Goal: Task Accomplishment & Management: Manage account settings

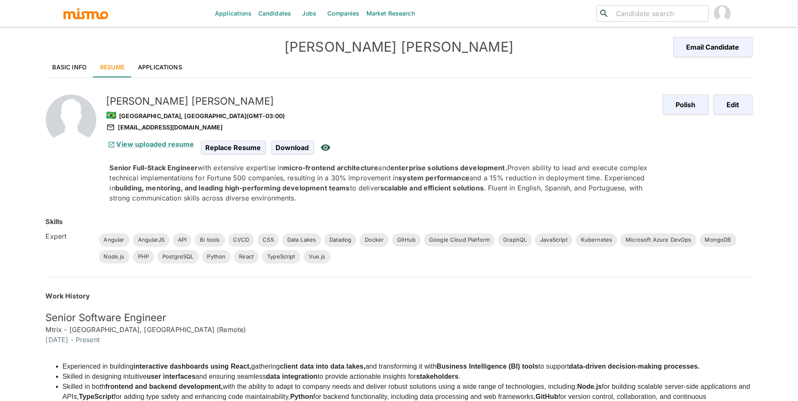
click at [675, 9] on input "search" at bounding box center [658, 14] width 93 height 12
type input "mauricio"
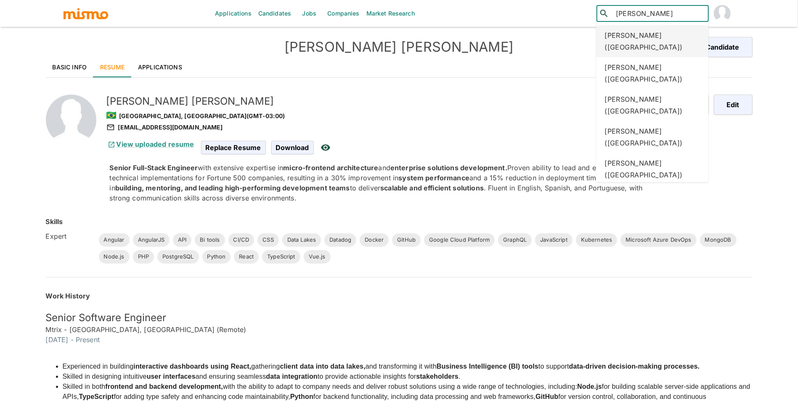
click at [661, 49] on div "Mauricio Muñoz (Argentina)" at bounding box center [652, 41] width 112 height 32
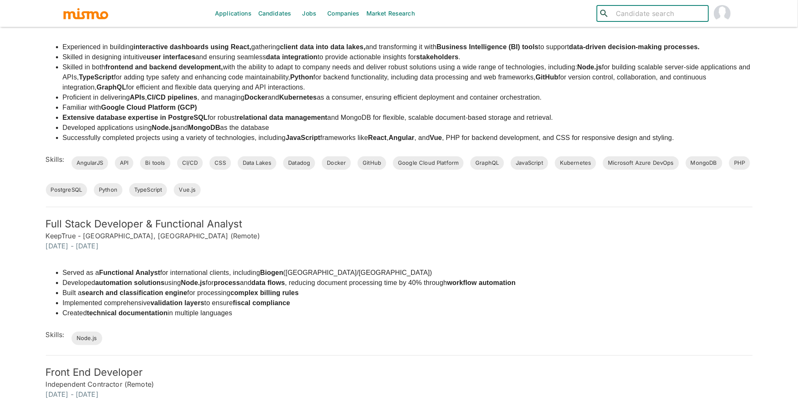
scroll to position [317, 0]
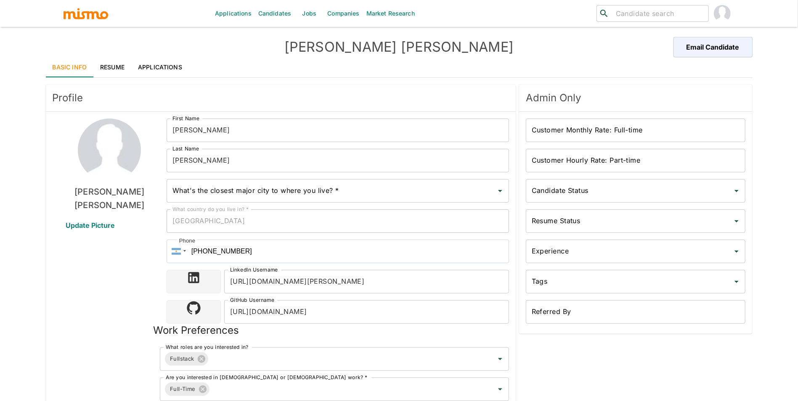
type input "Buenos Aires, Argentina"
type input "USD"
type input "ASAP"
type input "Available"
type input "Polished"
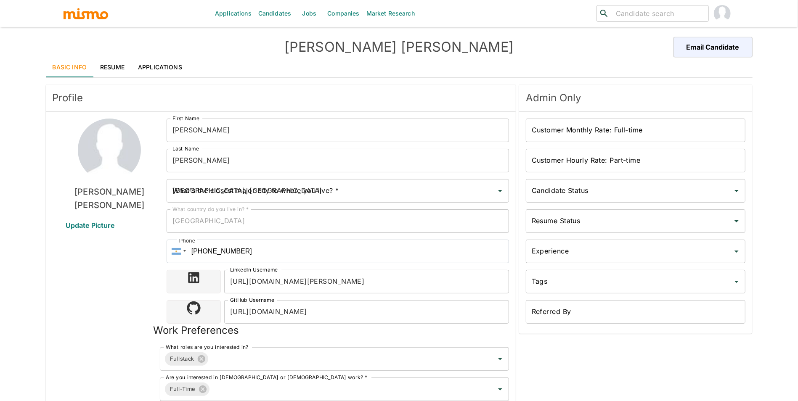
type input "Mid"
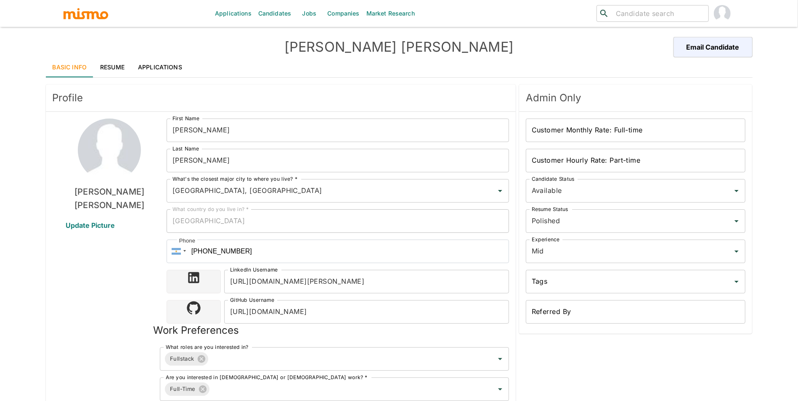
click at [114, 62] on link "Resume" at bounding box center [112, 67] width 38 height 20
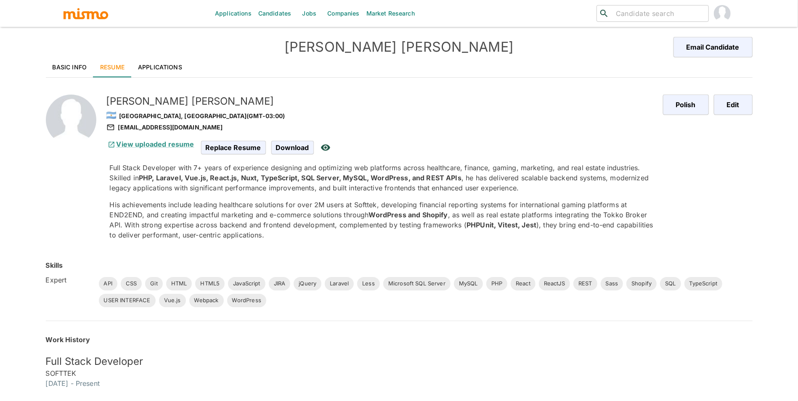
click at [75, 67] on link "Basic Info" at bounding box center [70, 67] width 48 height 20
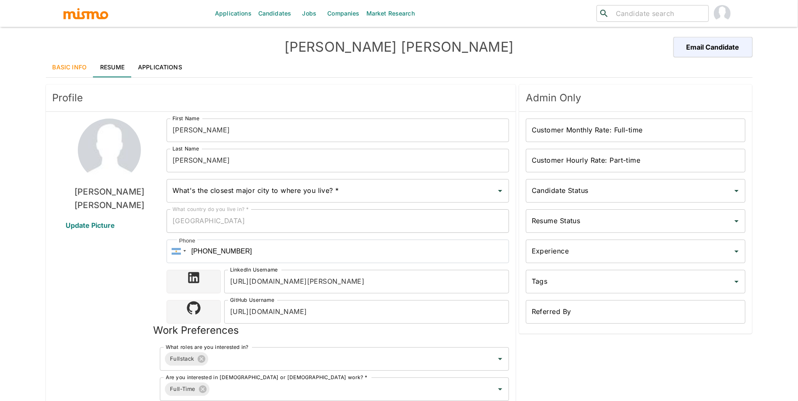
type input "Buenos Aires, Argentina"
type input "USD"
type input "ASAP"
type input "Available"
type input "Polished"
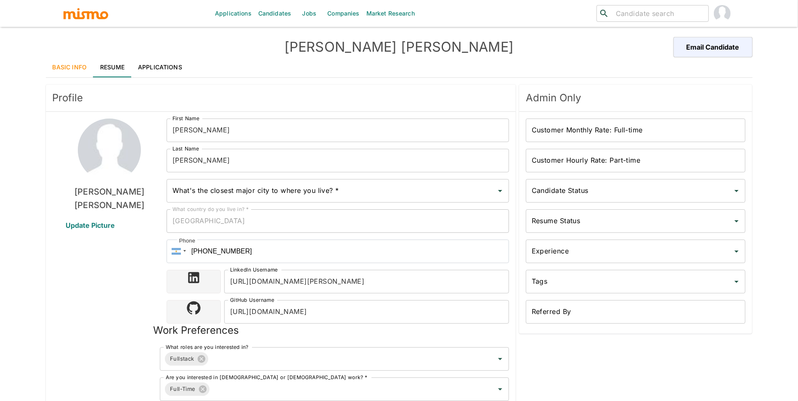
type input "Mid"
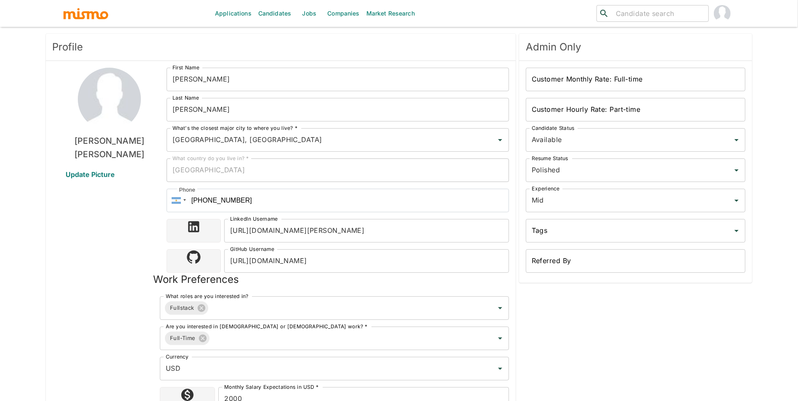
scroll to position [93, 0]
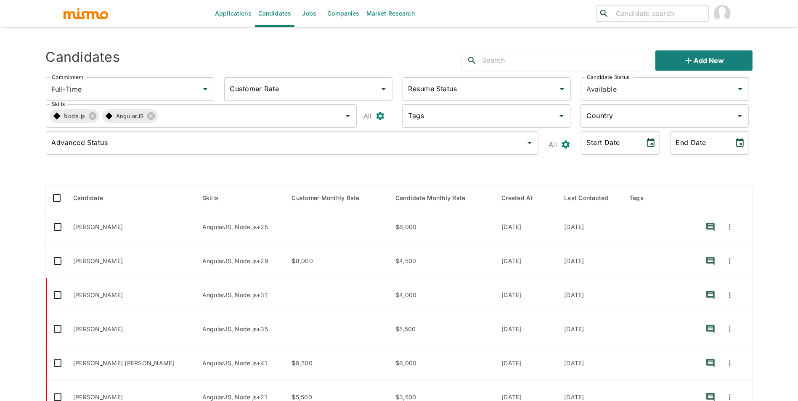
click at [496, 90] on input "Resume Status" at bounding box center [480, 89] width 148 height 16
click at [468, 149] on li "Polished" at bounding box center [486, 146] width 168 height 17
type input "Polished"
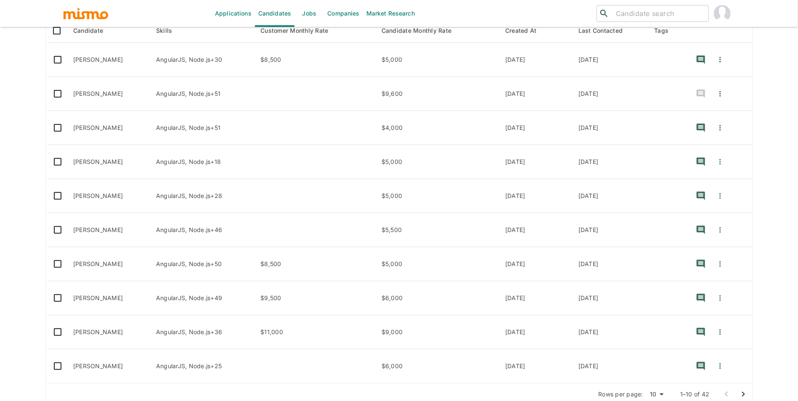
scroll to position [179, 0]
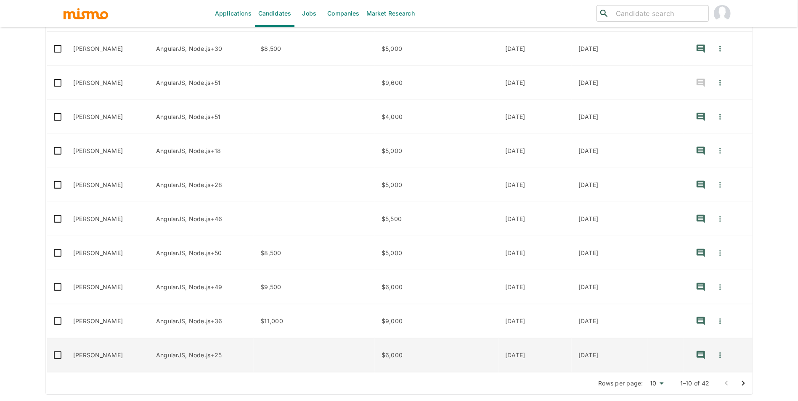
click at [125, 352] on td "Frederico Porto" at bounding box center [107, 356] width 83 height 34
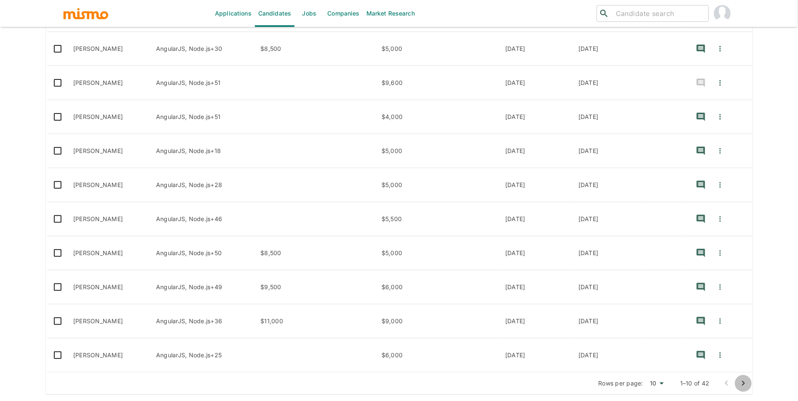
click at [738, 380] on icon "Go to next page" at bounding box center [743, 383] width 10 height 10
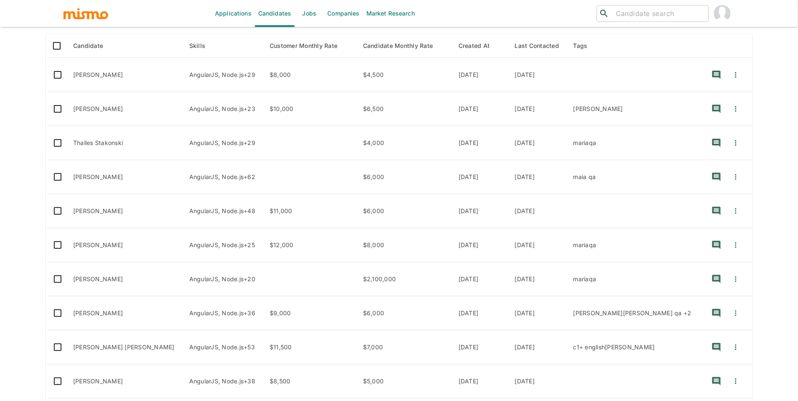
scroll to position [120, 0]
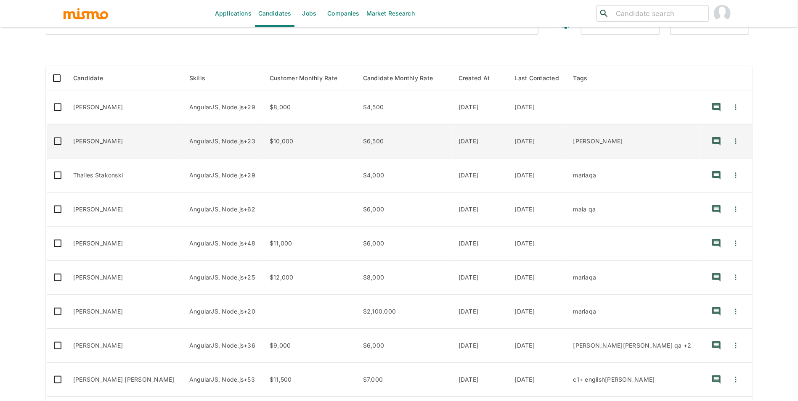
click at [121, 145] on td "Cristhian Moreno" at bounding box center [124, 141] width 116 height 34
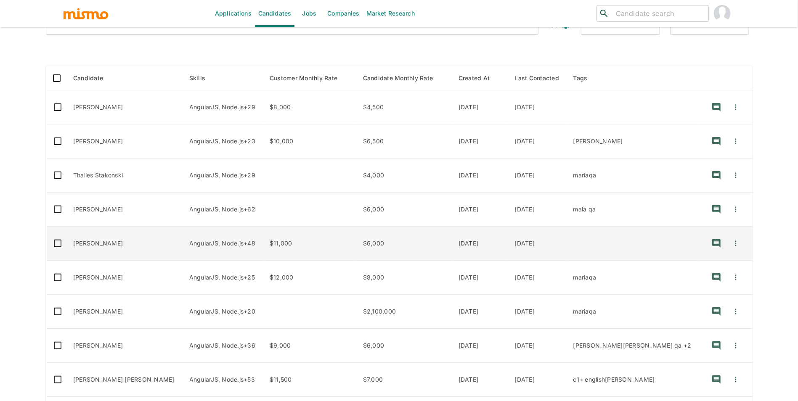
click at [142, 243] on td "Luis Rosso" at bounding box center [124, 244] width 116 height 34
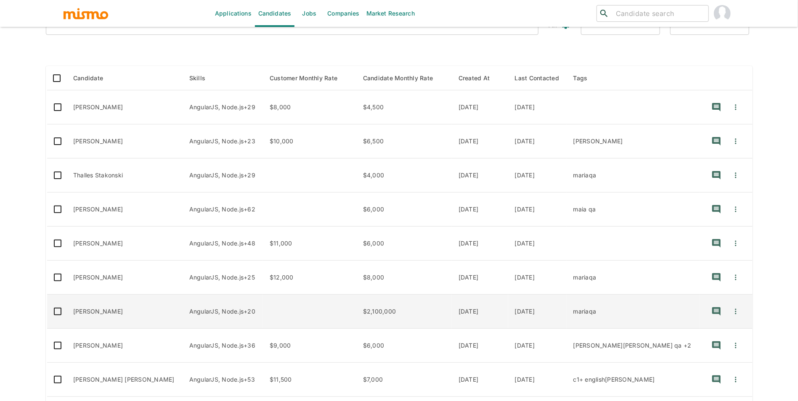
click at [124, 309] on td "José Loria Saenz" at bounding box center [124, 312] width 116 height 34
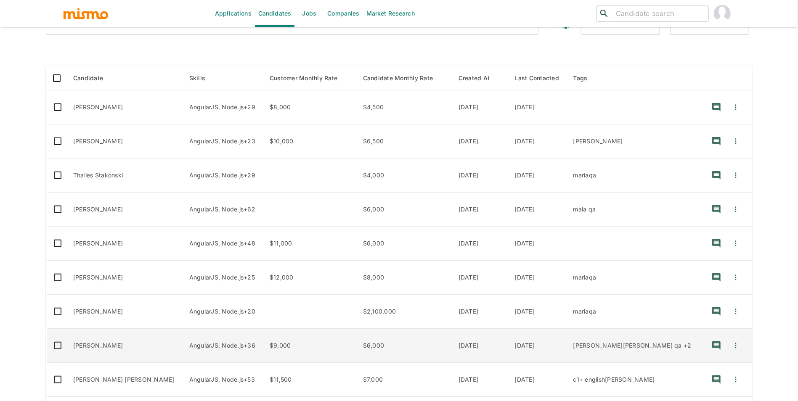
click at [113, 355] on td "Filipe Siciliano" at bounding box center [124, 346] width 116 height 34
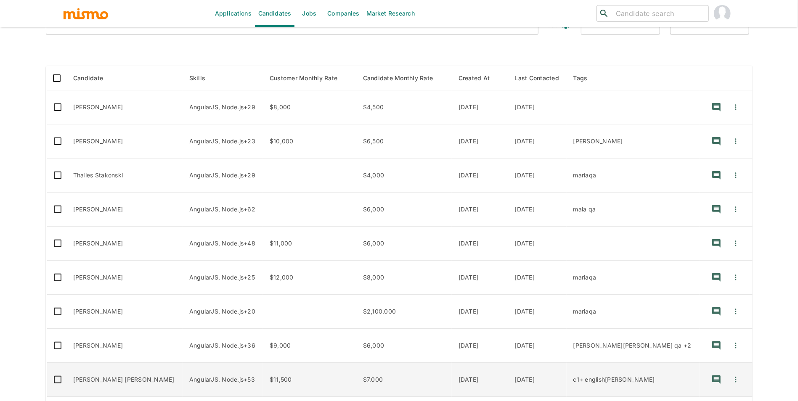
click at [133, 378] on td "Alvaro Augusto Paco Neto" at bounding box center [124, 380] width 116 height 34
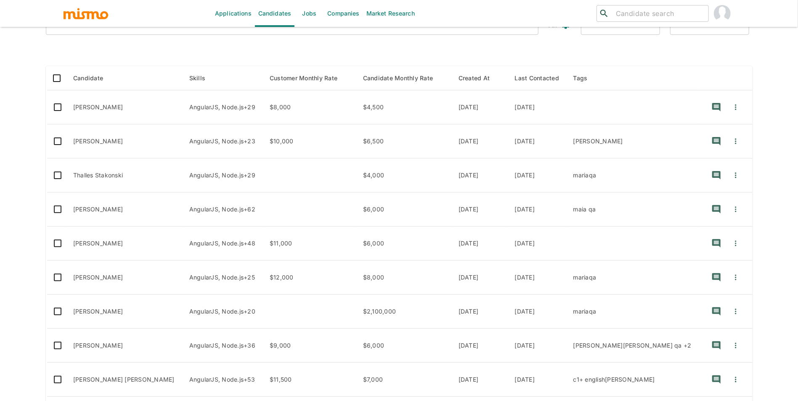
scroll to position [179, 0]
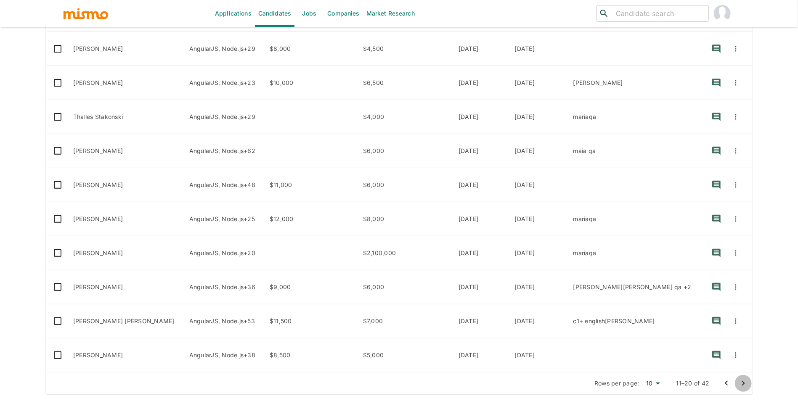
click at [740, 379] on icon "Go to next page" at bounding box center [743, 383] width 10 height 10
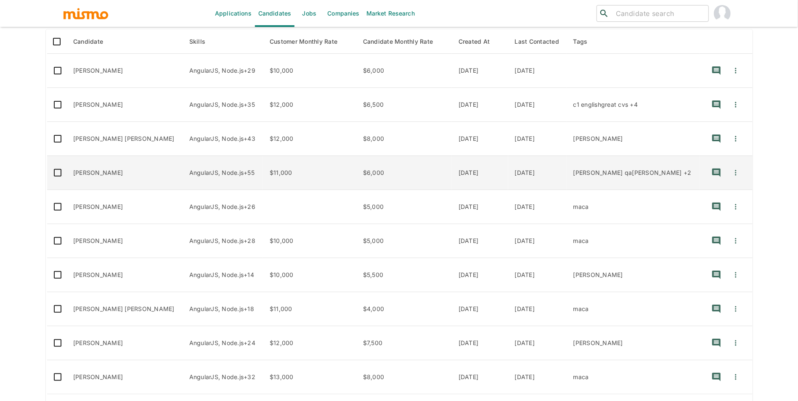
scroll to position [122, 0]
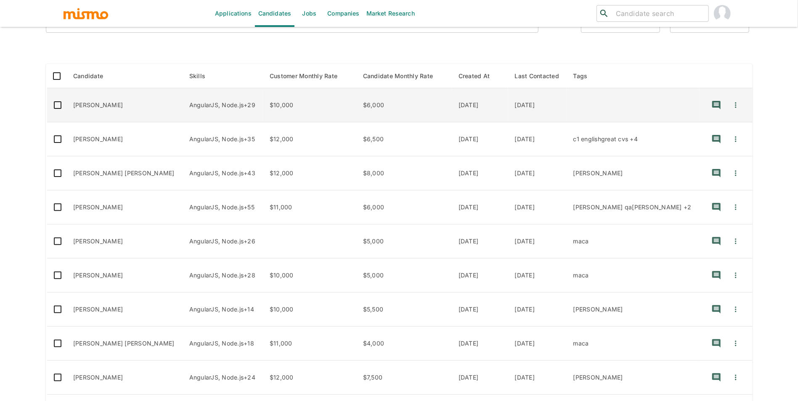
click at [151, 105] on td "Sillas Leal" at bounding box center [124, 105] width 116 height 34
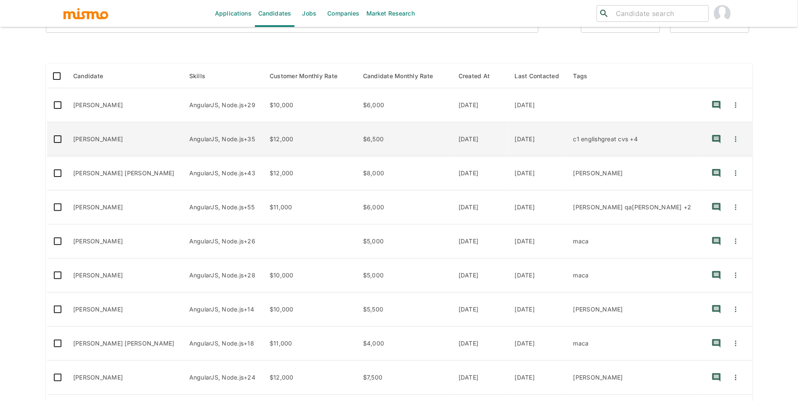
click at [148, 144] on td "Marcelo Rizzardo" at bounding box center [124, 139] width 116 height 34
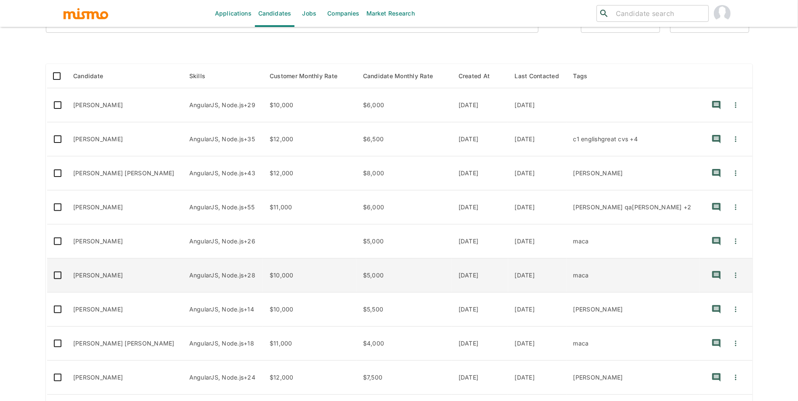
click at [131, 275] on td "Esteban Montes" at bounding box center [124, 276] width 116 height 34
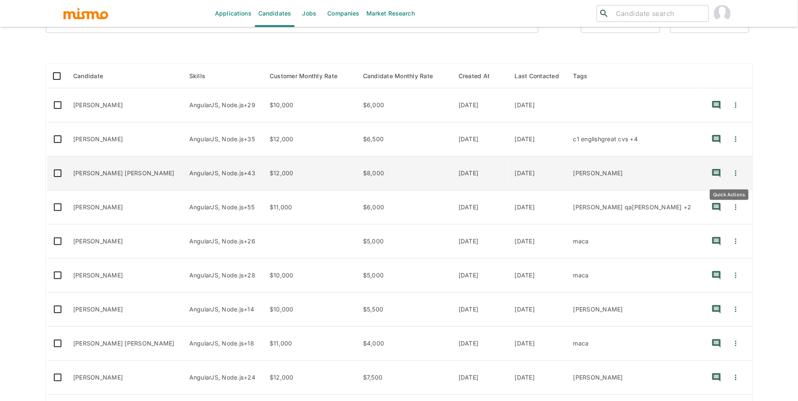
click at [731, 176] on icon "Quick Actions" at bounding box center [735, 173] width 8 height 8
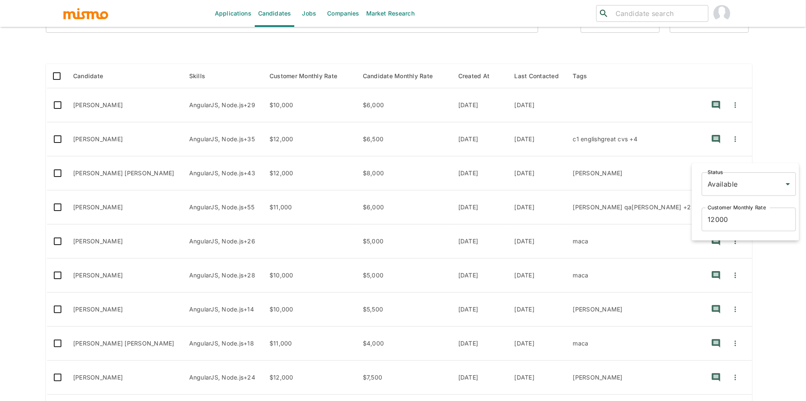
click at [727, 180] on body "Applications Candidates Jobs Companies Market Research ​ ​ Sending Emails ... C…" at bounding box center [403, 88] width 806 height 421
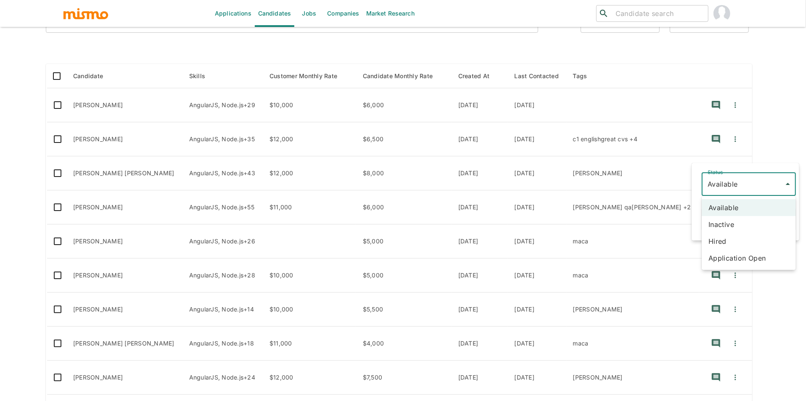
click at [729, 222] on li "Inactive" at bounding box center [749, 224] width 94 height 17
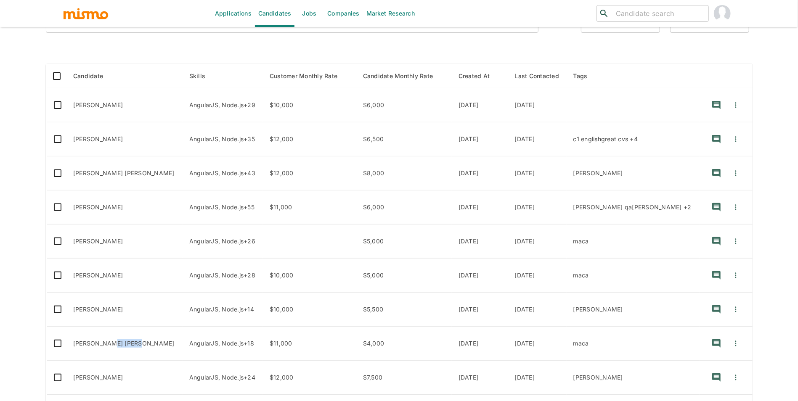
scroll to position [179, 0]
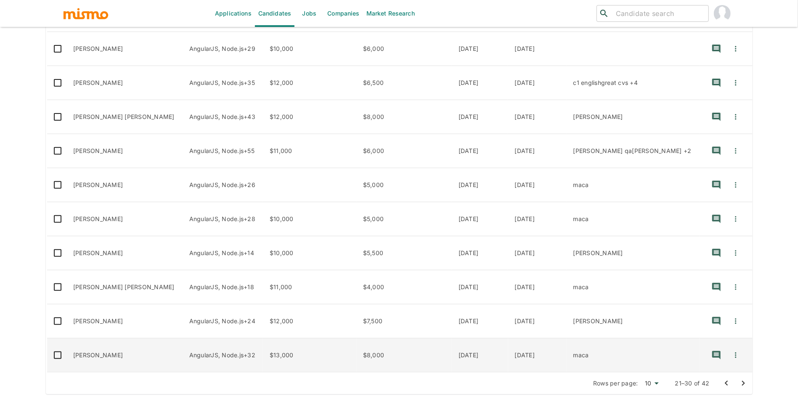
click at [96, 357] on td "Vitor Oliveira" at bounding box center [124, 356] width 116 height 34
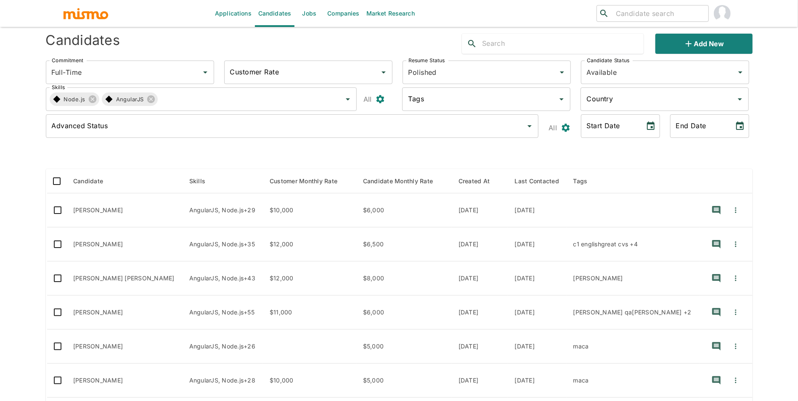
scroll to position [6, 0]
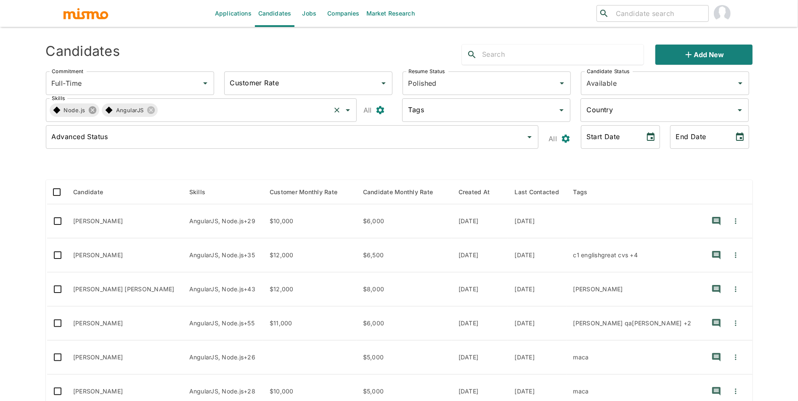
click at [92, 109] on icon at bounding box center [92, 110] width 9 height 9
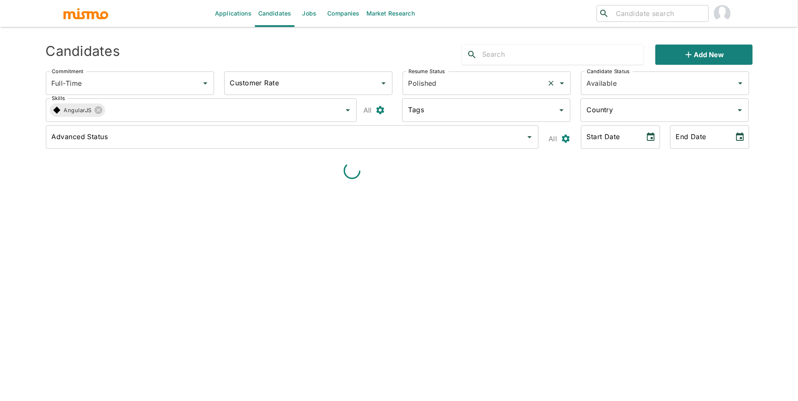
click at [489, 88] on input "Polished" at bounding box center [474, 83] width 137 height 16
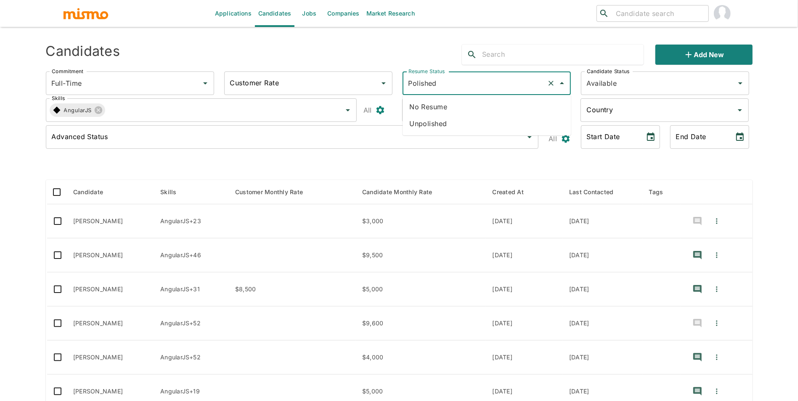
click at [452, 160] on div at bounding box center [399, 166] width 706 height 14
click at [100, 18] on img "button" at bounding box center [86, 13] width 46 height 13
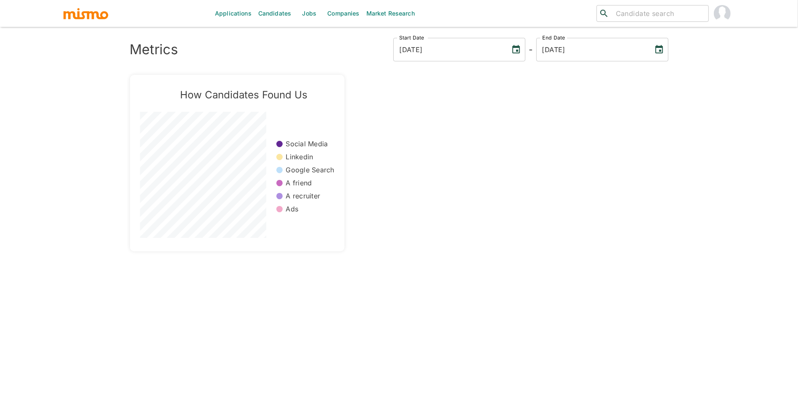
click at [307, 15] on link "Jobs" at bounding box center [308, 13] width 29 height 27
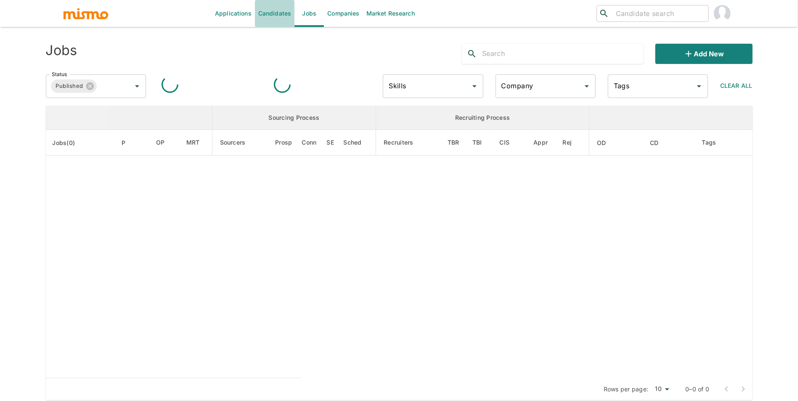
click at [271, 16] on link "Candidates" at bounding box center [275, 13] width 40 height 27
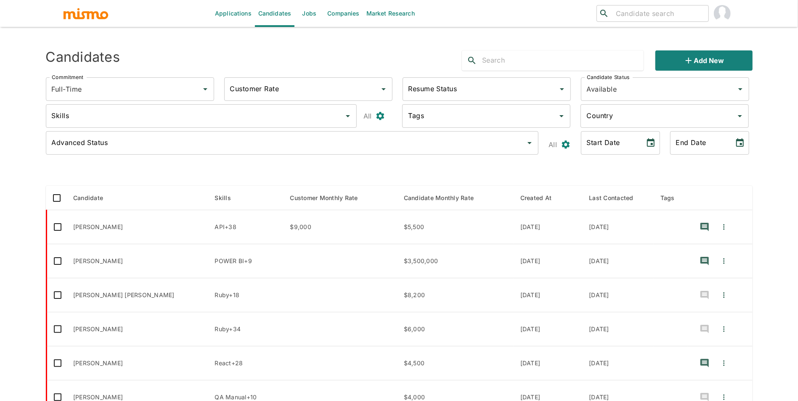
click at [106, 117] on input "Skills" at bounding box center [195, 116] width 291 height 16
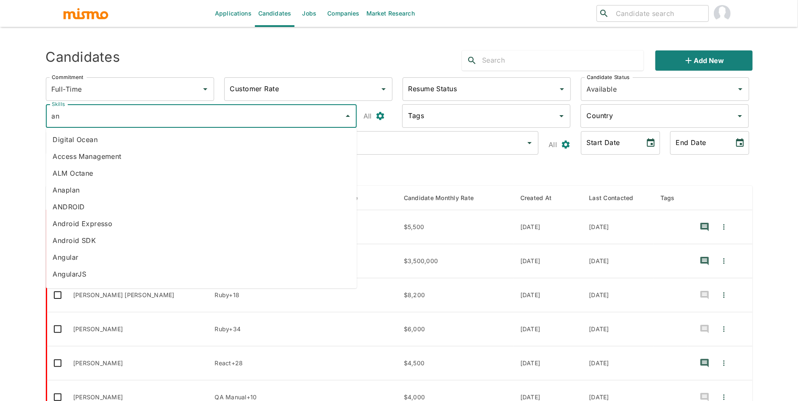
type input "ang"
click at [122, 159] on li "AngularJS" at bounding box center [201, 156] width 311 height 17
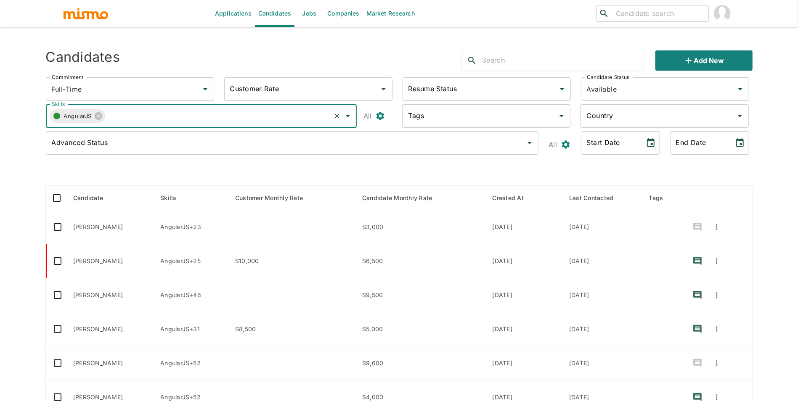
click at [61, 118] on icon "button" at bounding box center [57, 116] width 10 height 10
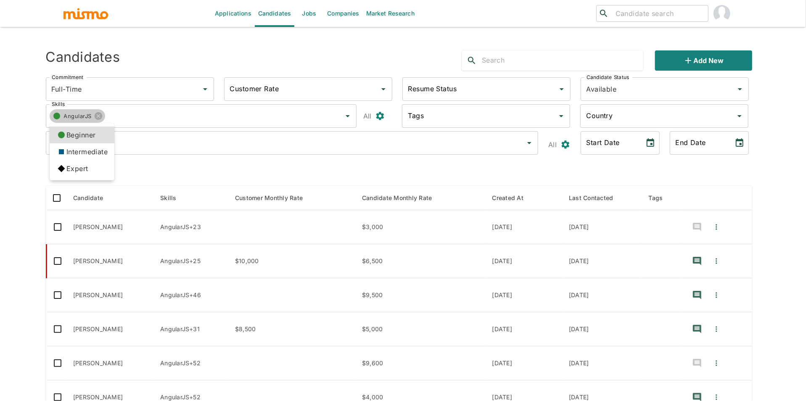
click at [70, 163] on li "Expert" at bounding box center [82, 168] width 65 height 17
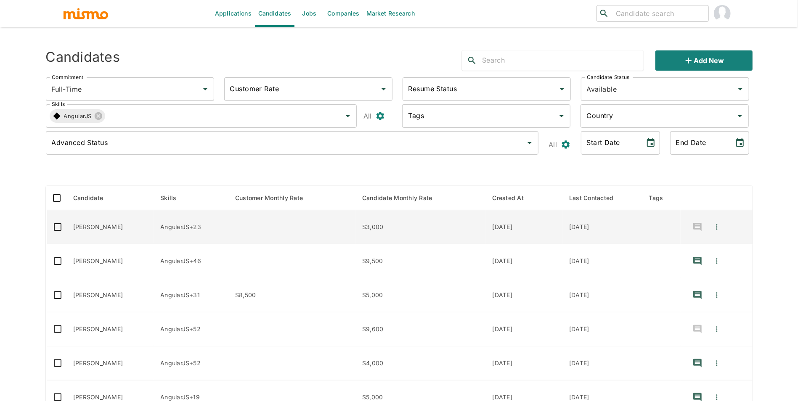
click at [122, 235] on td "Leonardo Rotundo" at bounding box center [109, 227] width 87 height 34
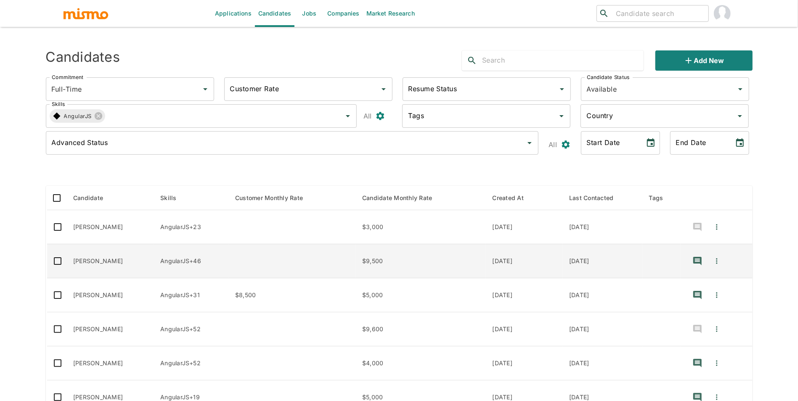
click at [82, 253] on td "Kevin Fernandez" at bounding box center [109, 261] width 87 height 34
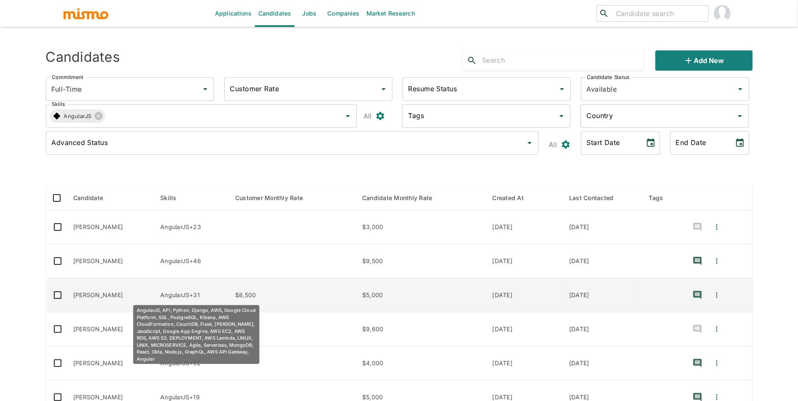
click at [95, 284] on tbody "Leonardo Rotundo AngularJS+23 $3,000 09/15/2025 09/15/2025 Kevin Fernandez Angu…" at bounding box center [399, 380] width 706 height 341
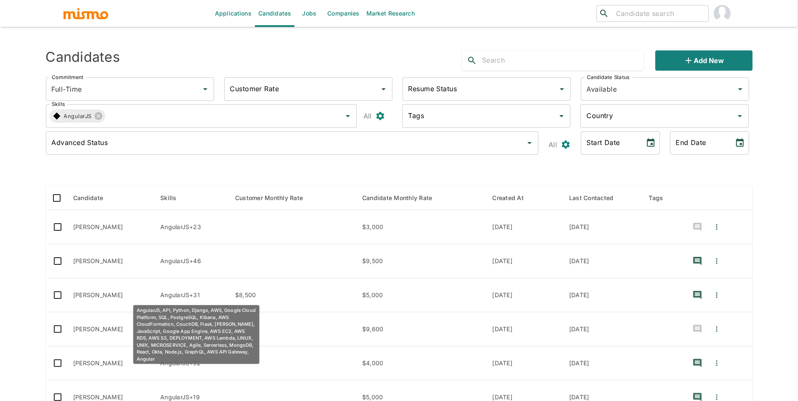
scroll to position [76, 0]
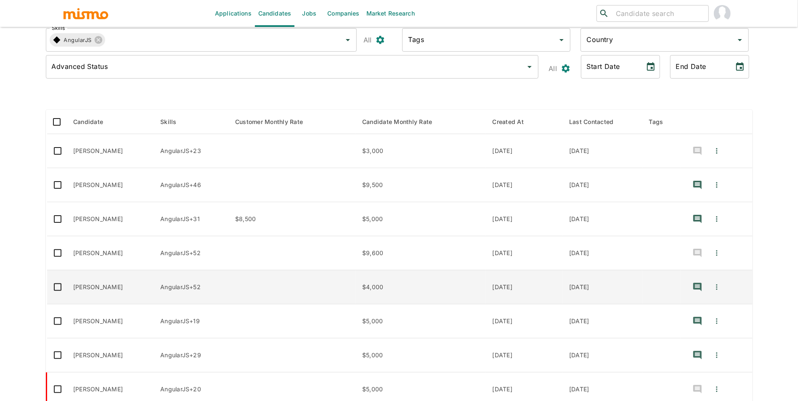
click at [106, 302] on td "Pablo Magalhaes" at bounding box center [109, 287] width 87 height 34
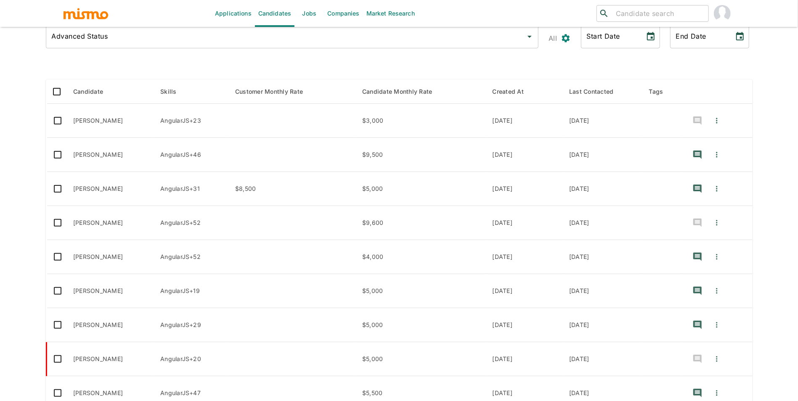
scroll to position [179, 0]
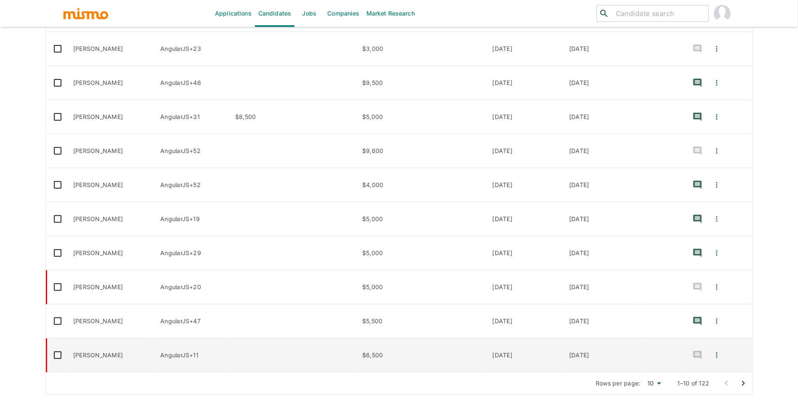
click at [135, 357] on td "Víctor Jaén" at bounding box center [109, 356] width 87 height 34
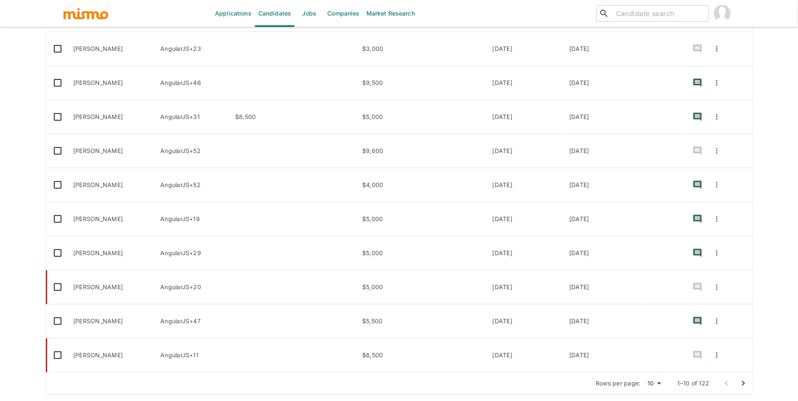
click at [739, 380] on icon "Go to next page" at bounding box center [743, 383] width 10 height 10
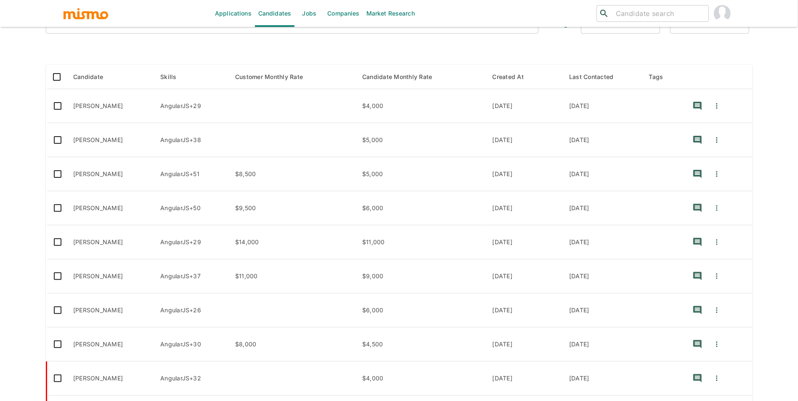
scroll to position [48, 0]
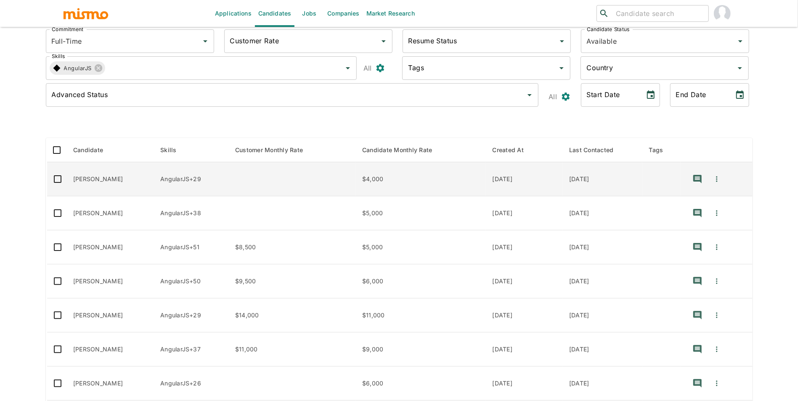
click at [121, 182] on td "Octavio Suero" at bounding box center [109, 179] width 87 height 34
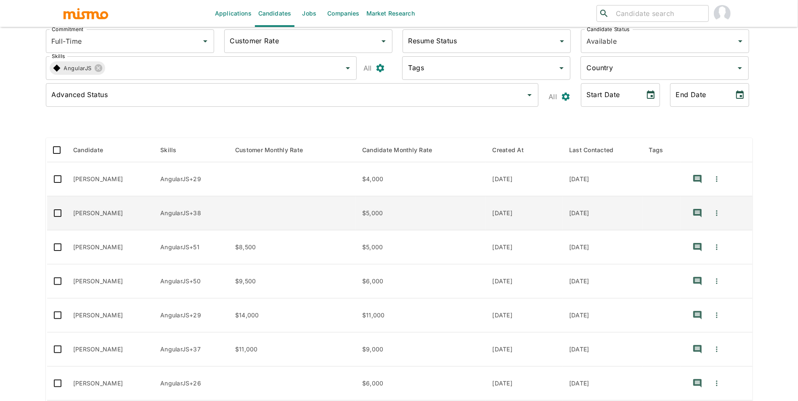
click at [117, 228] on td "García Leandro" at bounding box center [109, 213] width 87 height 34
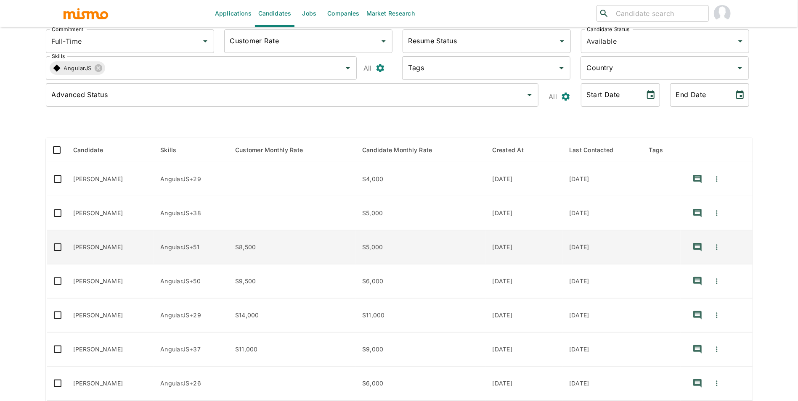
click at [106, 251] on td "Hernani Mattos" at bounding box center [109, 247] width 87 height 34
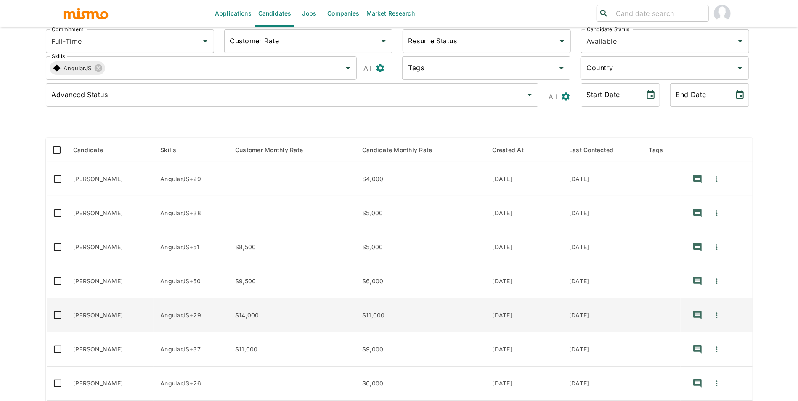
click at [102, 309] on td "André Machado" at bounding box center [109, 316] width 87 height 34
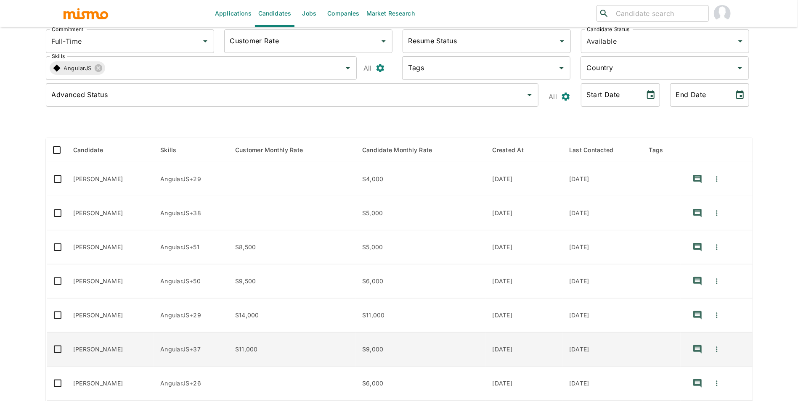
click at [123, 357] on td "Mateus Vieira" at bounding box center [109, 350] width 87 height 34
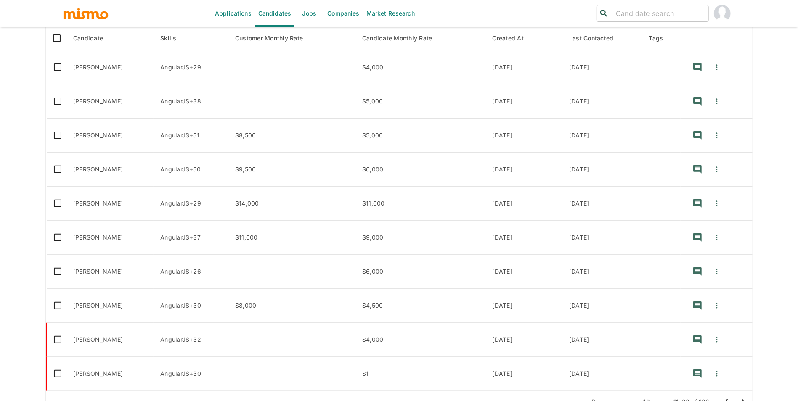
scroll to position [179, 0]
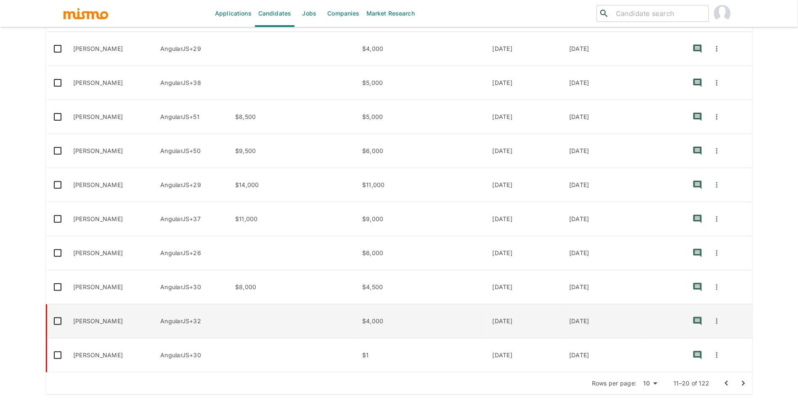
click at [124, 328] on td "Jhuonas de Oliveira" at bounding box center [109, 321] width 87 height 34
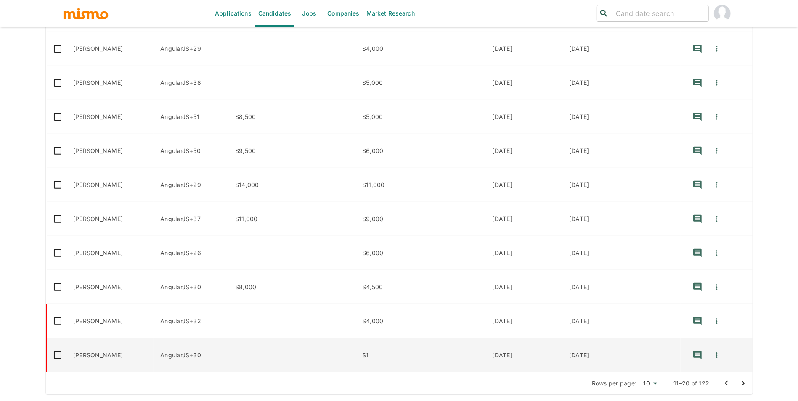
click at [126, 356] on td "Bryan Sanchez" at bounding box center [109, 356] width 87 height 34
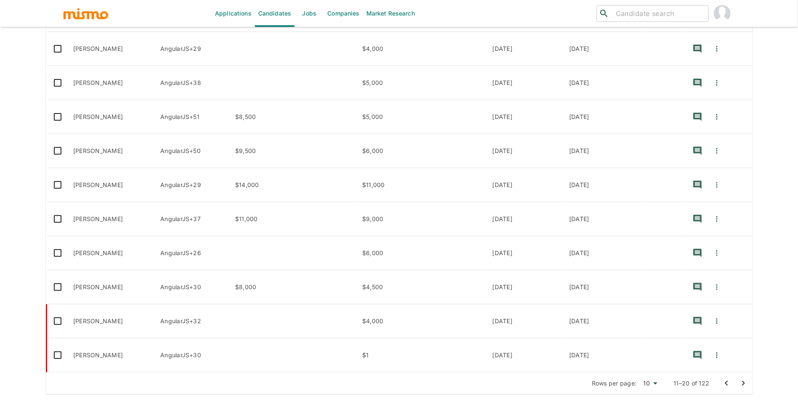
click at [738, 385] on icon "Go to next page" at bounding box center [743, 383] width 10 height 10
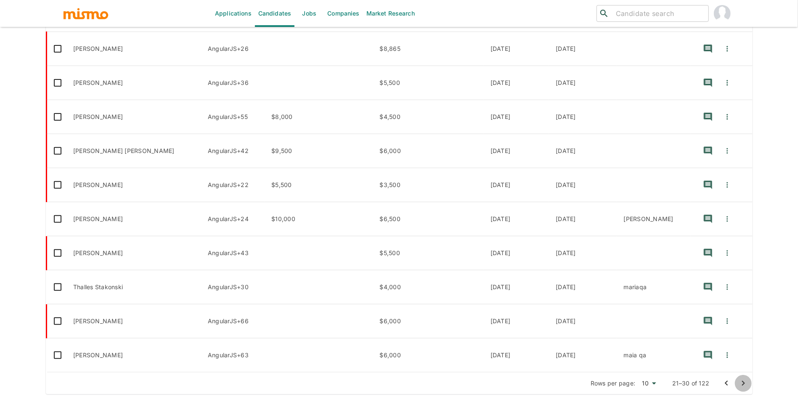
click at [741, 380] on icon "Go to next page" at bounding box center [743, 383] width 10 height 10
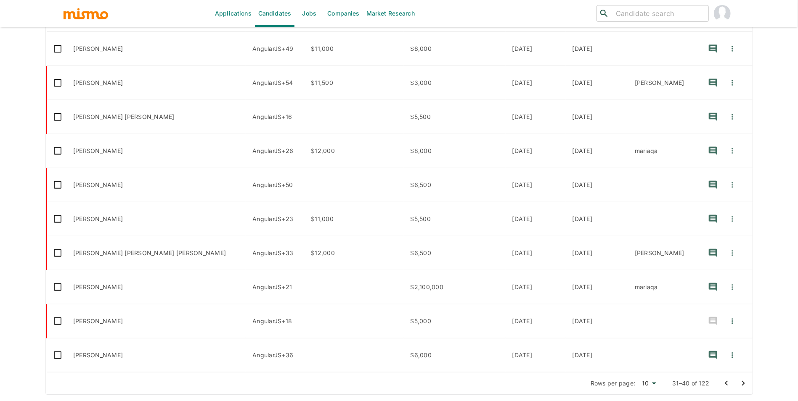
click at [743, 385] on icon "Go to next page" at bounding box center [743, 383] width 10 height 10
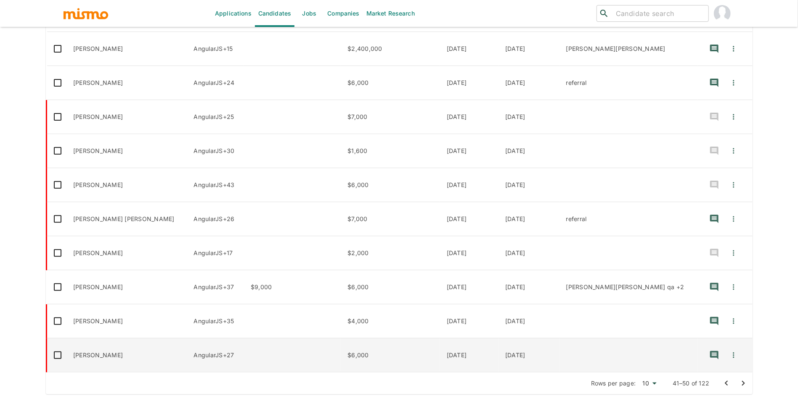
click at [122, 352] on td "Carlos Sandi" at bounding box center [126, 356] width 120 height 34
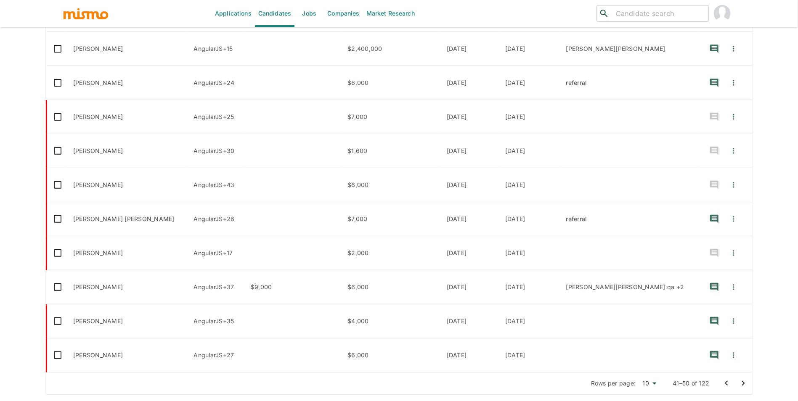
click at [738, 383] on icon "Go to next page" at bounding box center [743, 383] width 10 height 10
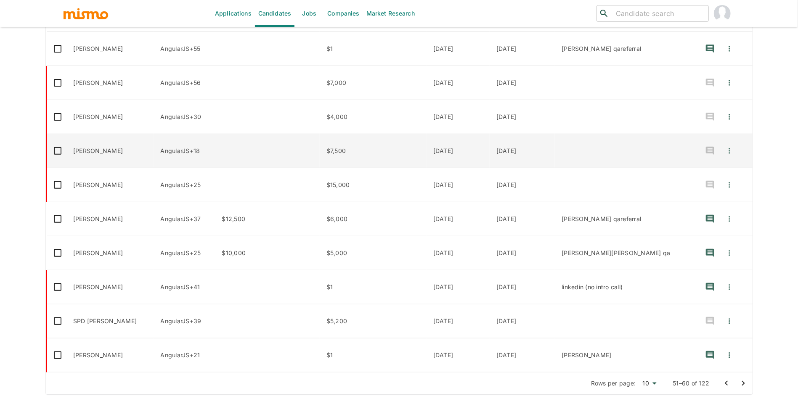
click at [138, 148] on td "Rodolfo Canessa" at bounding box center [109, 151] width 87 height 34
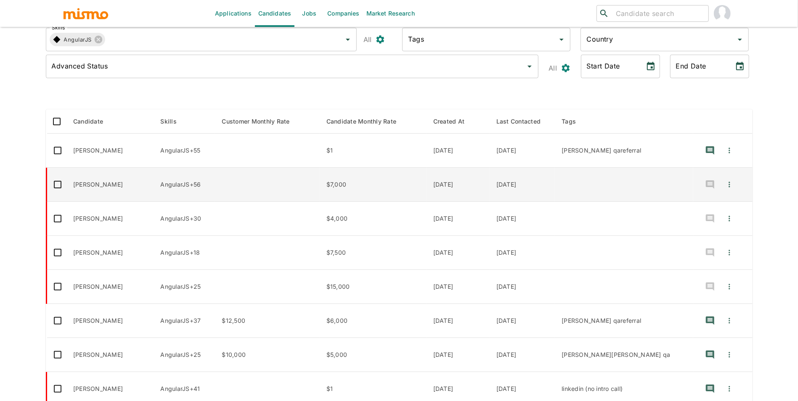
scroll to position [0, 0]
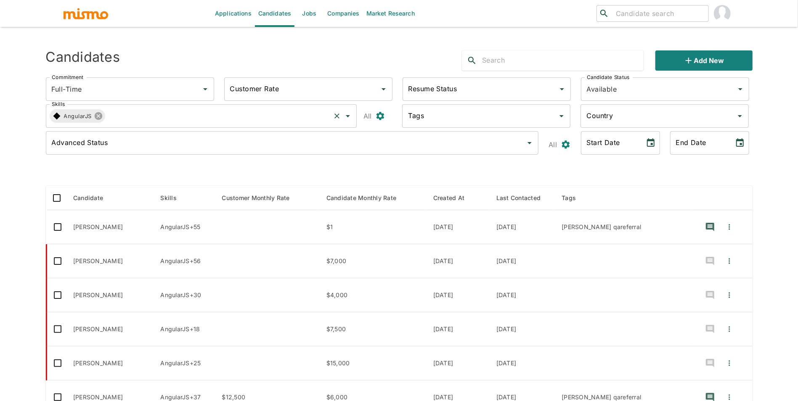
click at [98, 116] on icon at bounding box center [98, 115] width 9 height 9
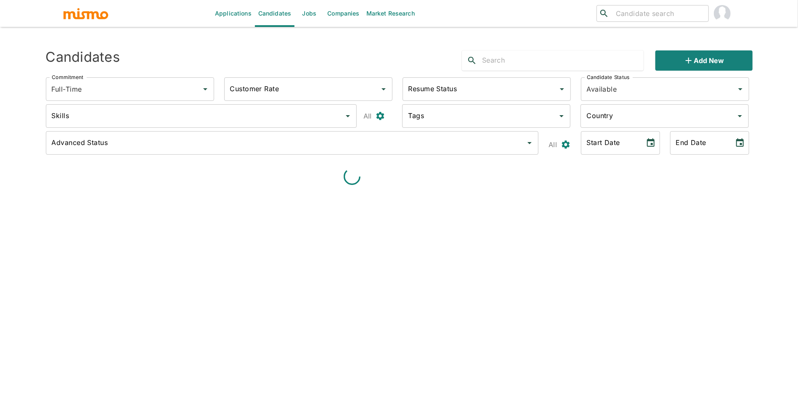
click at [101, 117] on input "Skills" at bounding box center [195, 116] width 291 height 16
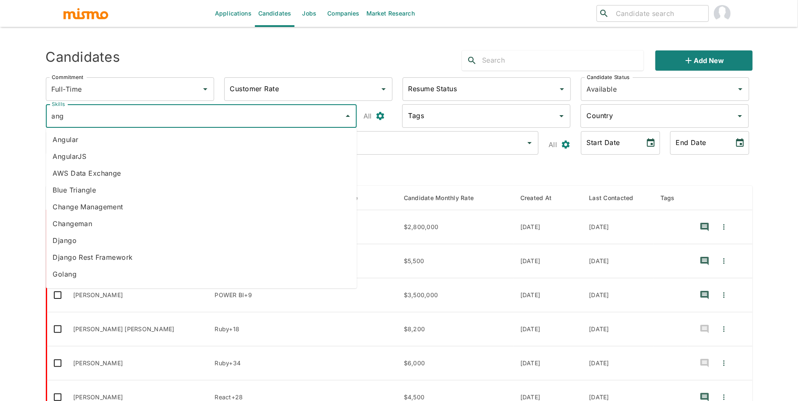
type input "angu"
click at [75, 136] on li "Angular" at bounding box center [201, 139] width 311 height 17
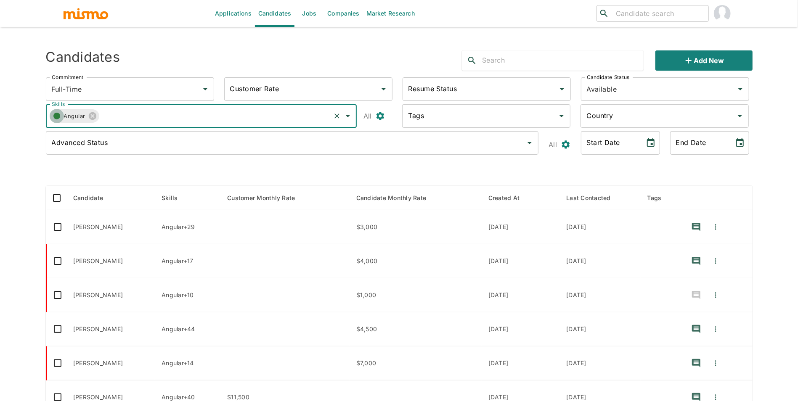
click at [57, 117] on circle "button" at bounding box center [56, 116] width 7 height 7
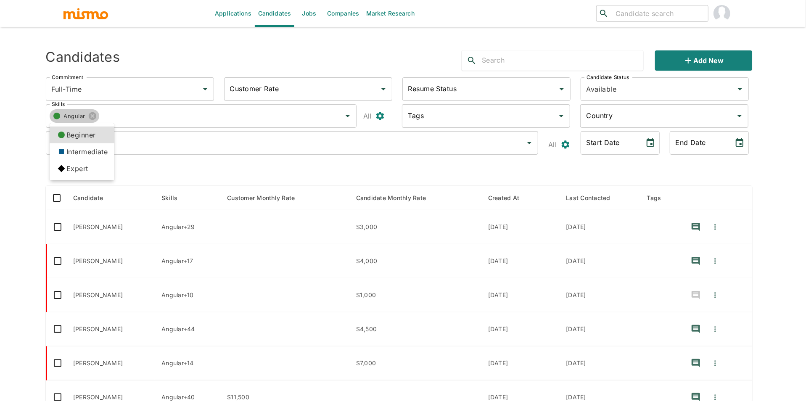
click at [72, 166] on li "Expert" at bounding box center [82, 168] width 65 height 17
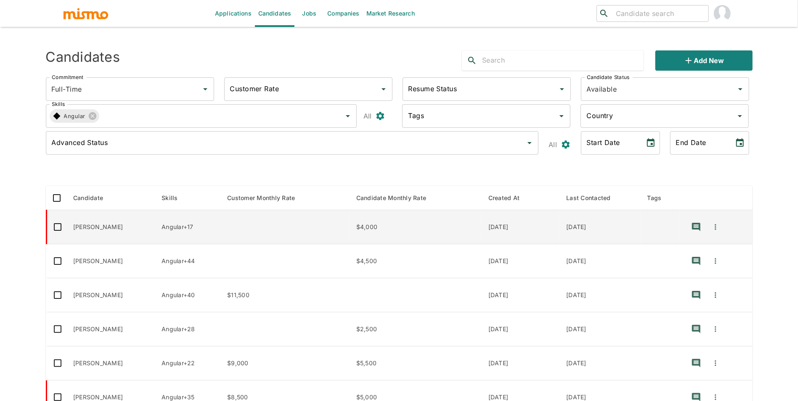
click at [125, 232] on td "Werner Echezuría" at bounding box center [110, 227] width 88 height 34
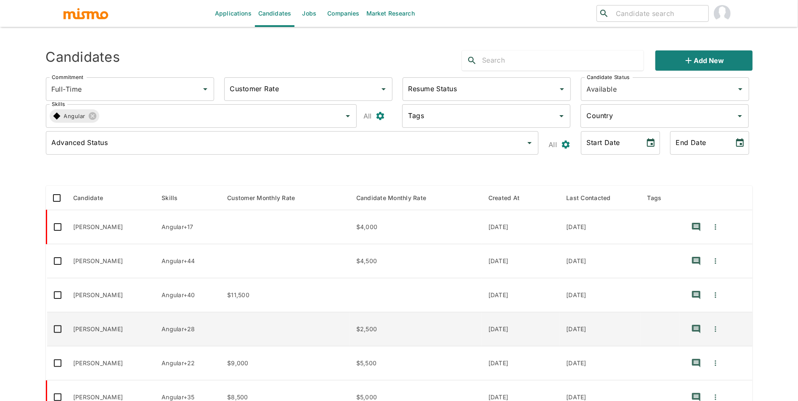
click at [132, 330] on td "Gabriel Canto" at bounding box center [110, 329] width 88 height 34
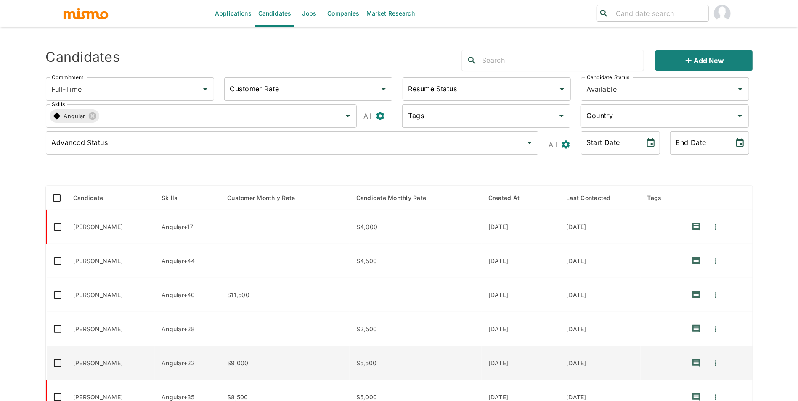
click at [130, 362] on td "Andres Santos" at bounding box center [110, 363] width 88 height 34
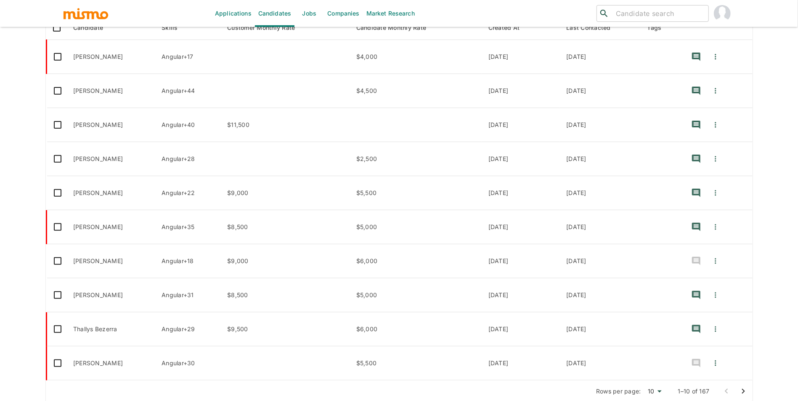
scroll to position [179, 0]
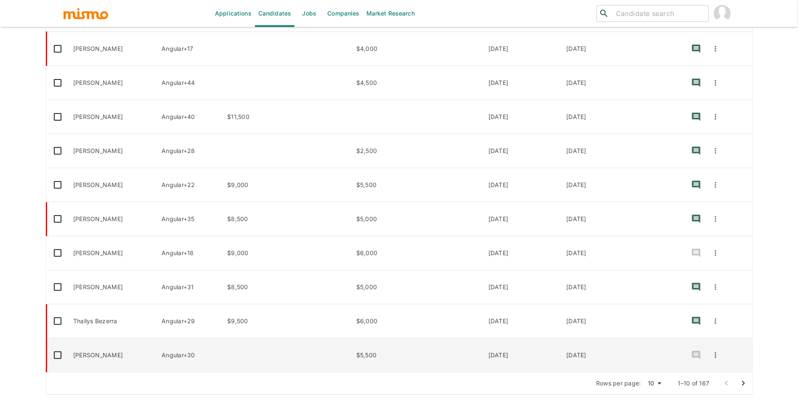
click at [143, 365] on td "Rodrigo Leão" at bounding box center [110, 356] width 88 height 34
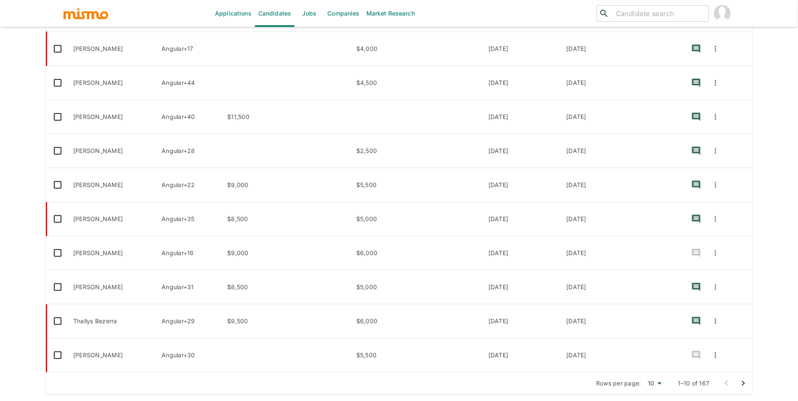
click at [745, 382] on icon "Go to next page" at bounding box center [743, 383] width 10 height 10
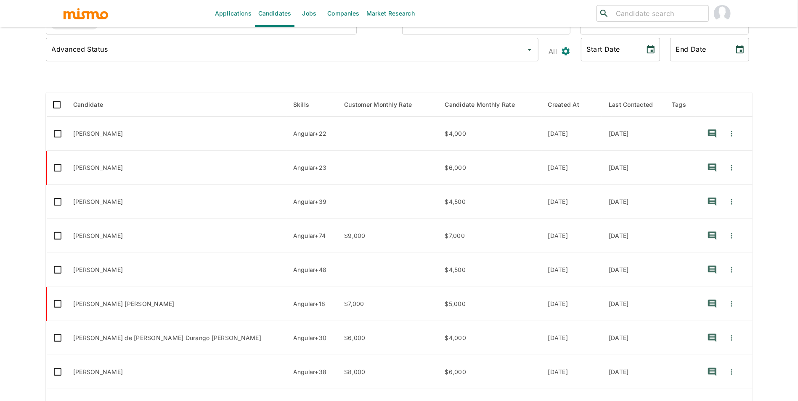
scroll to position [88, 0]
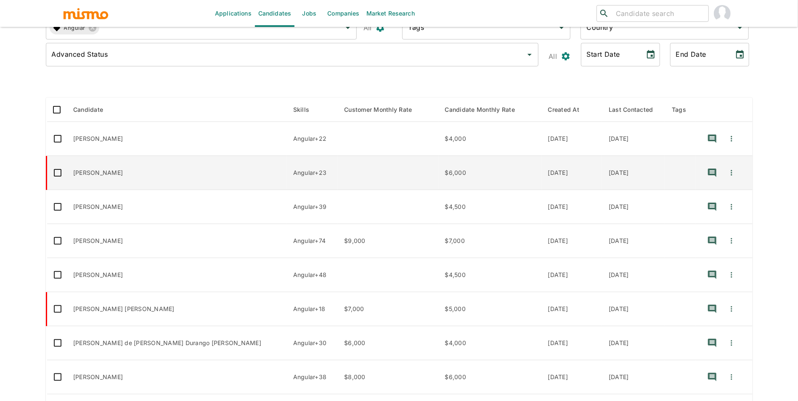
click at [134, 173] on td "Raul Oliveira" at bounding box center [176, 173] width 220 height 34
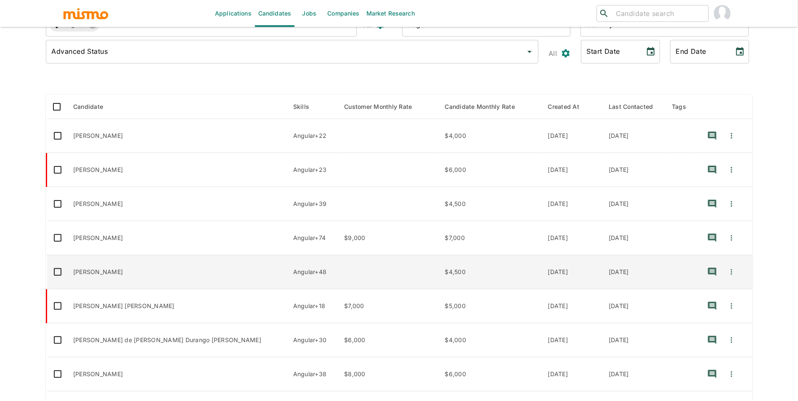
scroll to position [179, 0]
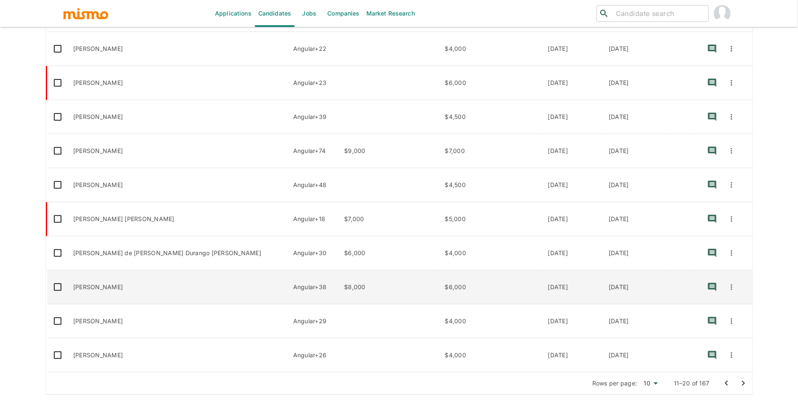
click at [159, 281] on td "Leonel Santiago Báez" at bounding box center [176, 287] width 220 height 34
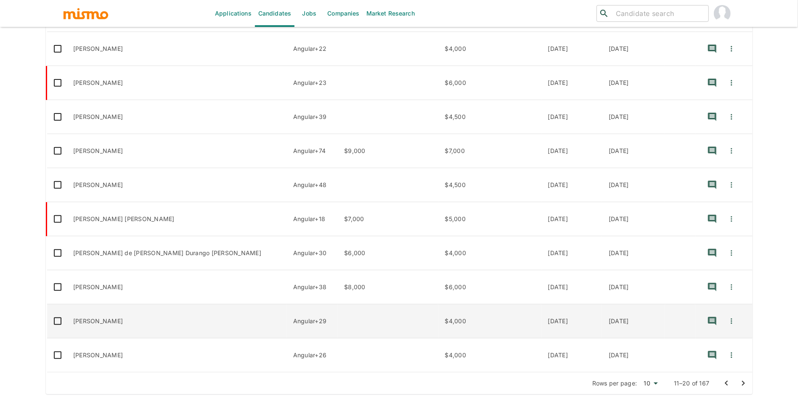
click at [111, 321] on td "Octavio Suero" at bounding box center [176, 321] width 220 height 34
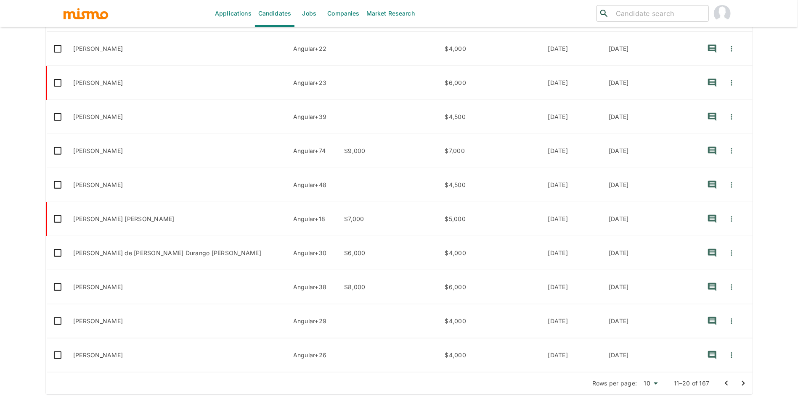
click at [743, 385] on icon "Go to next page" at bounding box center [743, 383] width 10 height 10
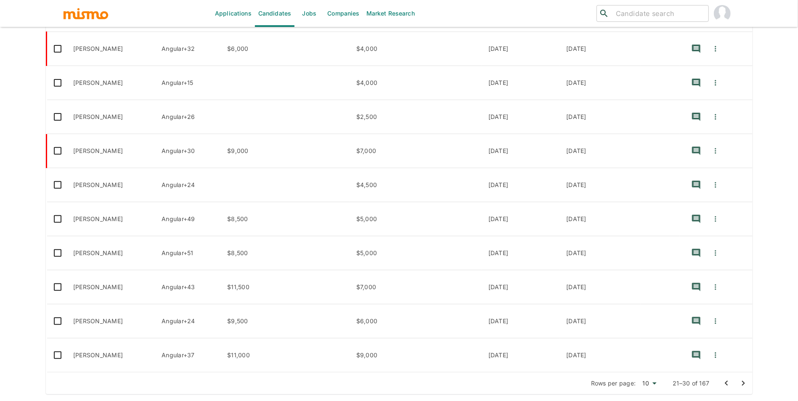
drag, startPoint x: 796, startPoint y: 262, endPoint x: 801, endPoint y: 253, distance: 9.8
click at [797, 243] on html "Applications Candidates Jobs Companies Market Research ​ ​ Sending Emails ... C…" at bounding box center [399, 32] width 798 height 421
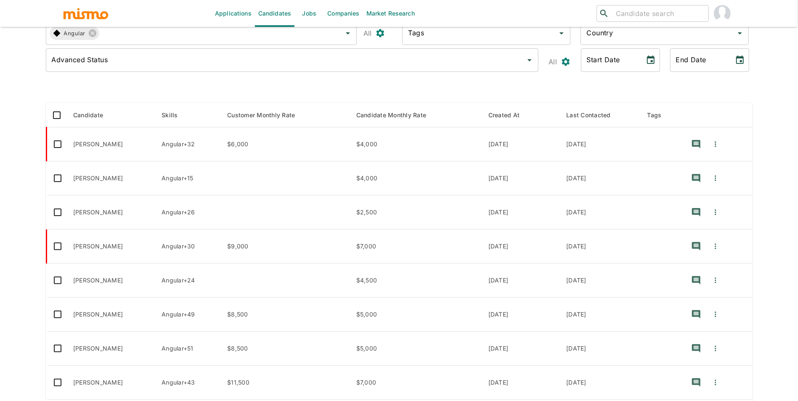
scroll to position [81, 0]
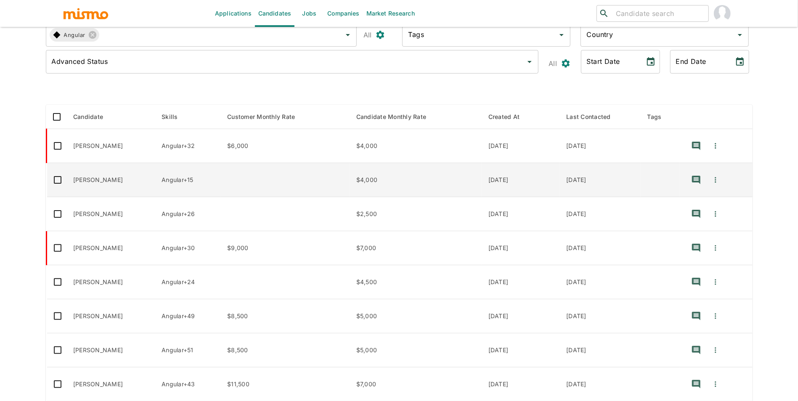
click at [116, 182] on td "Lucas Wolff" at bounding box center [110, 180] width 88 height 34
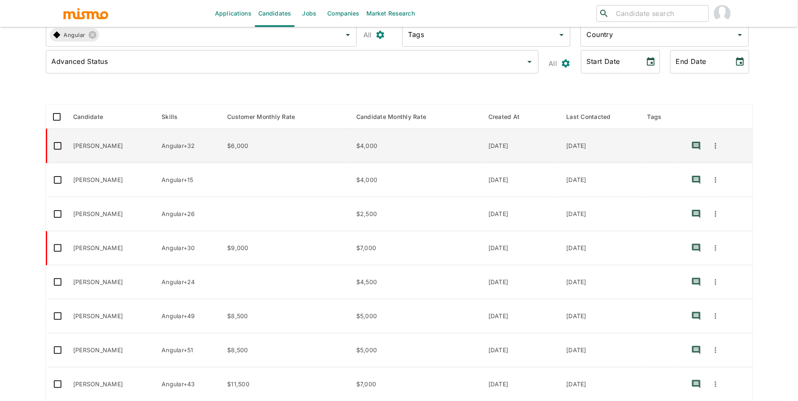
click at [124, 140] on td "Luigi Antoine" at bounding box center [110, 146] width 88 height 34
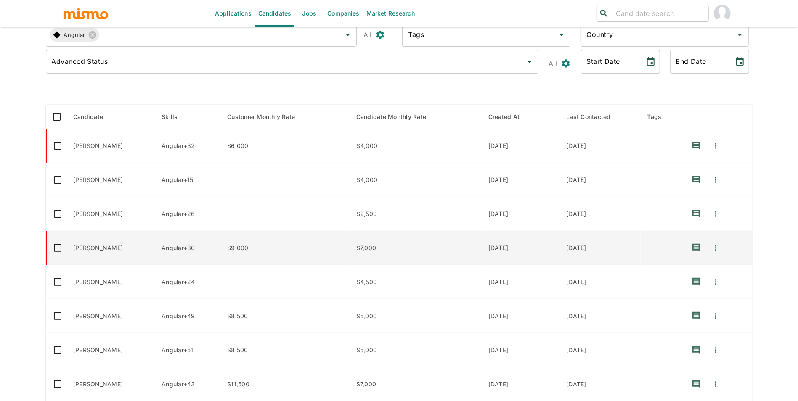
click at [144, 251] on td "Sergio Monge Monge" at bounding box center [110, 248] width 88 height 34
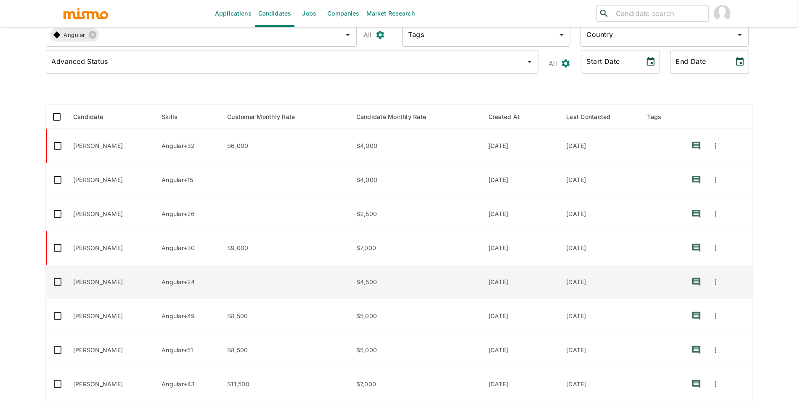
click at [124, 287] on td "Franco Sosa" at bounding box center [110, 282] width 88 height 34
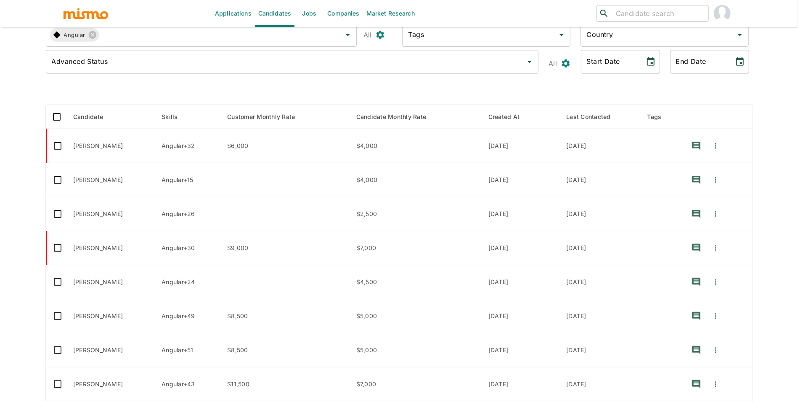
scroll to position [179, 0]
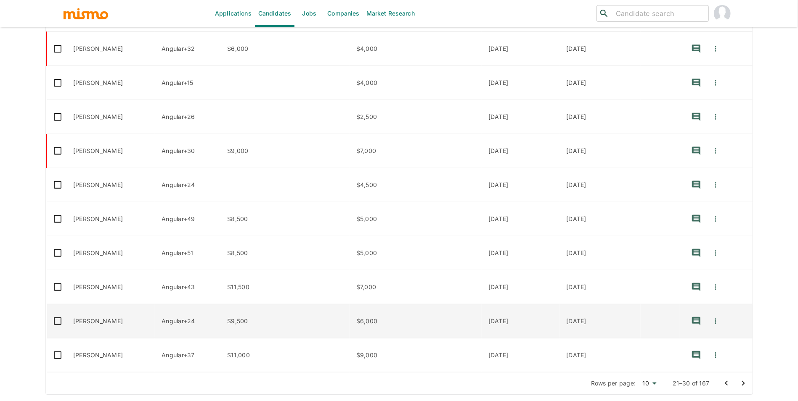
click at [114, 328] on td "Miguel Franklin" at bounding box center [110, 321] width 88 height 34
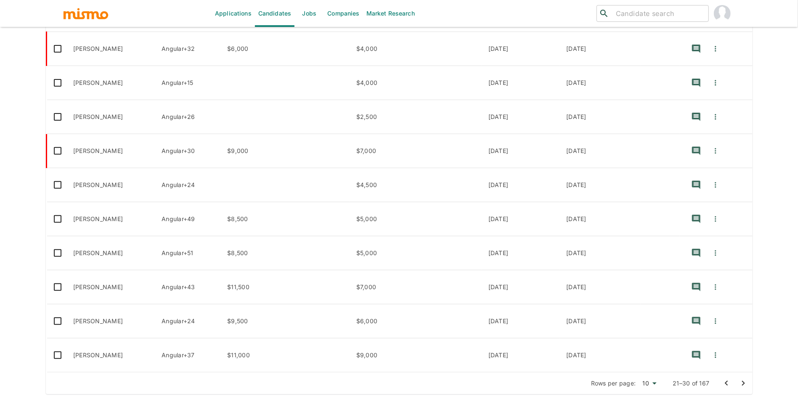
click at [746, 381] on icon "Go to next page" at bounding box center [743, 383] width 10 height 10
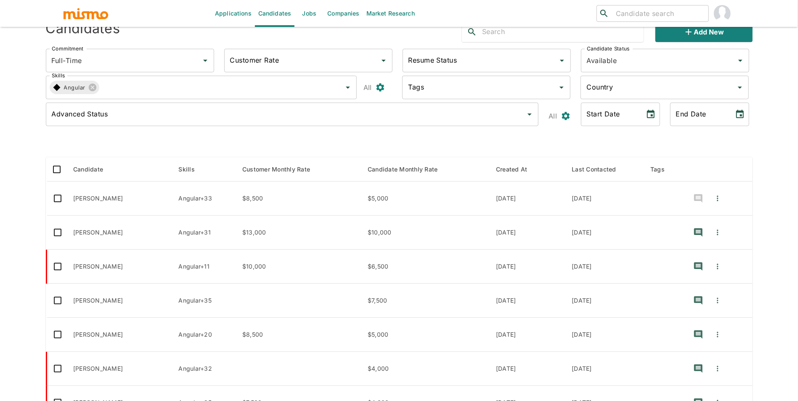
scroll to position [30, 0]
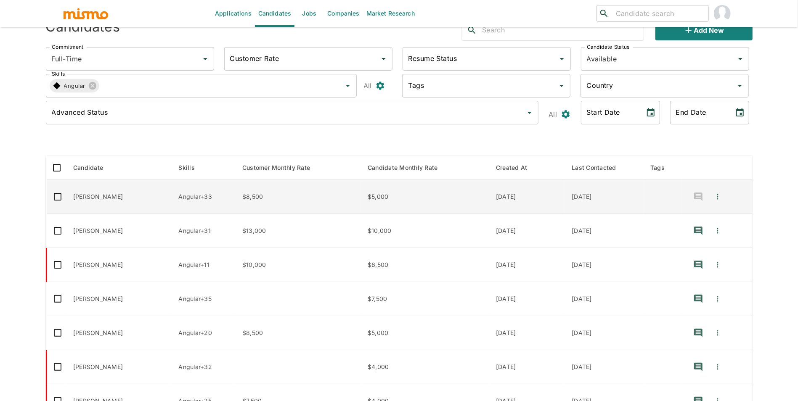
click at [119, 196] on td "Jonathan Iqueda" at bounding box center [118, 197] width 105 height 34
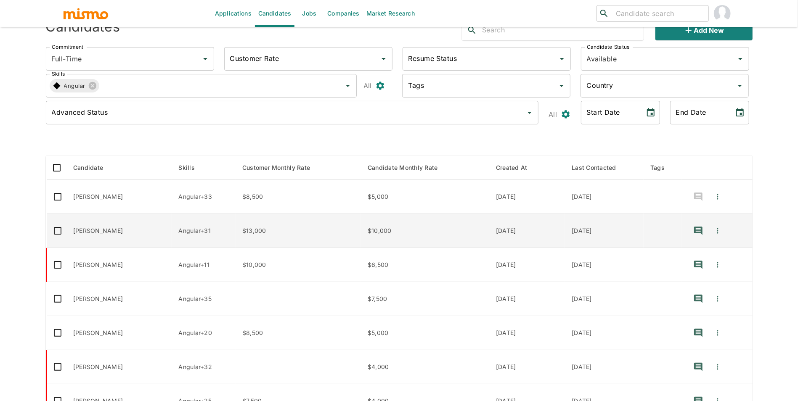
click at [107, 234] on td "Mario Gomez" at bounding box center [118, 231] width 105 height 34
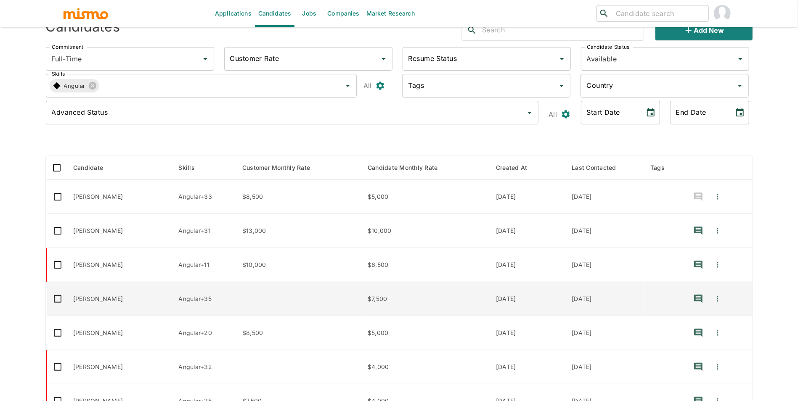
click at [151, 303] on td "Ignacio Grosso" at bounding box center [118, 299] width 105 height 34
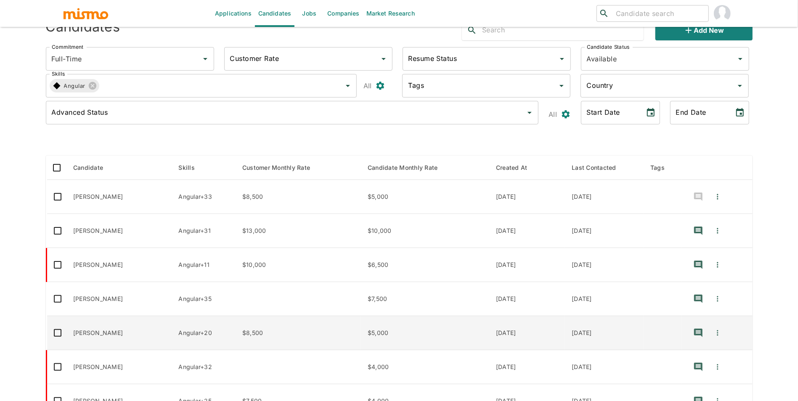
click at [162, 334] on td "Londerson Araújo" at bounding box center [118, 333] width 105 height 34
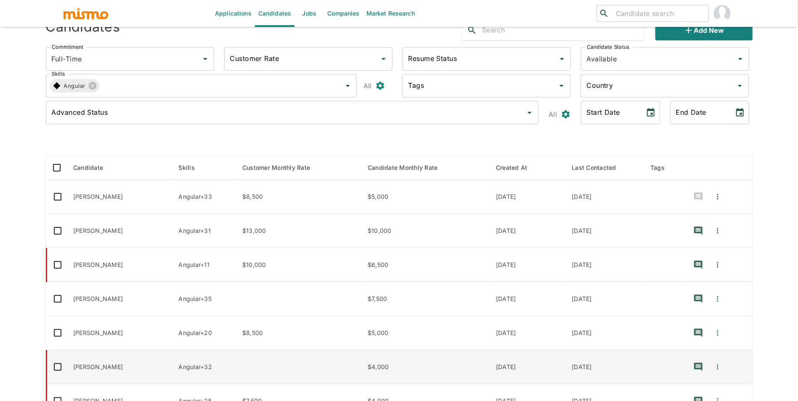
click at [125, 368] on td "Jhuonas de Oliveira" at bounding box center [118, 367] width 105 height 34
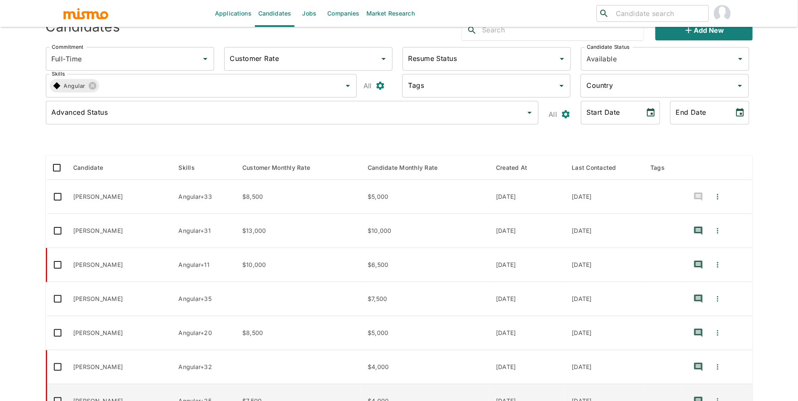
scroll to position [157, 0]
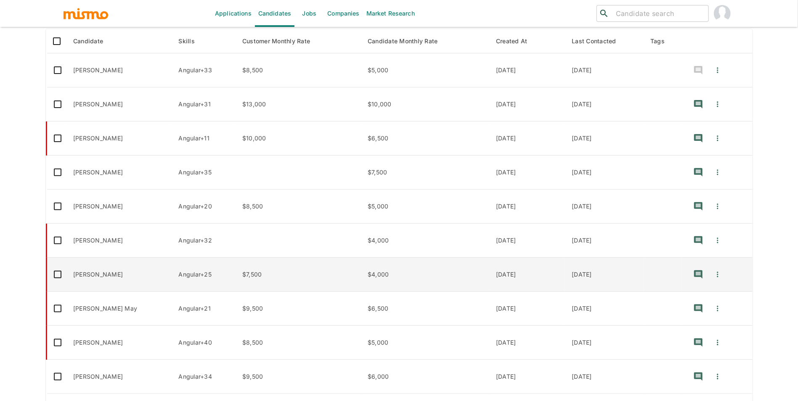
click at [168, 274] on td "Jady da Silva" at bounding box center [118, 275] width 105 height 34
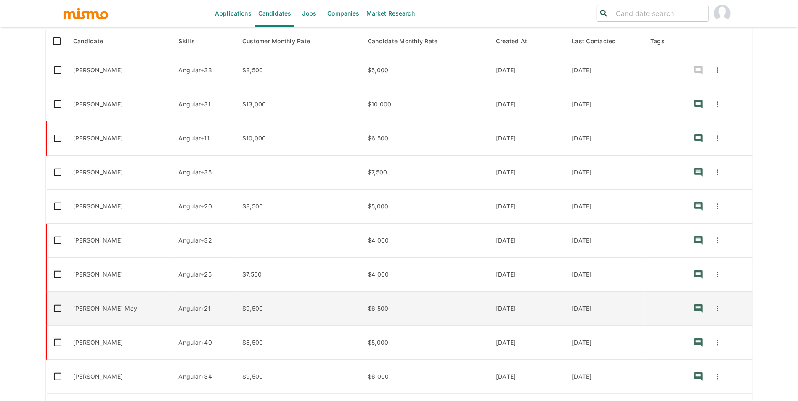
click at [119, 315] on td "Lucas Vieira May" at bounding box center [118, 309] width 105 height 34
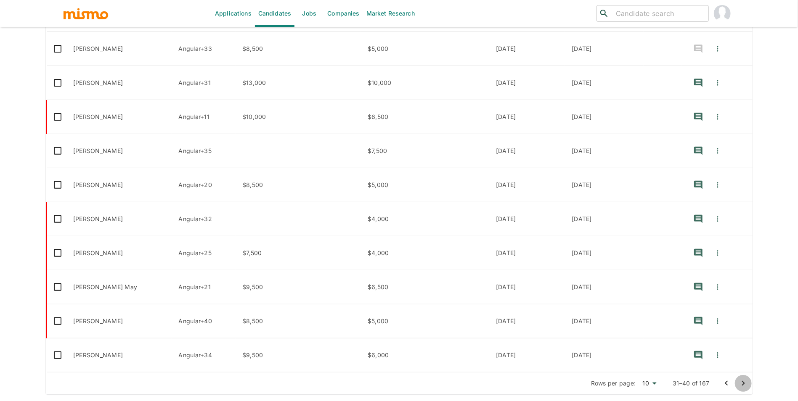
click at [741, 386] on icon "Go to next page" at bounding box center [743, 383] width 10 height 10
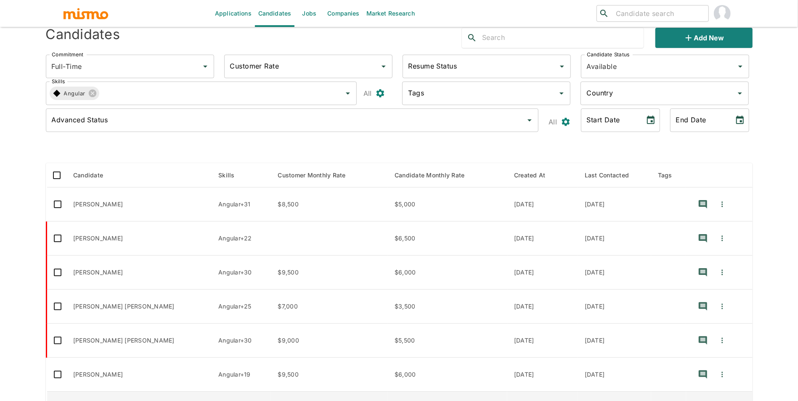
scroll to position [0, 0]
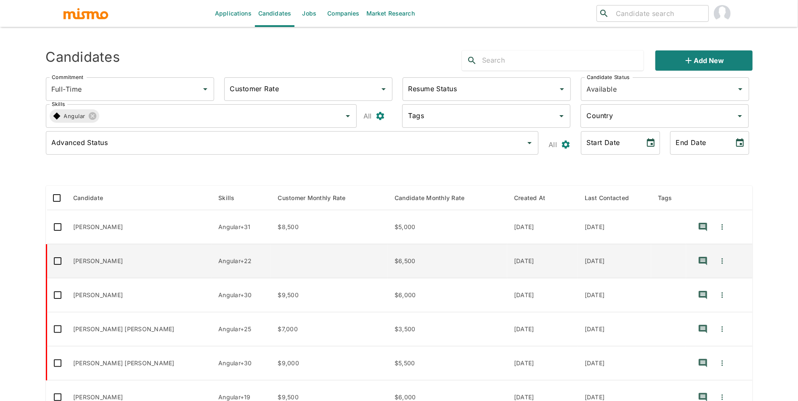
click at [126, 260] on td "Maximiliano Zipitría" at bounding box center [138, 261] width 145 height 34
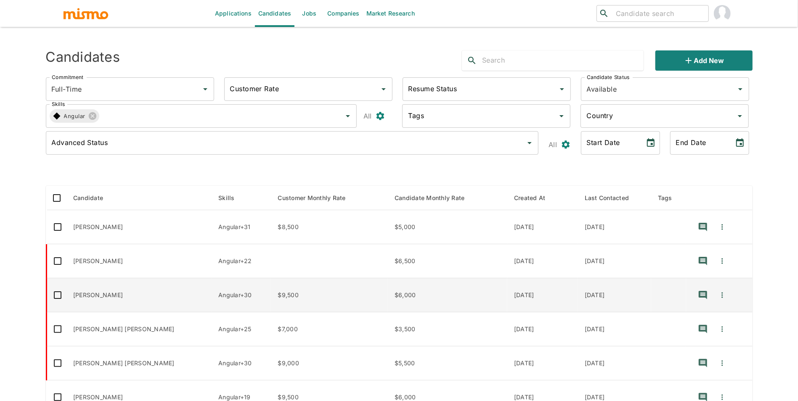
click at [108, 296] on td "Tiago Alves Baptista" at bounding box center [138, 295] width 145 height 34
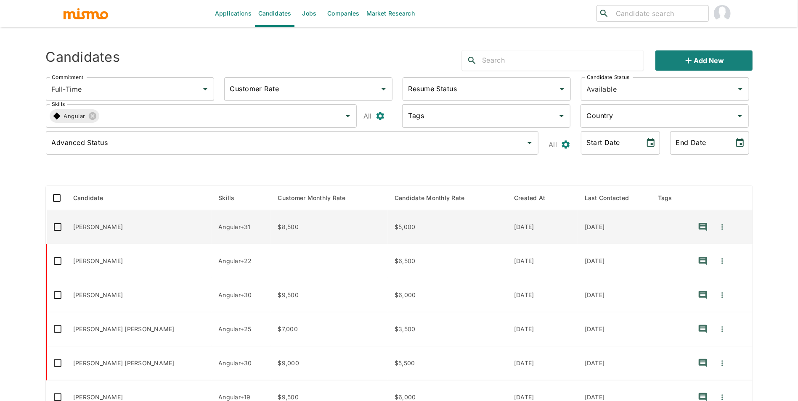
click at [132, 223] on td "Emmanuel Rosario" at bounding box center [138, 227] width 145 height 34
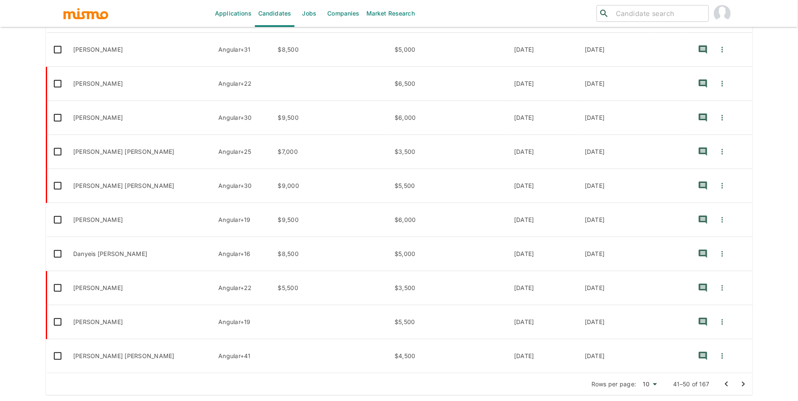
scroll to position [179, 0]
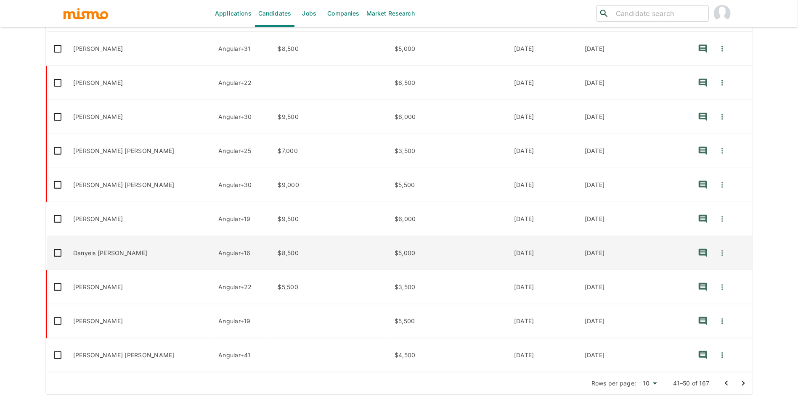
click at [130, 261] on td "Danyeis Ramirez" at bounding box center [138, 253] width 145 height 34
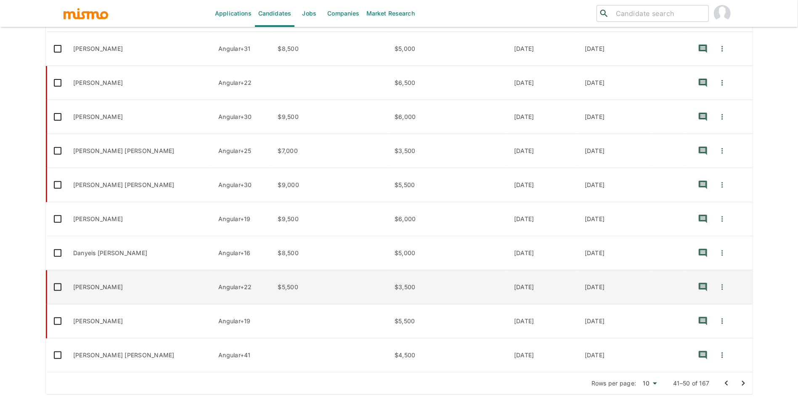
click at [114, 285] on td "Jeferson Franco" at bounding box center [138, 287] width 145 height 34
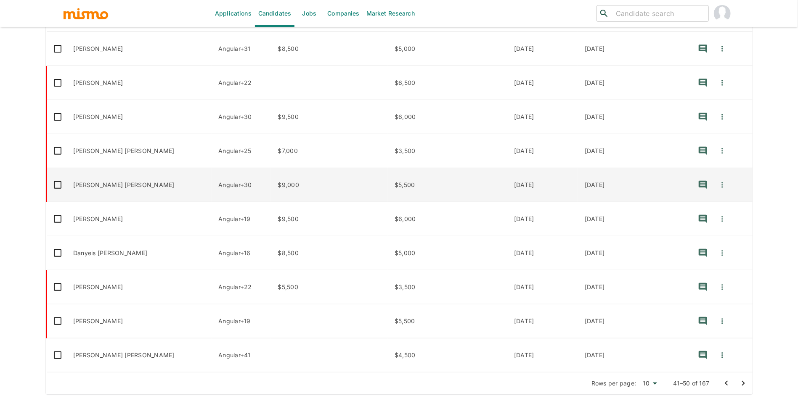
click at [118, 187] on td "Byron Carranza Montero" at bounding box center [138, 185] width 145 height 34
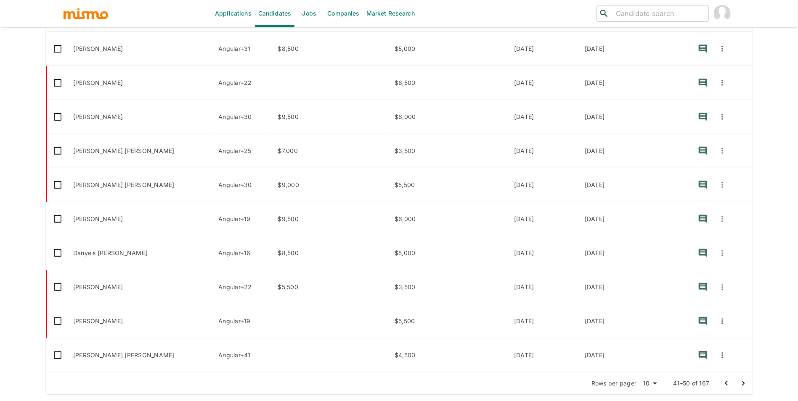
click at [324, 9] on link "Companies" at bounding box center [343, 13] width 39 height 27
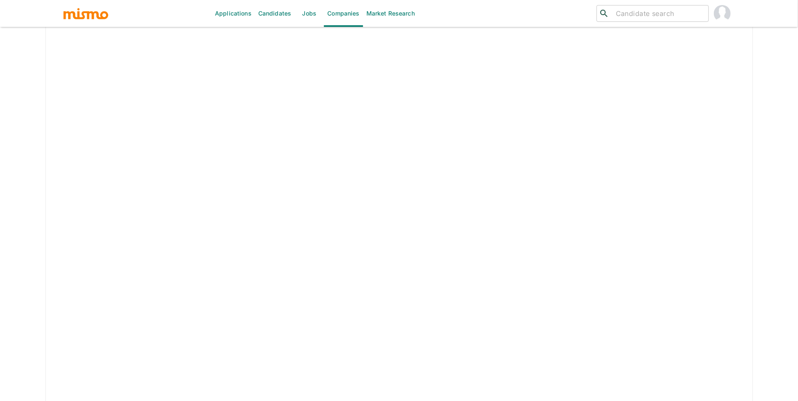
scroll to position [172, 0]
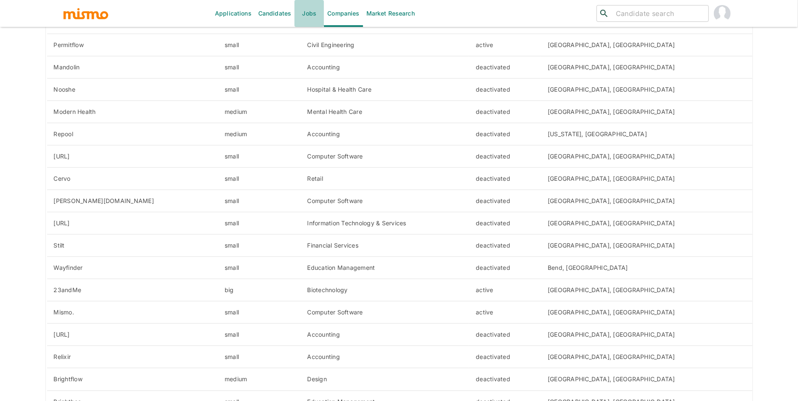
click at [311, 11] on link "Jobs" at bounding box center [308, 13] width 29 height 27
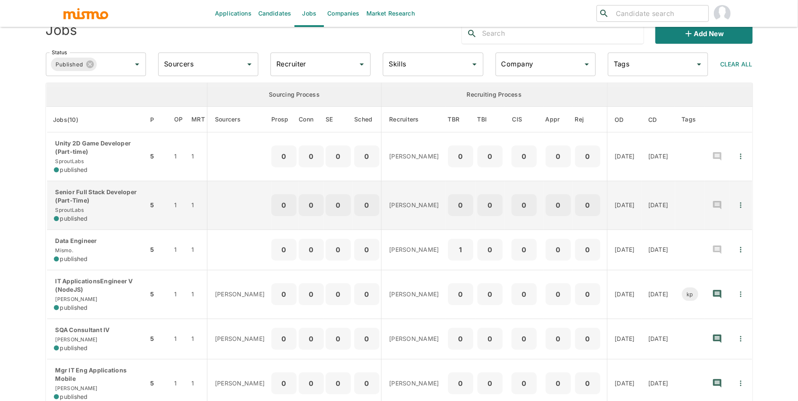
scroll to position [172, 0]
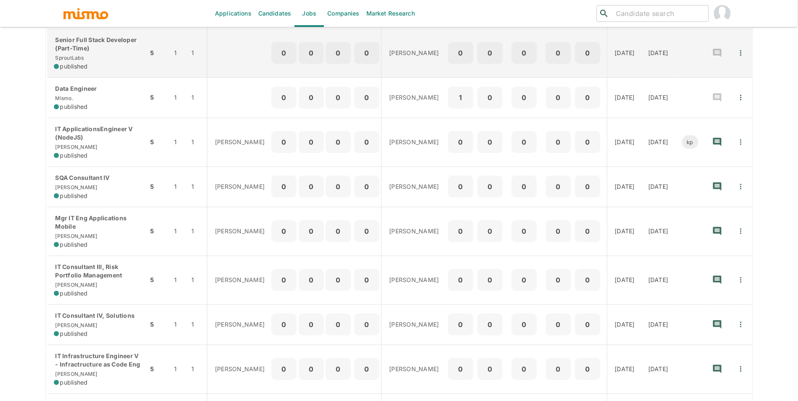
click at [543, 67] on td "0" at bounding box center [557, 53] width 29 height 49
click at [46, 0] on div "Applications Candidates Jobs Companies Market Research ​ ​ Jobs Add new Status …" at bounding box center [399, 38] width 706 height 401
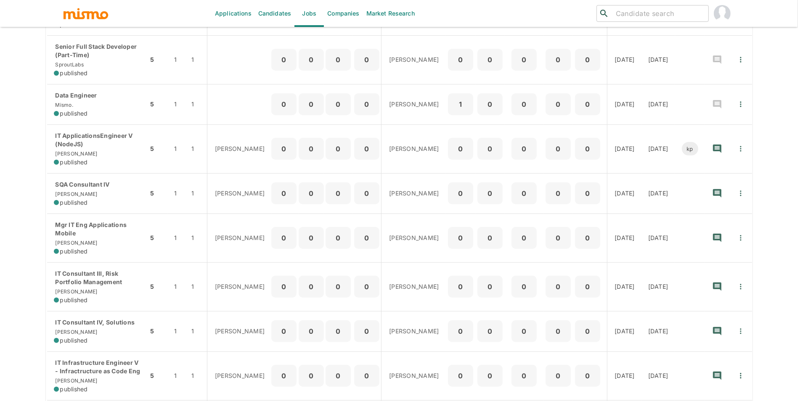
scroll to position [0, 0]
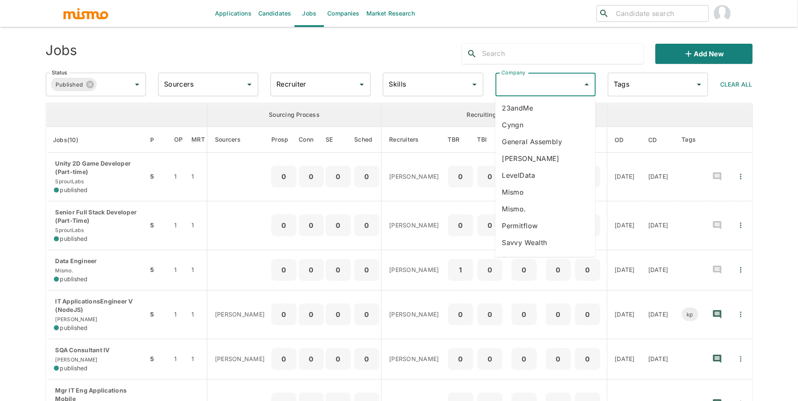
click at [510, 85] on input "Company" at bounding box center [539, 85] width 80 height 16
type input "sp"
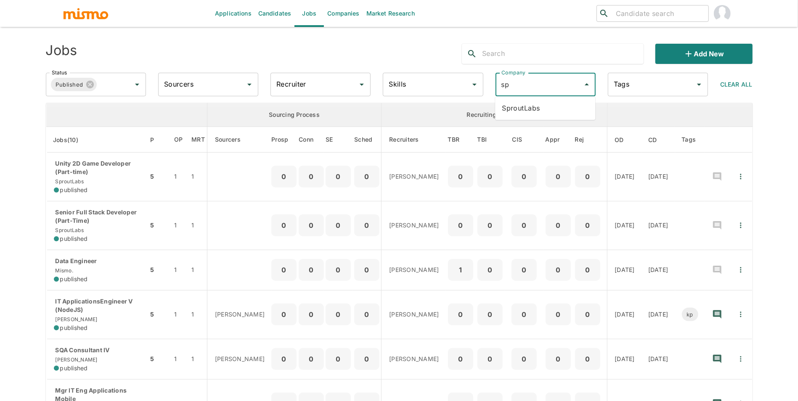
click at [508, 107] on li "SproutLabs" at bounding box center [545, 108] width 100 height 17
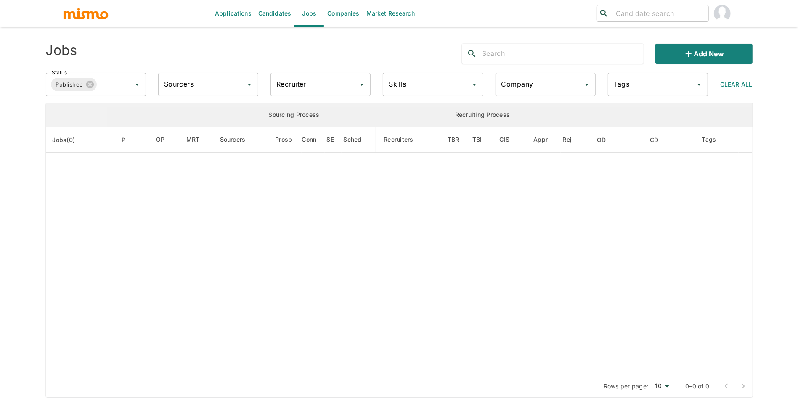
type input "SproutLabs"
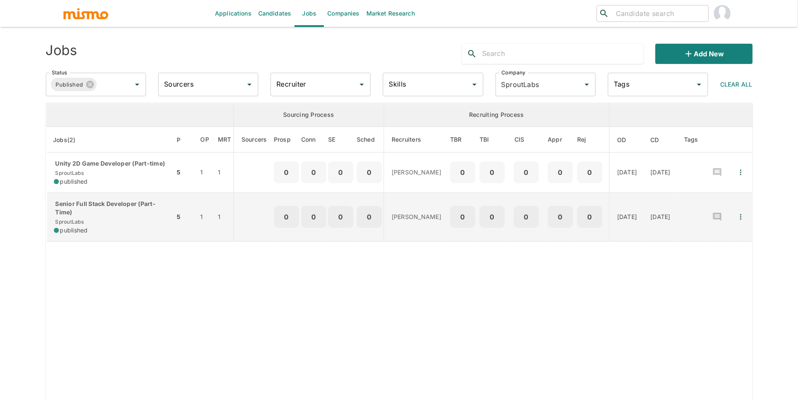
click at [125, 217] on p "Senior Full Stack Developer (Part-Time)" at bounding box center [111, 208] width 114 height 17
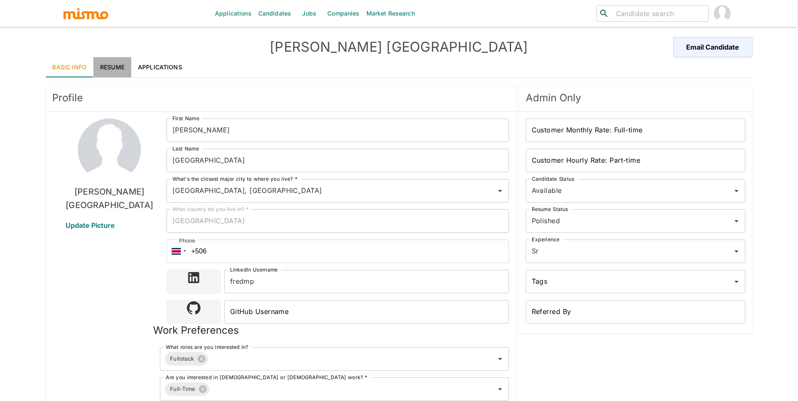
click at [111, 68] on link "Resume" at bounding box center [112, 67] width 38 height 20
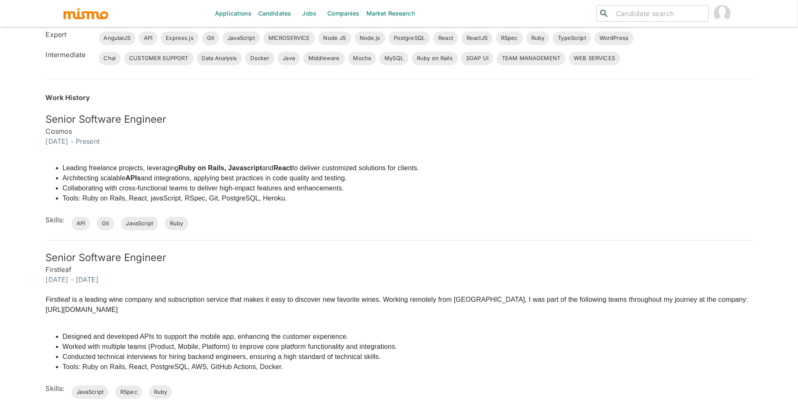
scroll to position [317, 0]
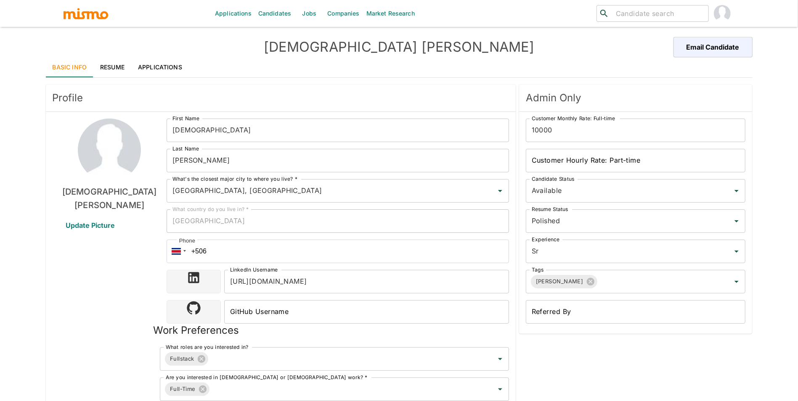
click at [106, 64] on link "Resume" at bounding box center [112, 67] width 38 height 20
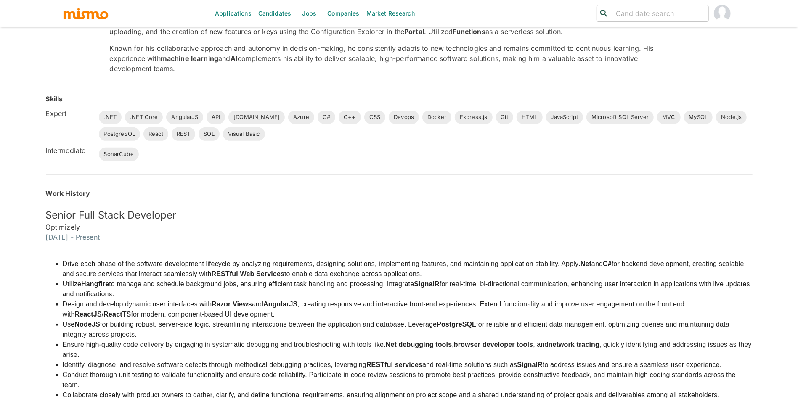
scroll to position [269, 0]
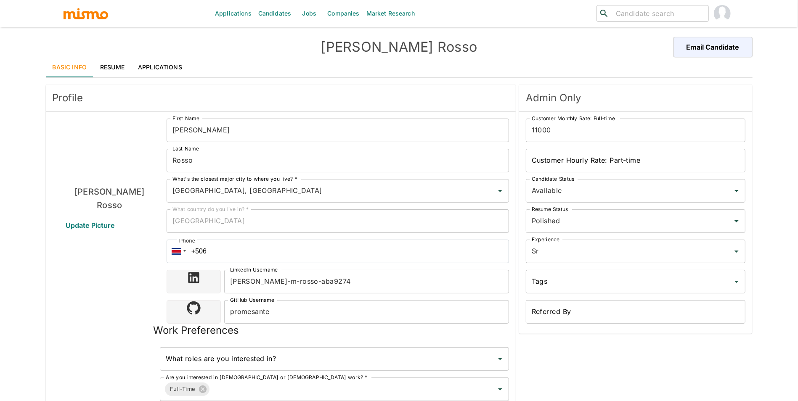
click at [108, 73] on link "Resume" at bounding box center [112, 67] width 38 height 20
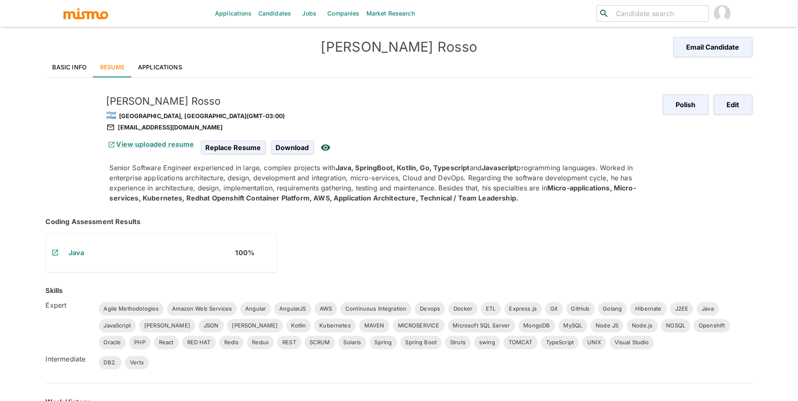
scroll to position [327, 0]
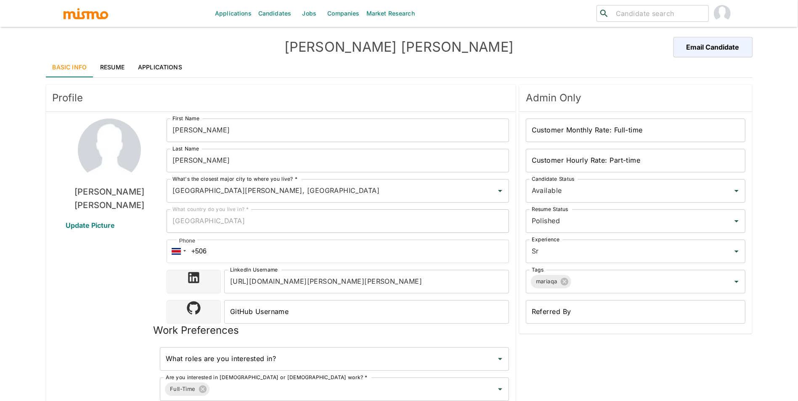
click at [128, 68] on link "Resume" at bounding box center [112, 67] width 38 height 20
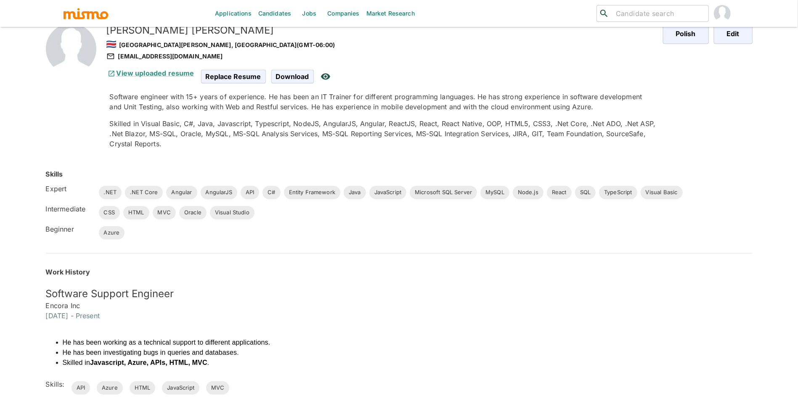
scroll to position [73, 0]
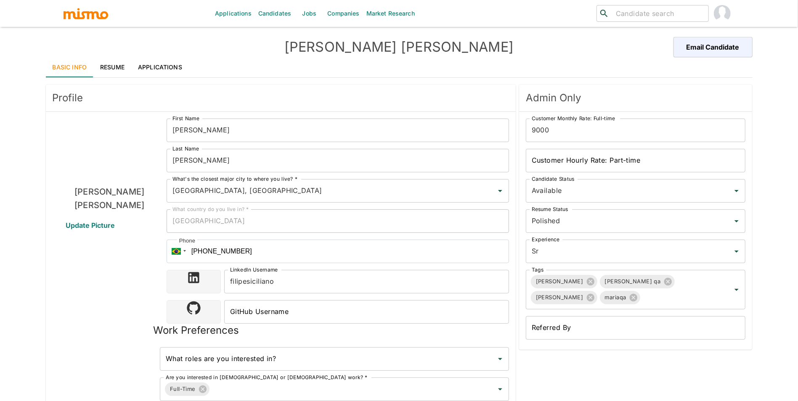
click at [103, 68] on link "Resume" at bounding box center [112, 67] width 38 height 20
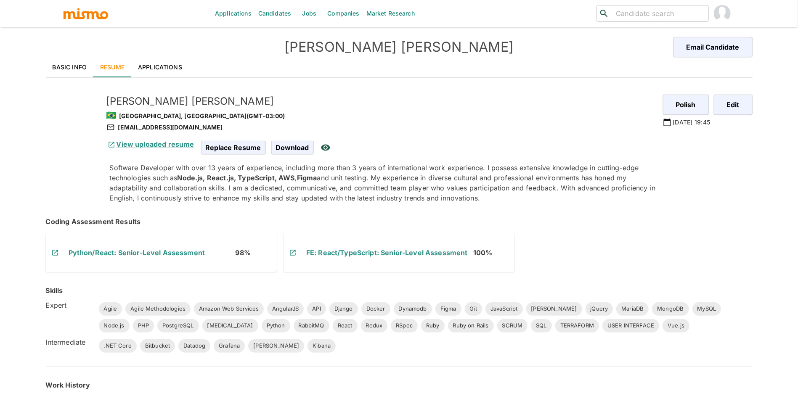
click at [172, 66] on link "Applications" at bounding box center [160, 67] width 58 height 20
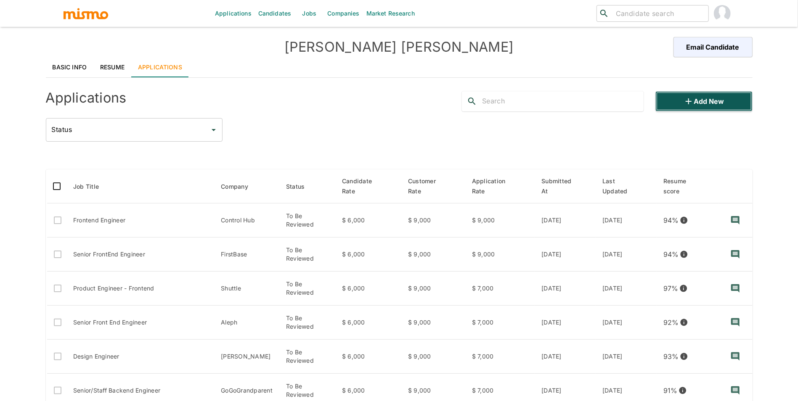
click at [711, 106] on button "Add new" at bounding box center [703, 101] width 97 height 20
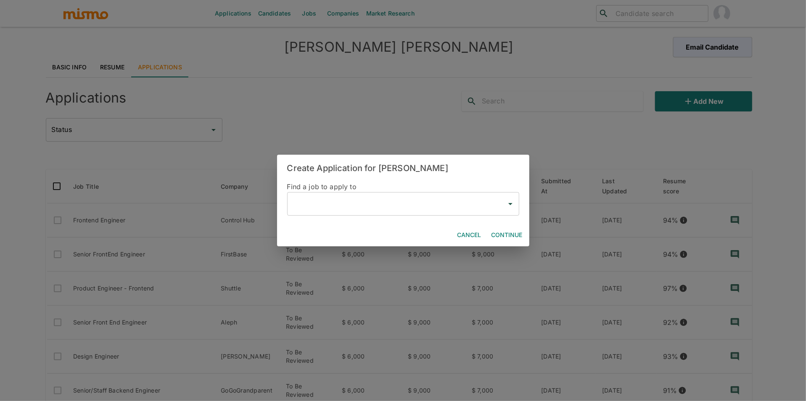
click at [347, 202] on input "text" at bounding box center [397, 204] width 212 height 16
click at [108, 65] on div "Create Application for Filipe Siciliano Find a job to apply to ​ Cancel Continue" at bounding box center [403, 200] width 806 height 401
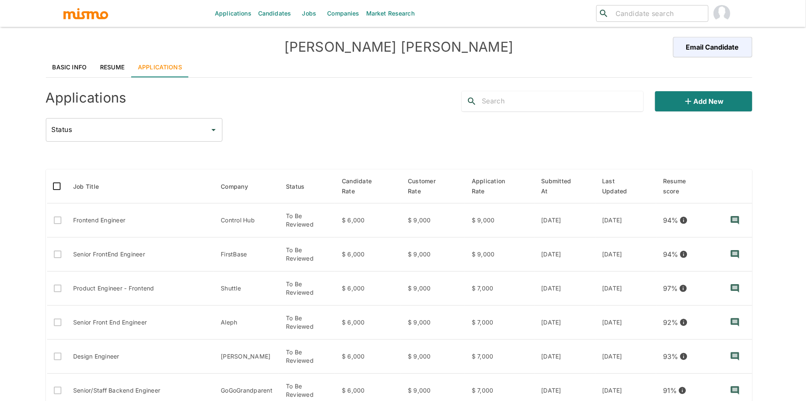
click at [110, 67] on div "Create Application for Filipe Siciliano Find a job to apply to ​ Cancel Continue" at bounding box center [403, 200] width 806 height 401
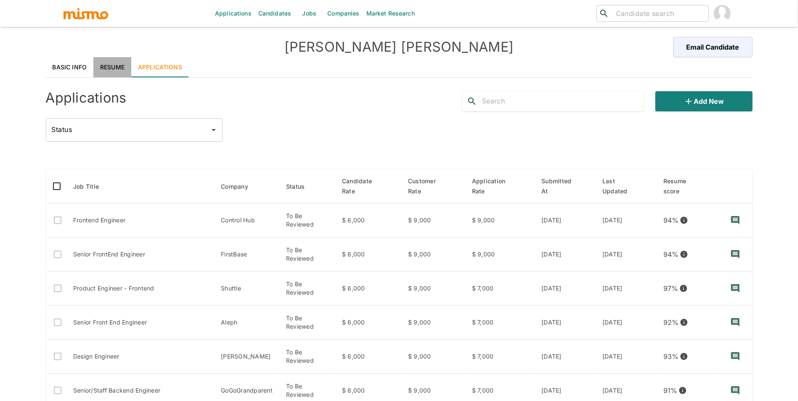
click at [112, 69] on link "Resume" at bounding box center [112, 67] width 38 height 20
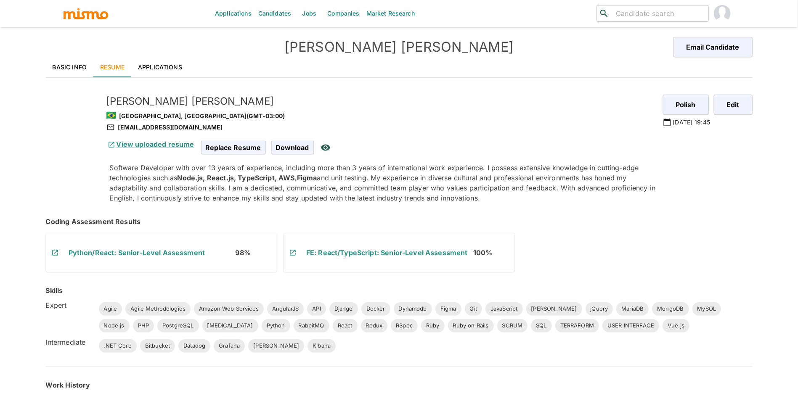
click at [157, 61] on link "Applications" at bounding box center [160, 67] width 58 height 20
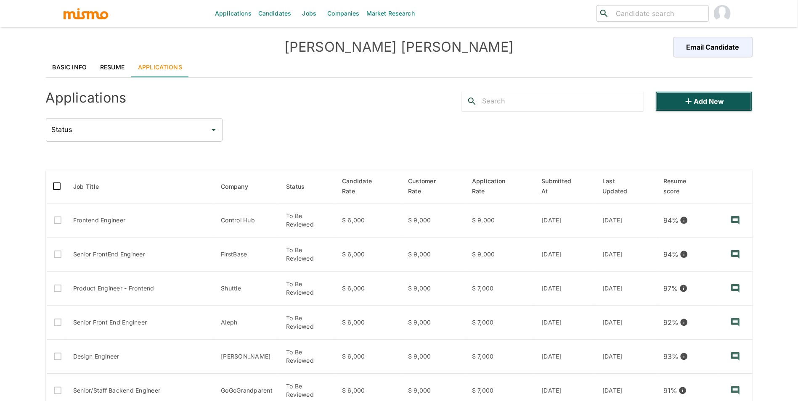
click at [709, 106] on button "Add new" at bounding box center [703, 101] width 97 height 20
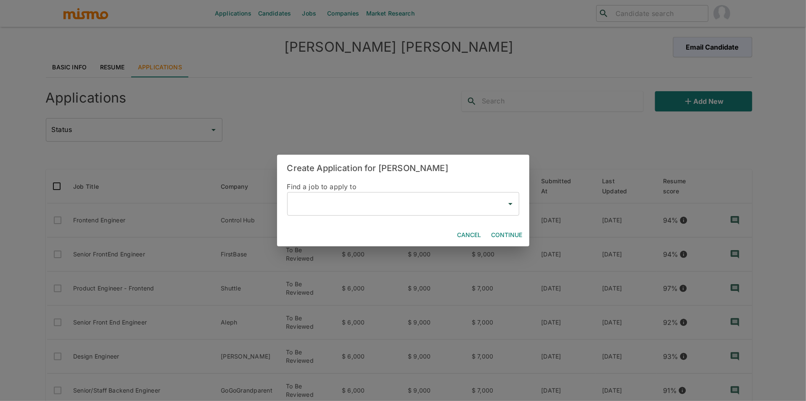
click at [321, 206] on input "text" at bounding box center [397, 204] width 212 height 16
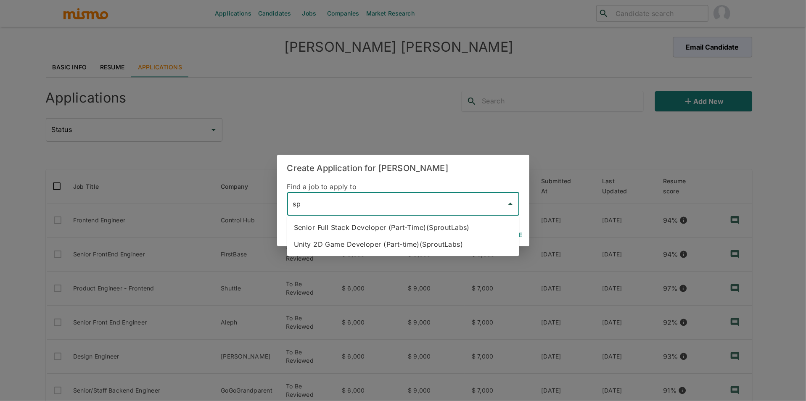
click at [377, 227] on li "Senior Full Stack Developer (Part-Time)(SproutLabs)" at bounding box center [403, 227] width 232 height 17
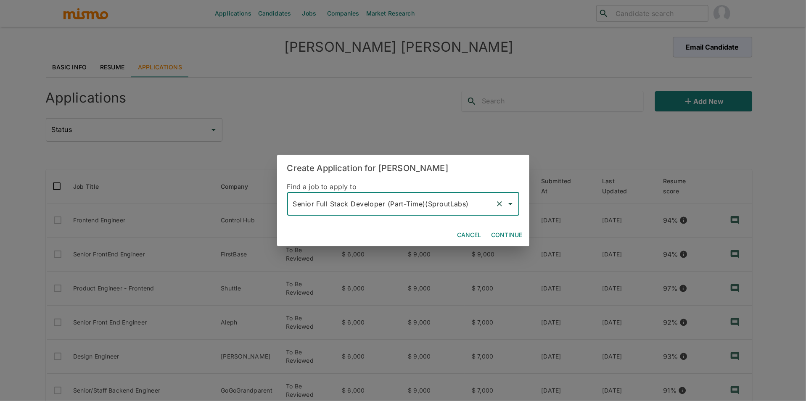
type input "Senior Full Stack Developer (Part-Time)(SproutLabs)"
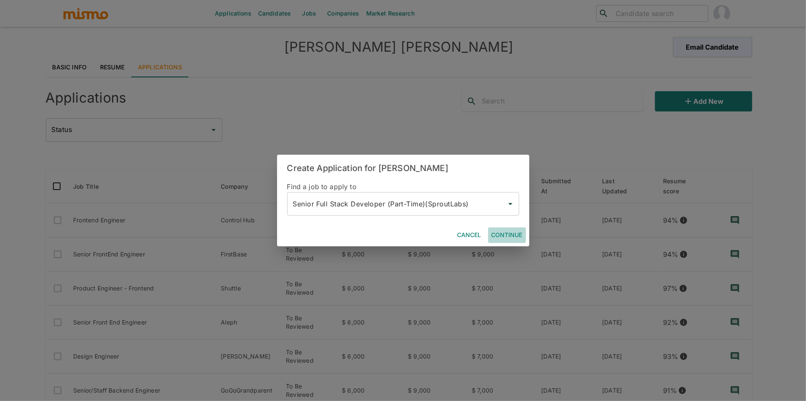
click at [497, 228] on button "Continue" at bounding box center [507, 235] width 38 height 16
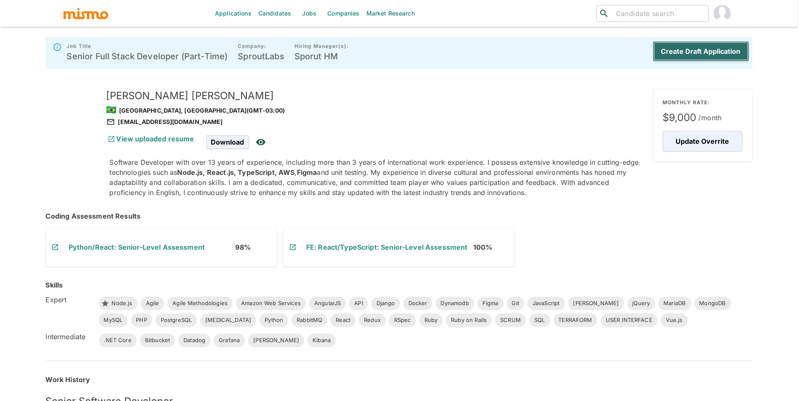
click at [722, 53] on button "Create Draft Application" at bounding box center [701, 51] width 96 height 20
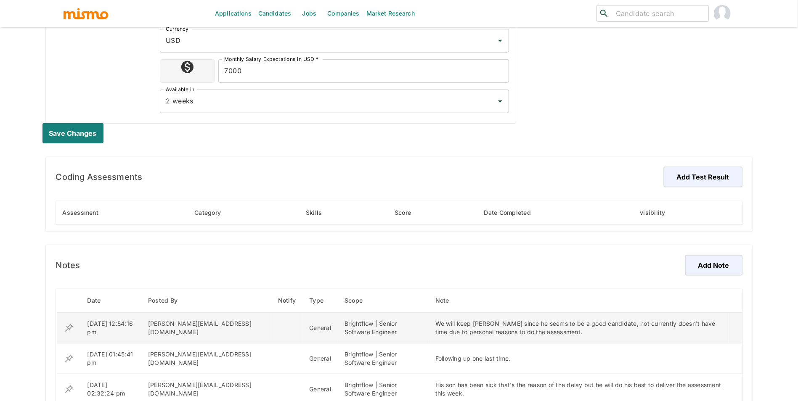
scroll to position [383, 0]
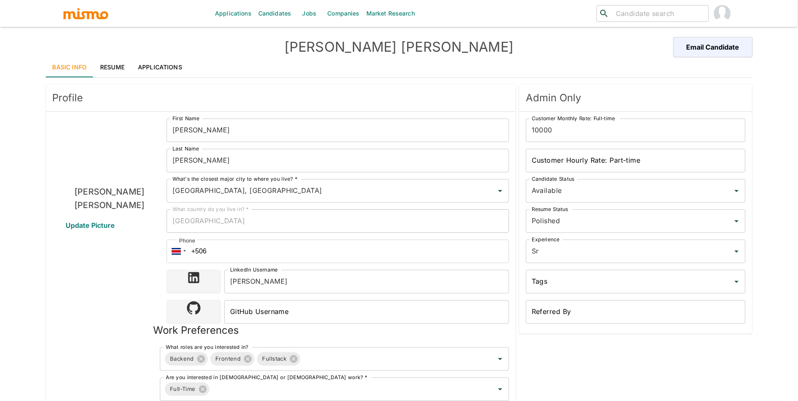
click at [109, 66] on link "Resume" at bounding box center [112, 67] width 38 height 20
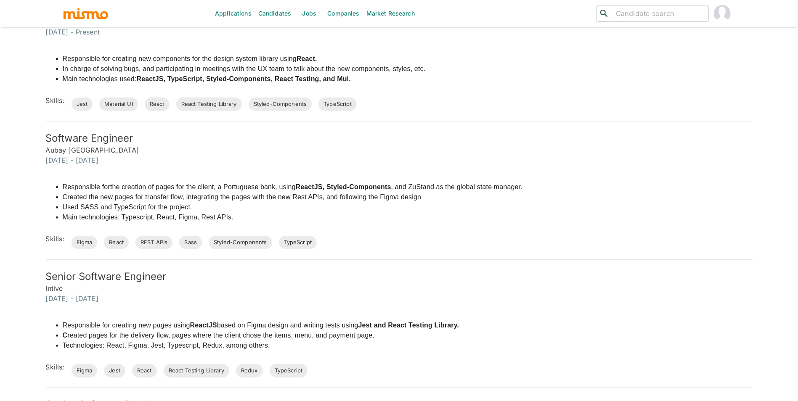
scroll to position [394, 0]
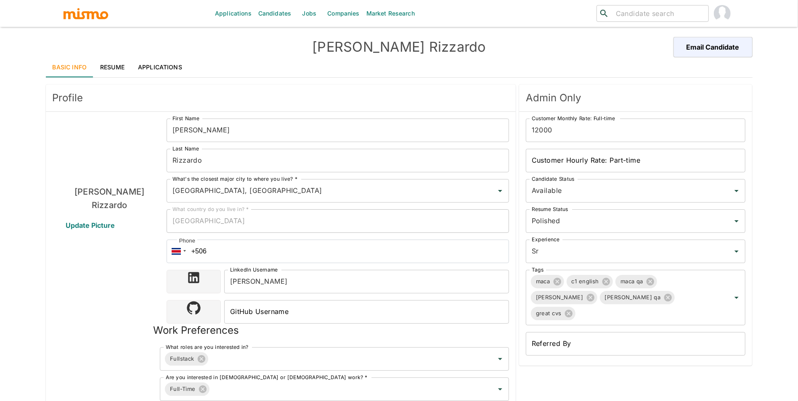
click at [118, 68] on link "Resume" at bounding box center [112, 67] width 38 height 20
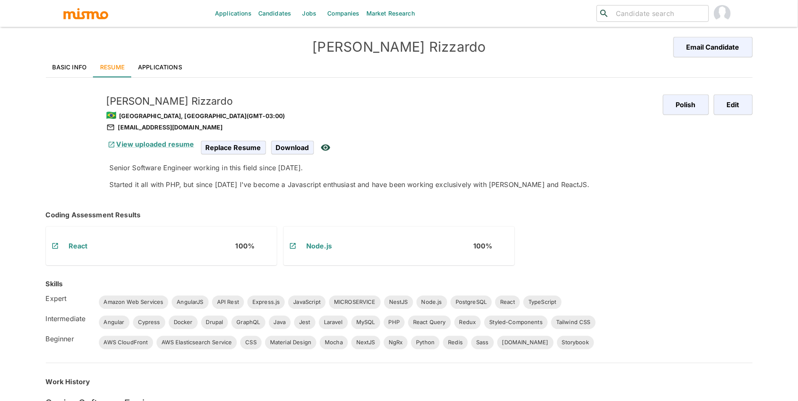
click at [74, 68] on link "Basic Info" at bounding box center [70, 67] width 48 height 20
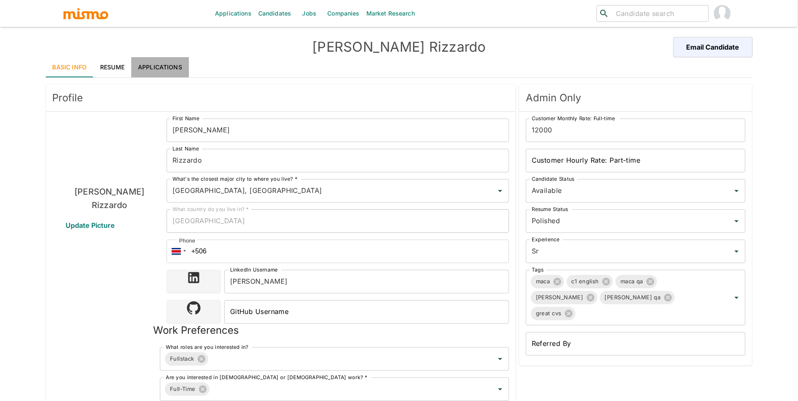
click at [149, 64] on link "Applications" at bounding box center [160, 67] width 58 height 20
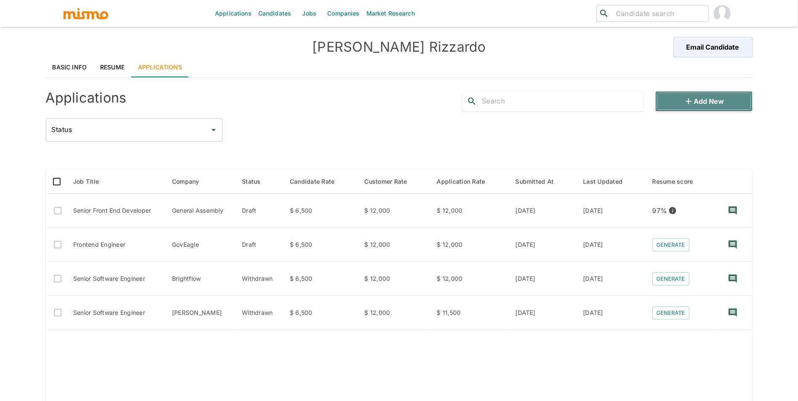
click at [693, 93] on button "Add new" at bounding box center [703, 101] width 97 height 20
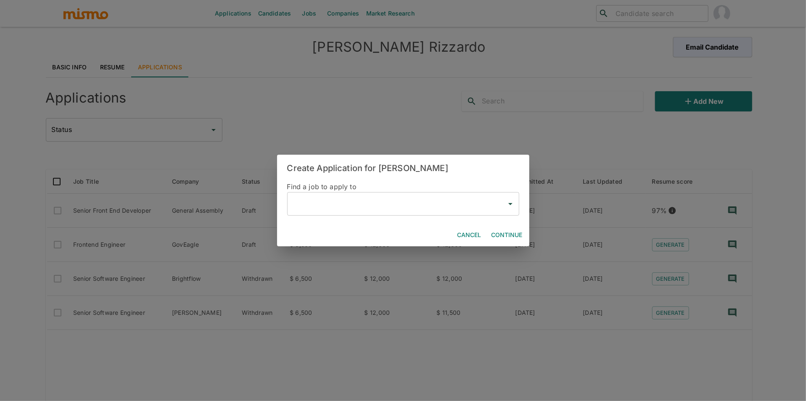
click at [344, 208] on input "text" at bounding box center [397, 204] width 212 height 16
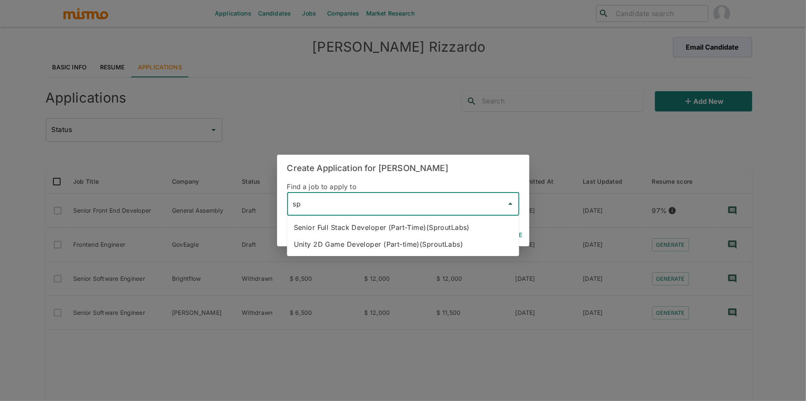
click at [358, 230] on li "Senior Full Stack Developer (Part-Time)(SproutLabs)" at bounding box center [403, 227] width 232 height 17
type input "Senior Full Stack Developer (Part-Time)(SproutLabs)"
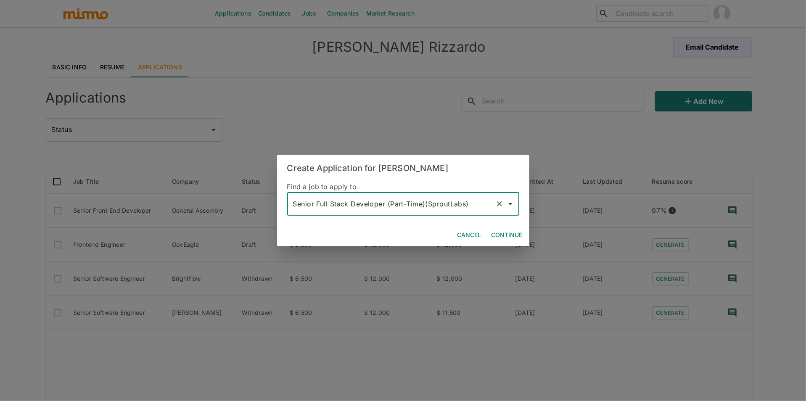
click at [497, 235] on button "Continue" at bounding box center [507, 235] width 38 height 16
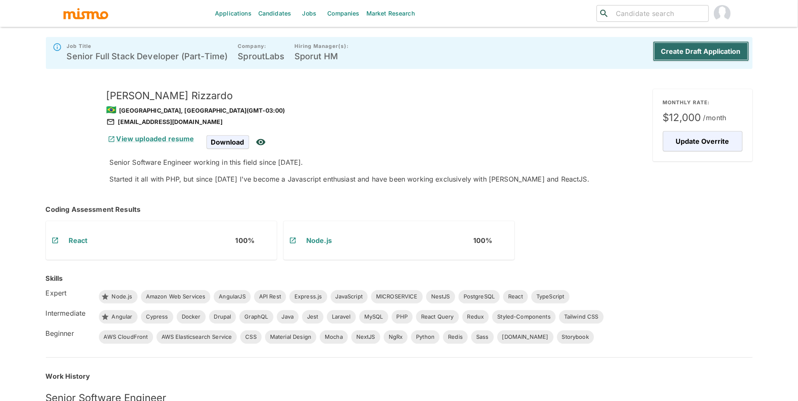
click at [724, 50] on button "Create Draft Application" at bounding box center [701, 51] width 96 height 20
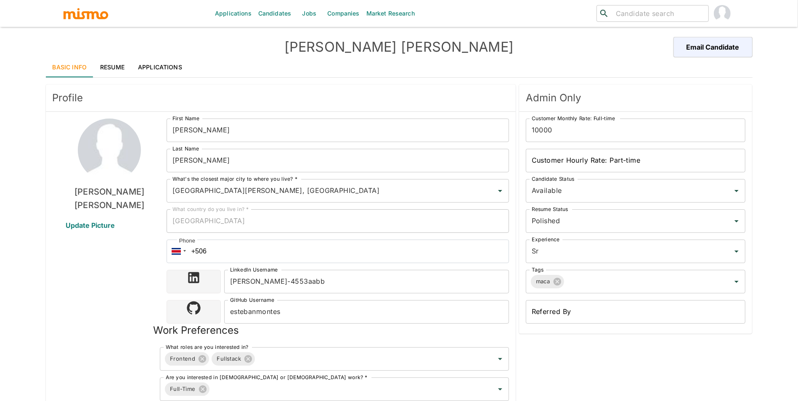
click at [107, 67] on link "Resume" at bounding box center [112, 67] width 38 height 20
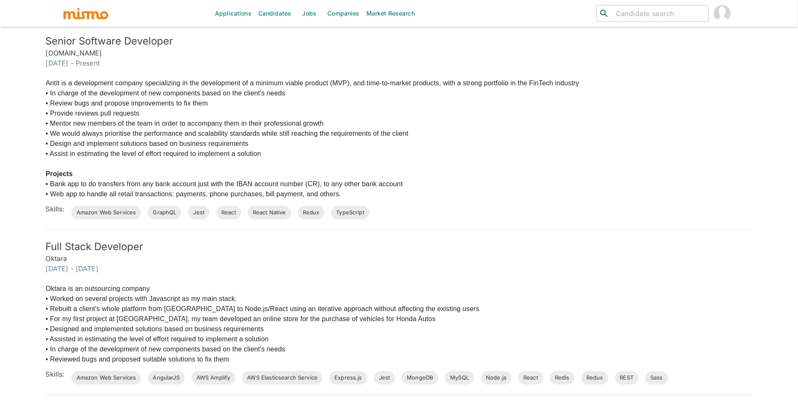
scroll to position [320, 0]
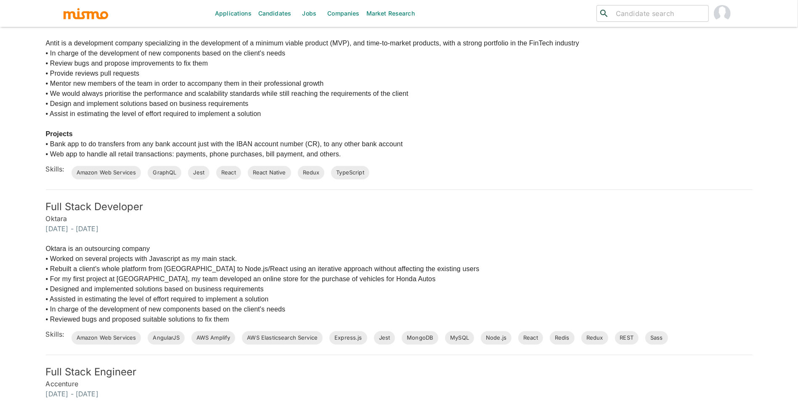
click at [389, 199] on div "Full Stack Developer Oktara [DATE] - [DATE]" at bounding box center [394, 212] width 717 height 44
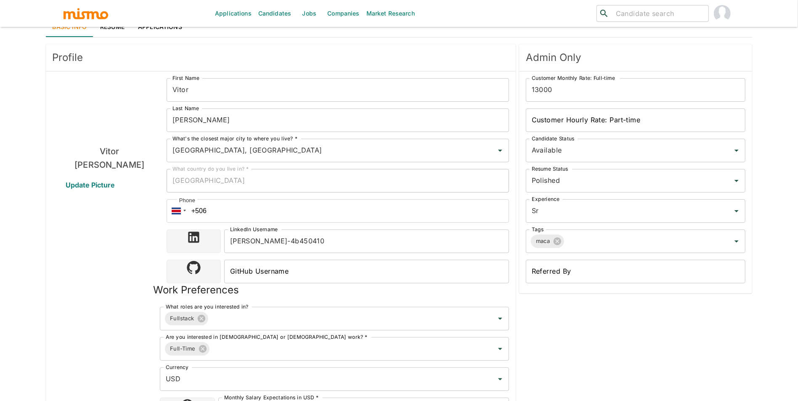
scroll to position [34, 0]
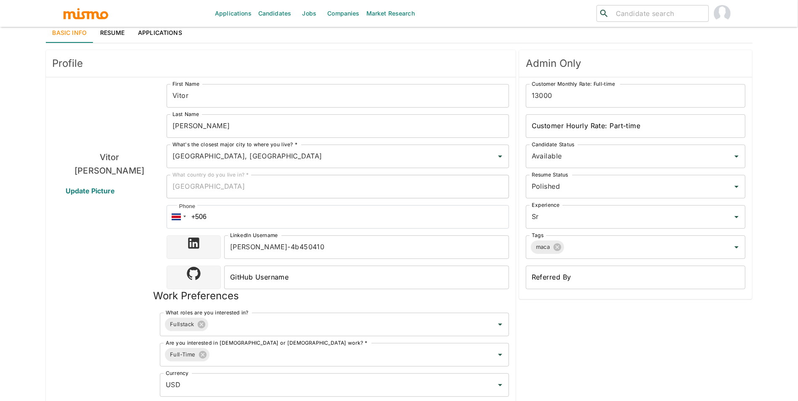
click at [114, 36] on link "Resume" at bounding box center [112, 33] width 38 height 20
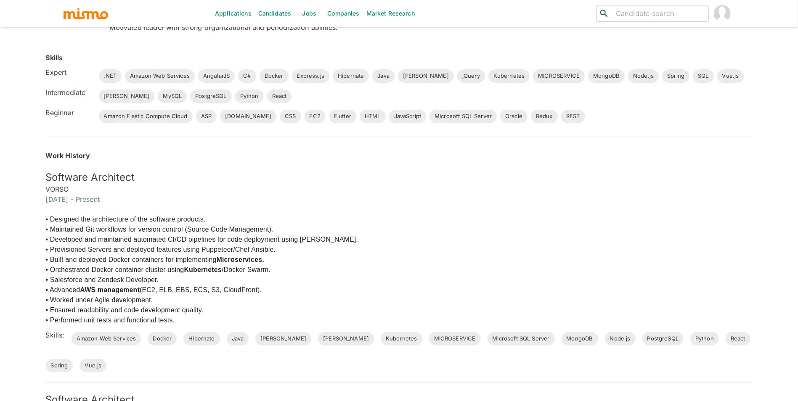
scroll to position [270, 0]
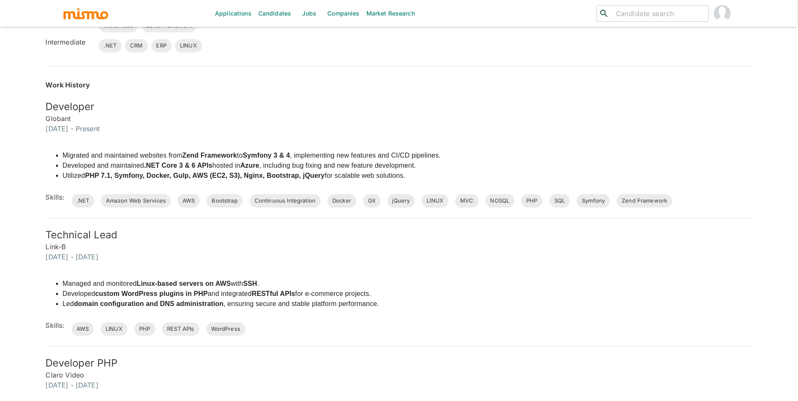
scroll to position [93, 0]
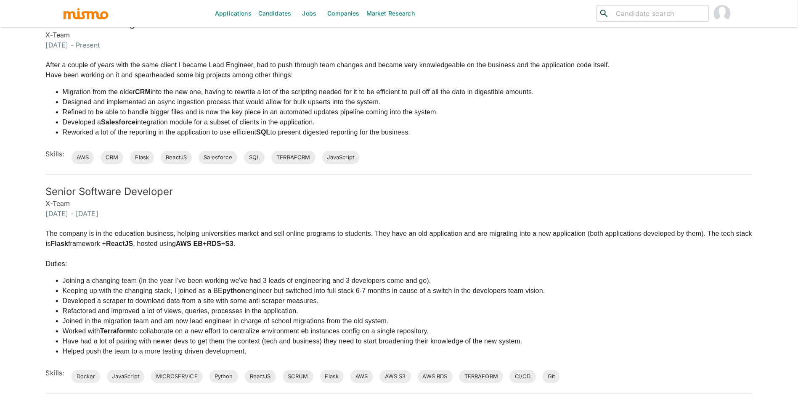
scroll to position [337, 0]
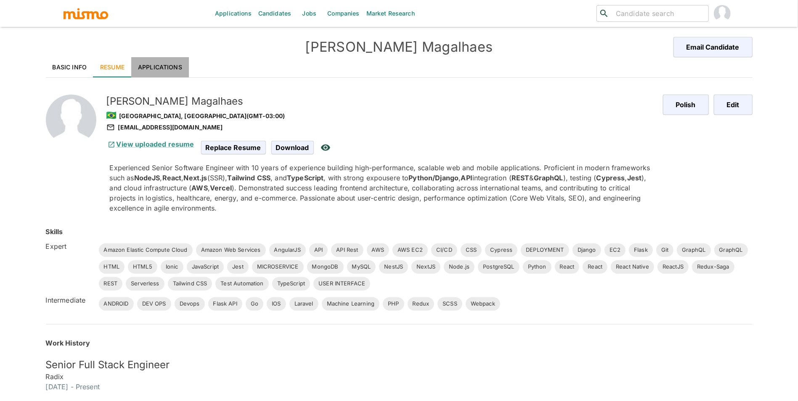
click at [182, 68] on link "Applications" at bounding box center [160, 67] width 58 height 20
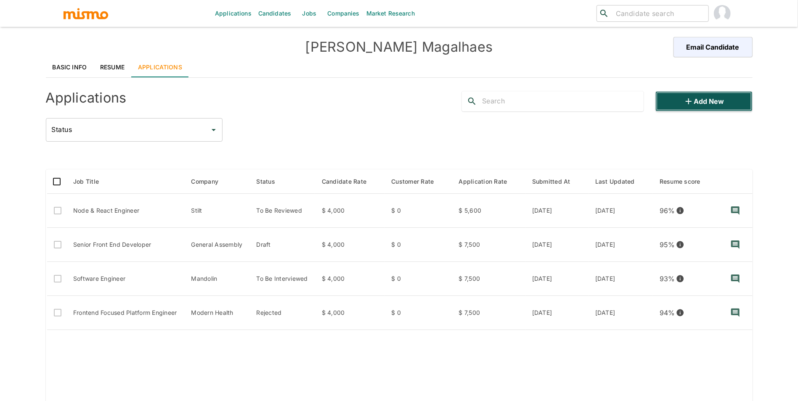
click at [716, 99] on button "Add new" at bounding box center [703, 101] width 97 height 20
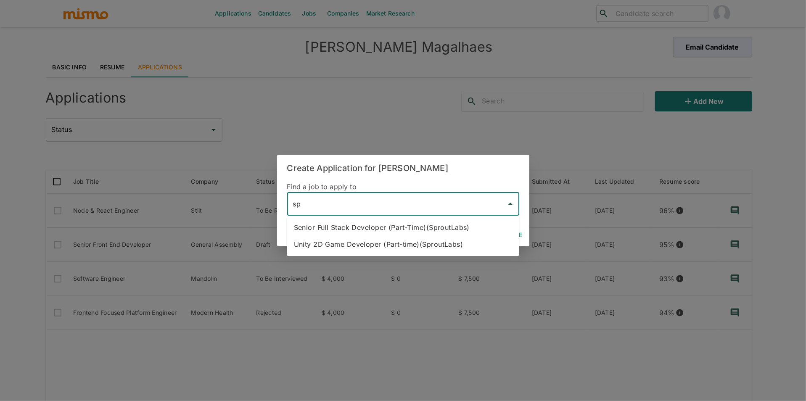
click at [346, 224] on li "Senior Full Stack Developer (Part-Time)(SproutLabs)" at bounding box center [403, 227] width 232 height 17
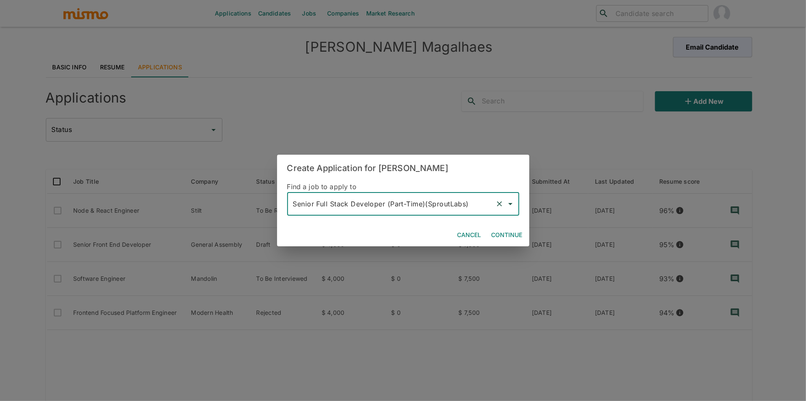
type input "Senior Full Stack Developer (Part-Time)(SproutLabs)"
click at [504, 239] on button "Continue" at bounding box center [507, 235] width 38 height 16
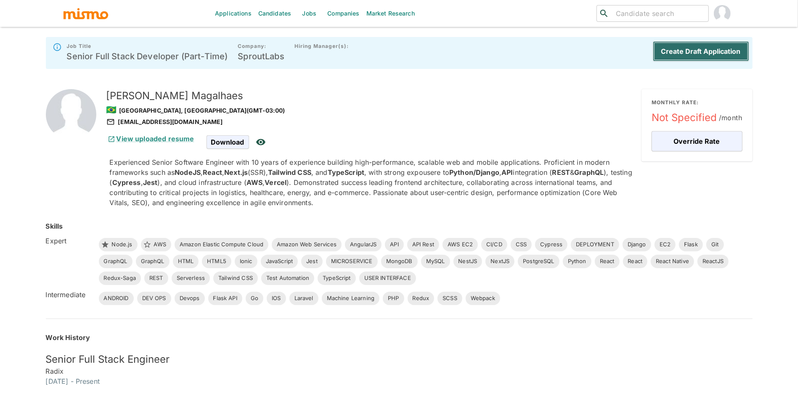
click at [691, 53] on button "Create Draft Application" at bounding box center [701, 51] width 96 height 20
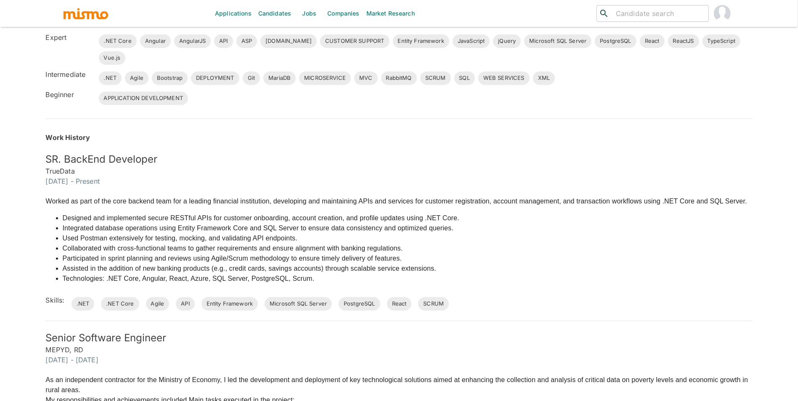
scroll to position [231, 0]
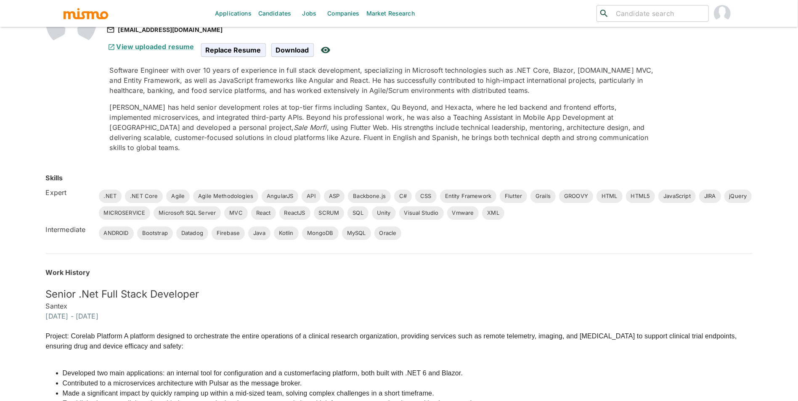
scroll to position [116, 0]
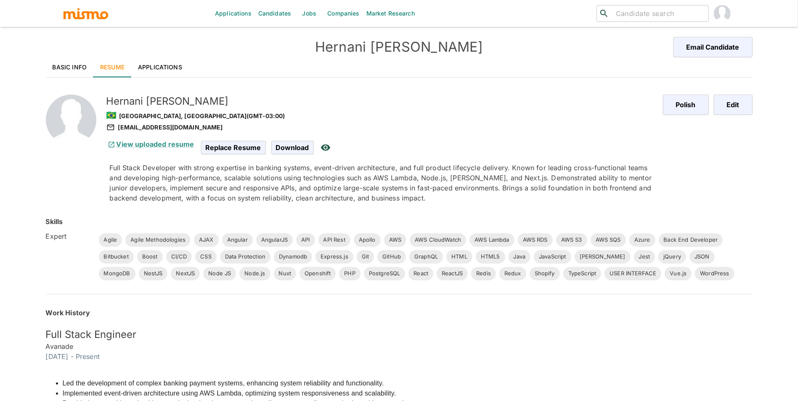
click at [598, 86] on div "Applications Candidates Jobs Companies Market Research ​ ​ [PERSON_NAME] Email …" at bounding box center [399, 210] width 798 height 421
click at [148, 64] on link "Applications" at bounding box center [160, 67] width 58 height 20
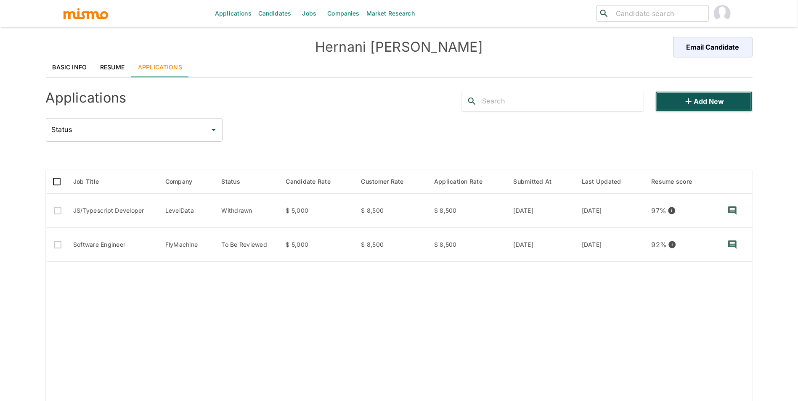
click at [598, 101] on button "Add new" at bounding box center [703, 101] width 97 height 20
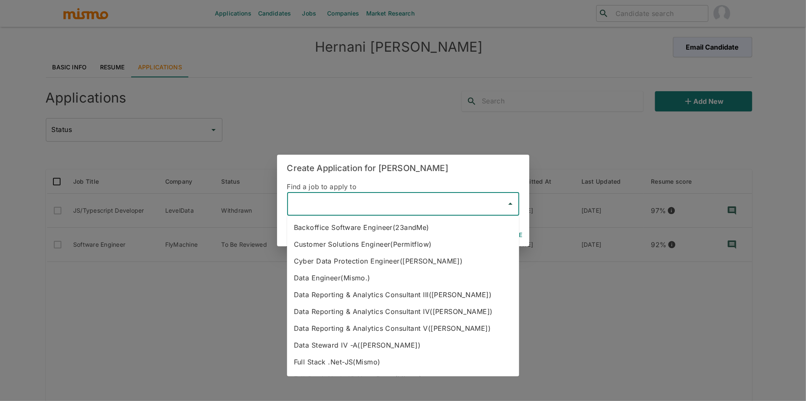
click at [335, 207] on input "text" at bounding box center [397, 204] width 212 height 16
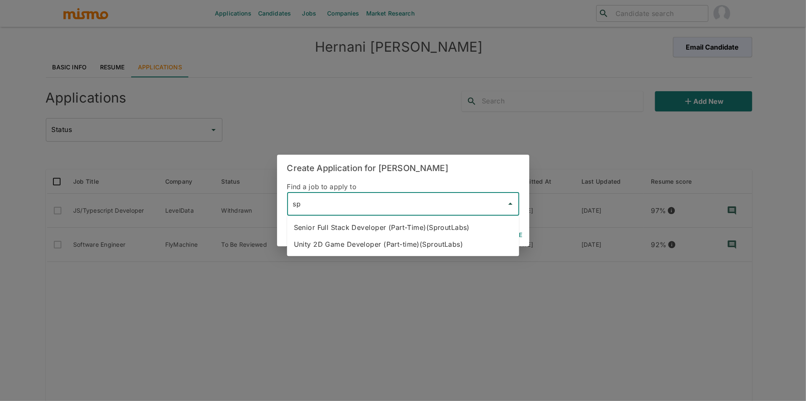
click at [336, 228] on li "Senior Full Stack Developer (Part-Time)(SproutLabs)" at bounding box center [403, 227] width 232 height 17
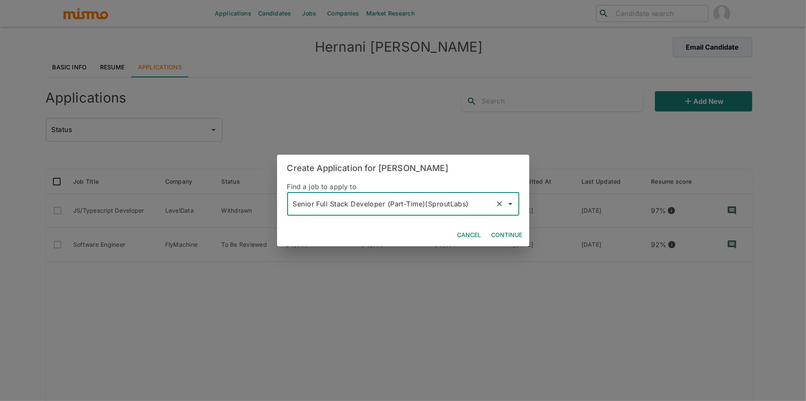
type input "Senior Full Stack Developer (Part-Time)(SproutLabs)"
click at [500, 235] on button "Continue" at bounding box center [507, 235] width 38 height 16
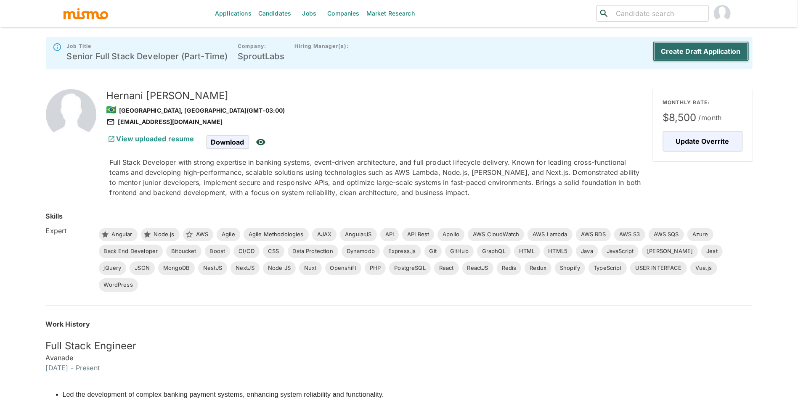
click at [598, 56] on button "Create Draft Application" at bounding box center [701, 51] width 96 height 20
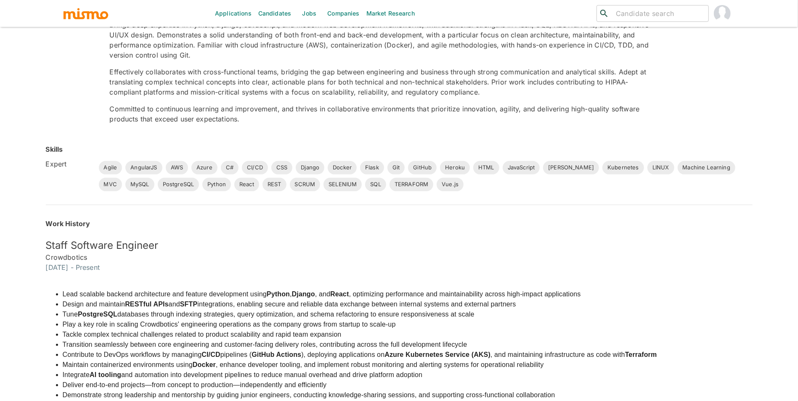
scroll to position [252, 0]
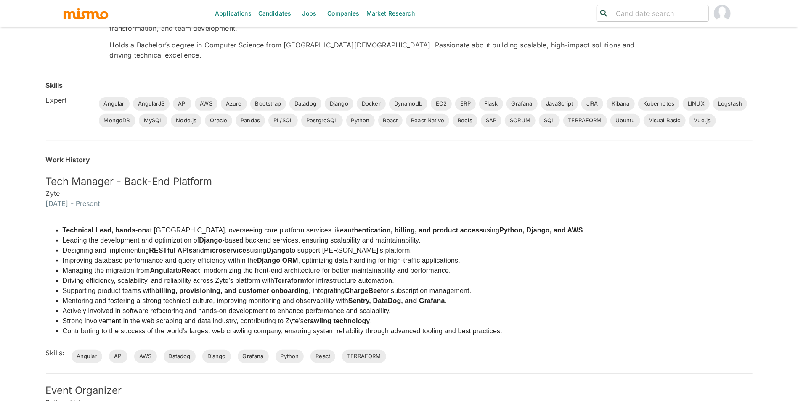
scroll to position [218, 0]
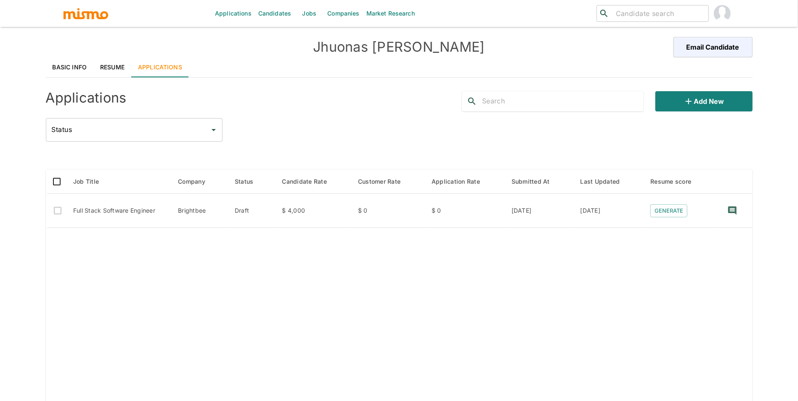
click at [115, 69] on link "Resume" at bounding box center [112, 67] width 38 height 20
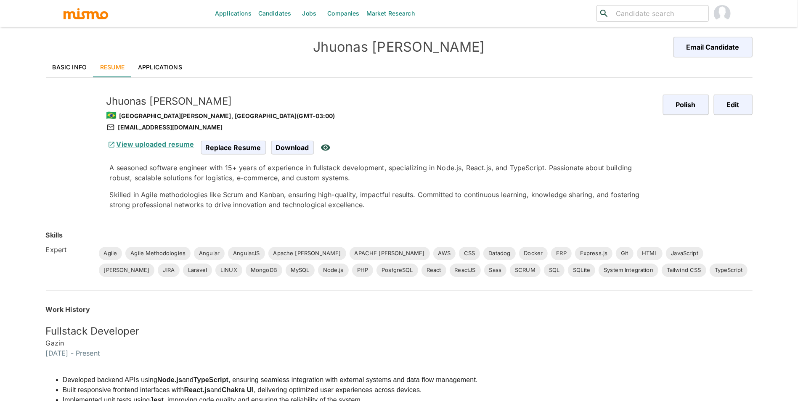
click at [152, 62] on link "Applications" at bounding box center [160, 67] width 58 height 20
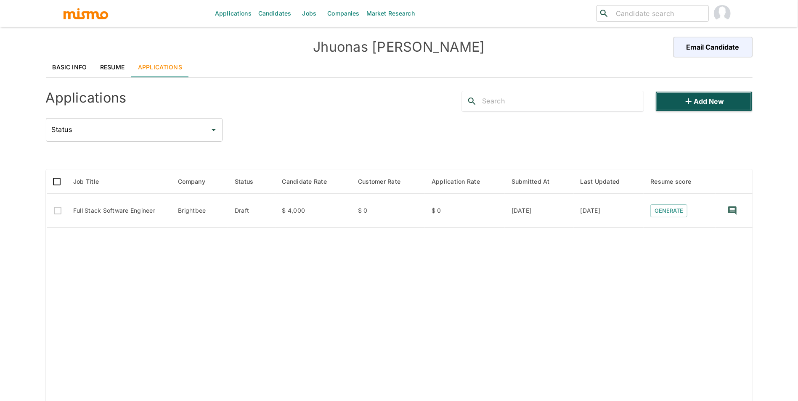
click at [712, 97] on button "Add new" at bounding box center [703, 101] width 97 height 20
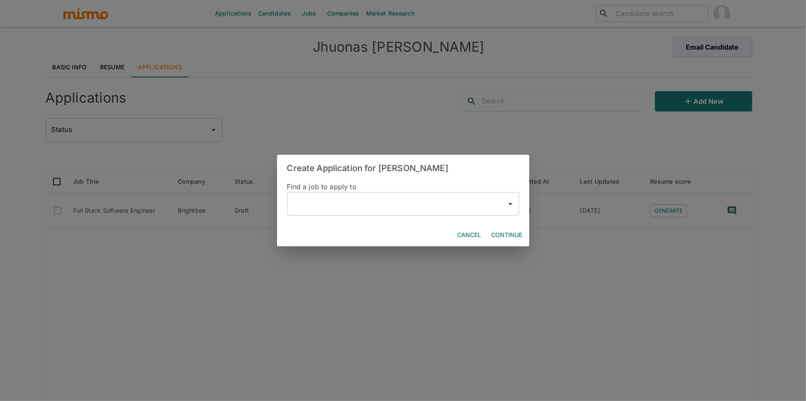
click at [329, 204] on input "text" at bounding box center [397, 204] width 212 height 16
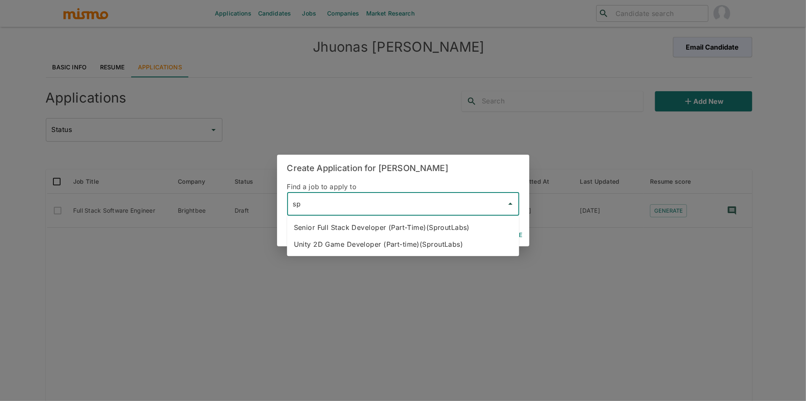
click at [340, 222] on li "Senior Full Stack Developer (Part-Time)(SproutLabs)" at bounding box center [403, 227] width 232 height 17
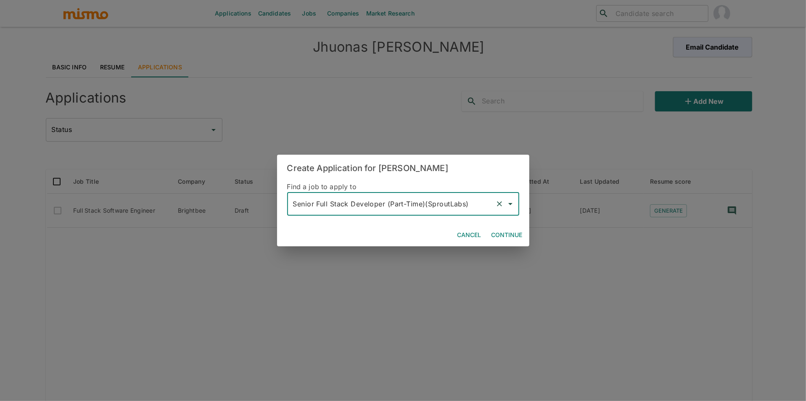
type input "Senior Full Stack Developer (Part-Time)(SproutLabs)"
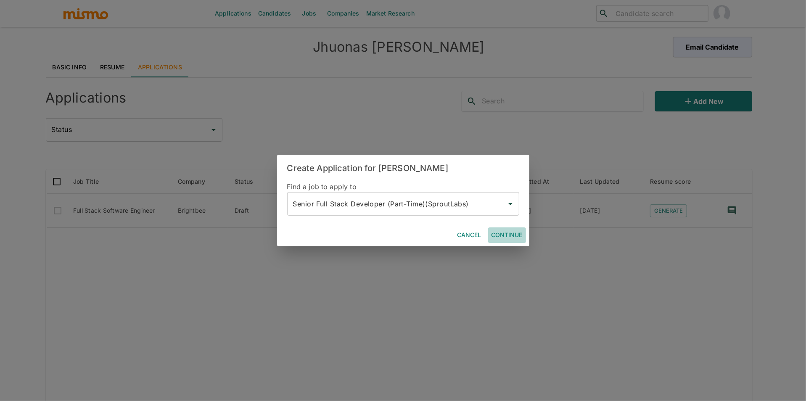
click at [511, 233] on button "Continue" at bounding box center [507, 235] width 38 height 16
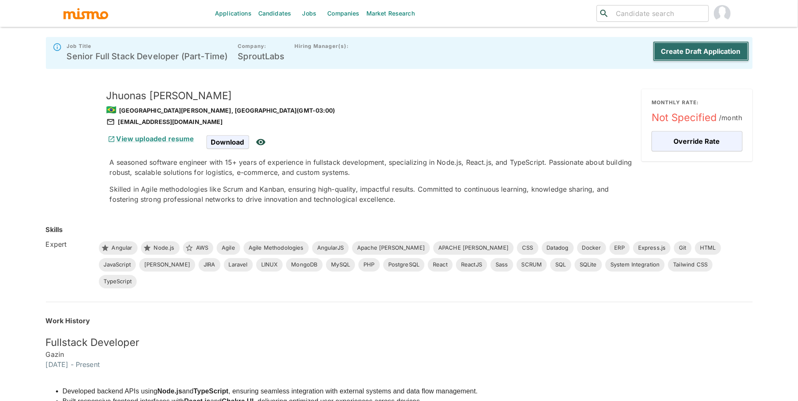
click at [724, 48] on button "Create Draft Application" at bounding box center [701, 51] width 96 height 20
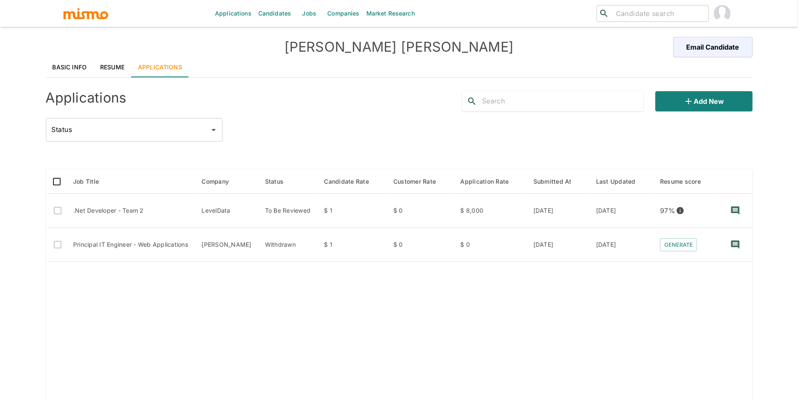
click at [112, 70] on link "Resume" at bounding box center [112, 67] width 38 height 20
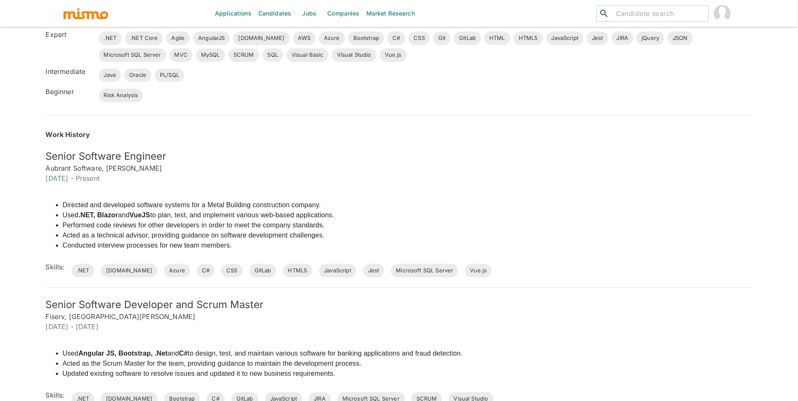
scroll to position [227, 0]
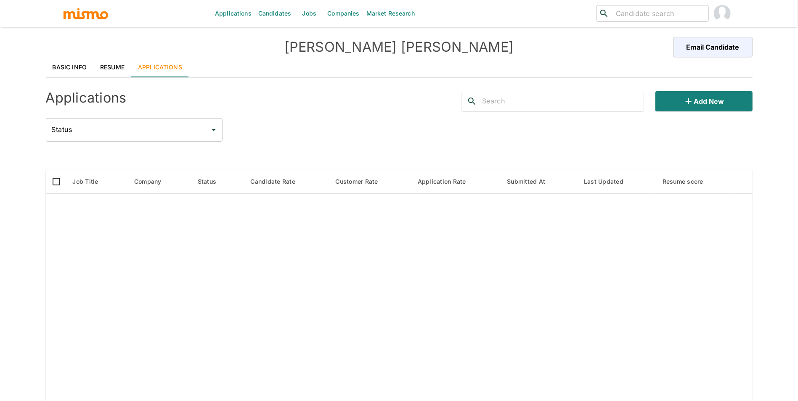
click at [115, 65] on link "Resume" at bounding box center [112, 67] width 38 height 20
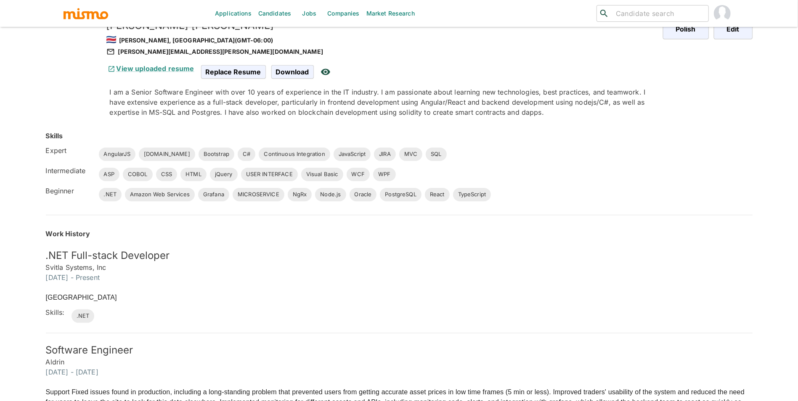
scroll to position [74, 0]
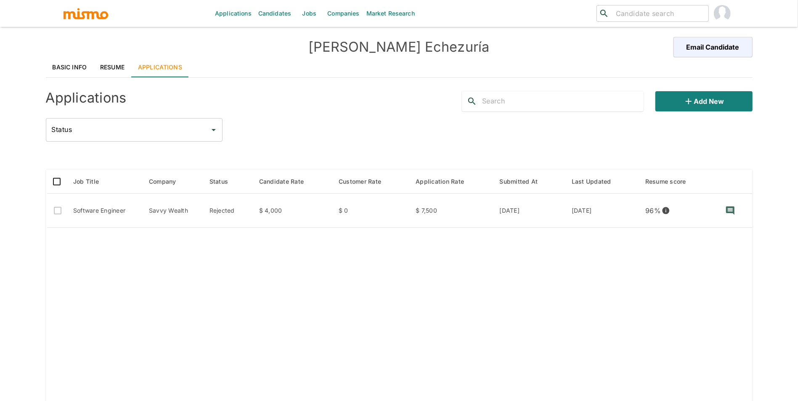
click at [114, 74] on link "Resume" at bounding box center [112, 67] width 38 height 20
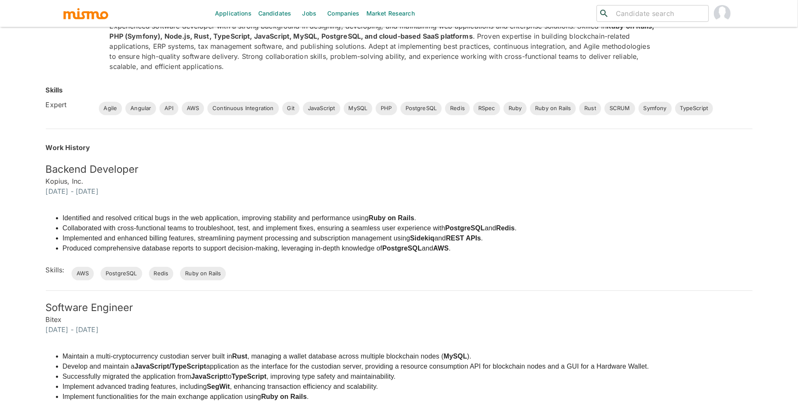
scroll to position [193, 0]
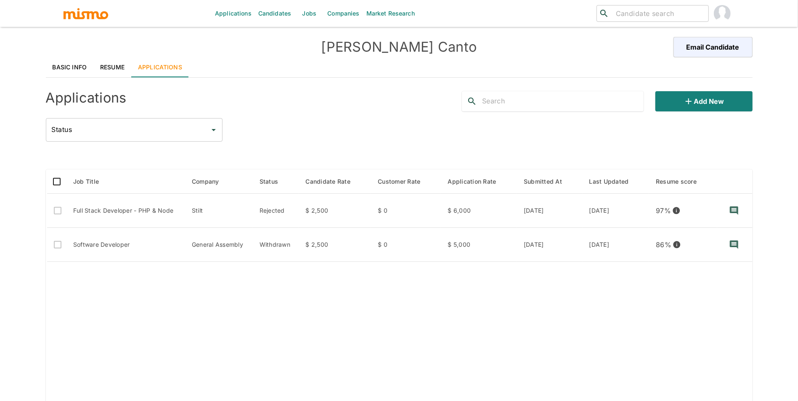
click at [101, 65] on link "Resume" at bounding box center [112, 67] width 38 height 20
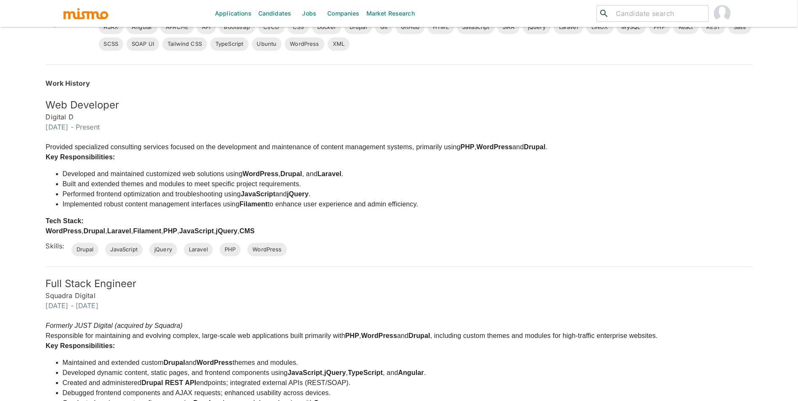
scroll to position [288, 0]
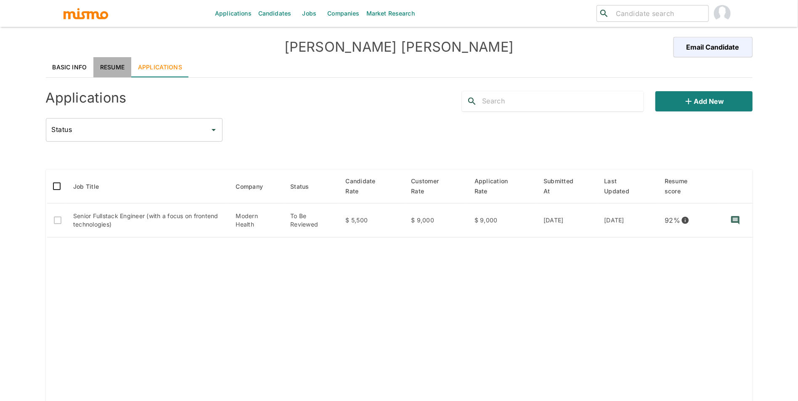
click at [123, 66] on link "Resume" at bounding box center [112, 67] width 38 height 20
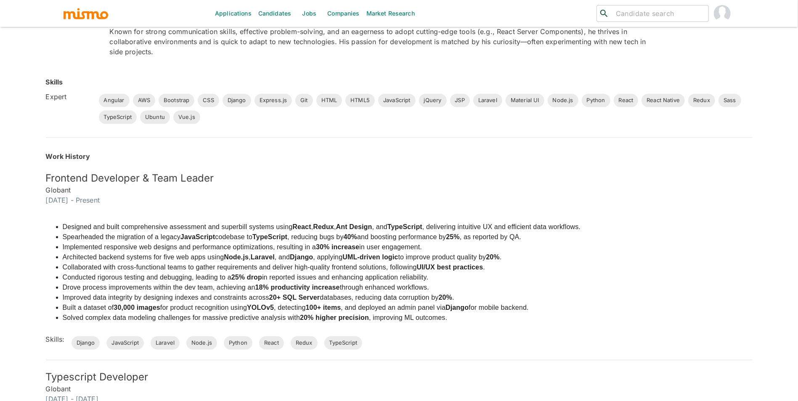
scroll to position [201, 0]
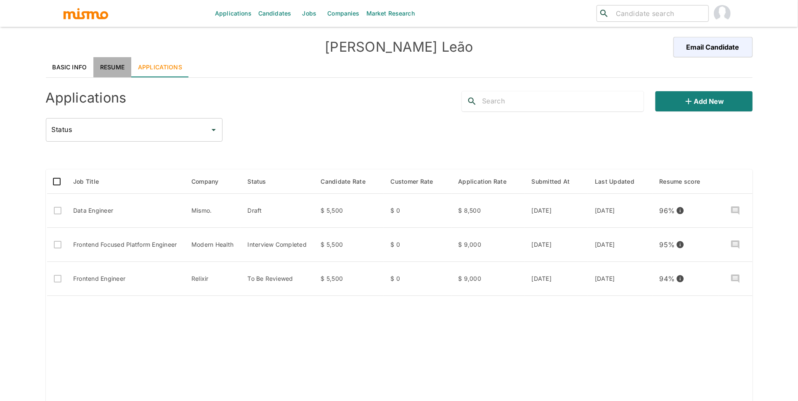
click at [100, 66] on link "Resume" at bounding box center [112, 67] width 38 height 20
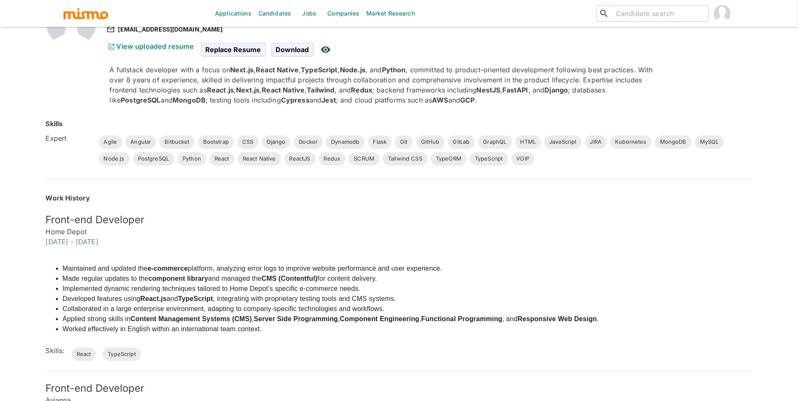
scroll to position [421, 0]
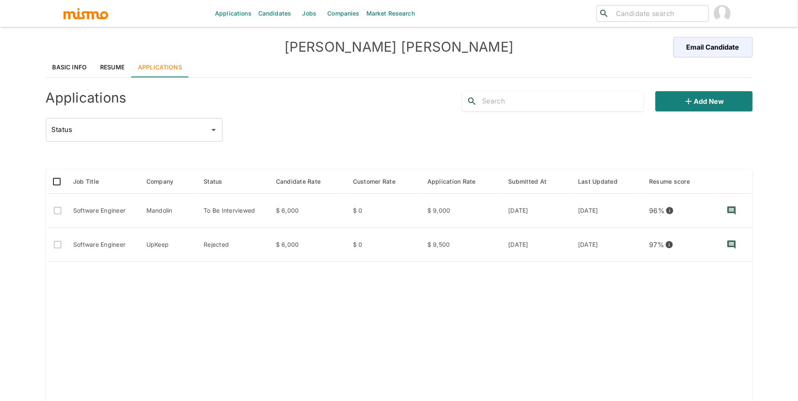
click at [111, 76] on link "Resume" at bounding box center [112, 67] width 38 height 20
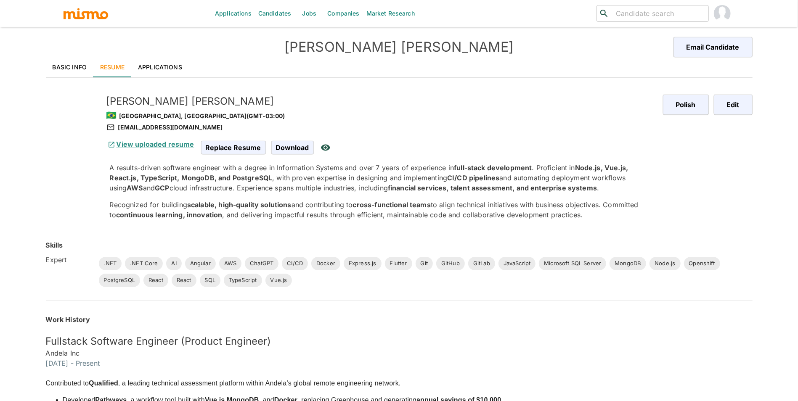
click at [164, 68] on link "Applications" at bounding box center [160, 67] width 58 height 20
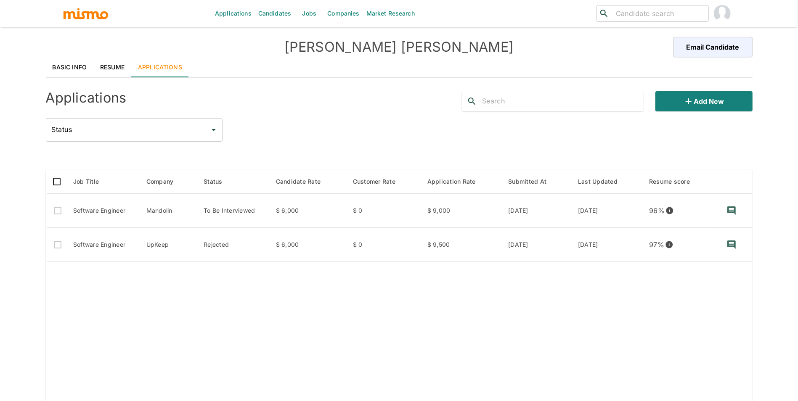
click at [698, 90] on div "Add new" at bounding box center [603, 98] width 297 height 27
click at [698, 94] on button "Add new" at bounding box center [703, 101] width 97 height 20
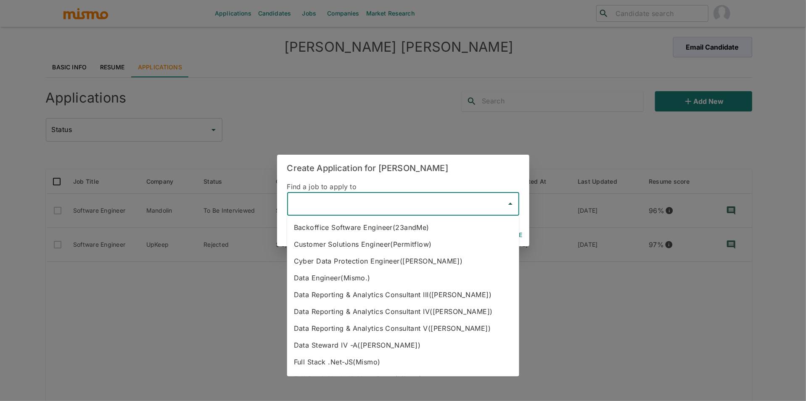
click at [335, 211] on input "text" at bounding box center [397, 204] width 212 height 16
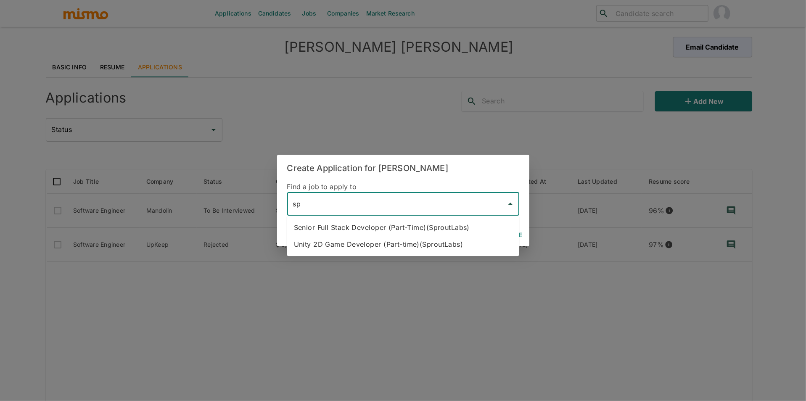
click at [344, 230] on li "Senior Full Stack Developer (Part-Time)(SproutLabs)" at bounding box center [403, 227] width 232 height 17
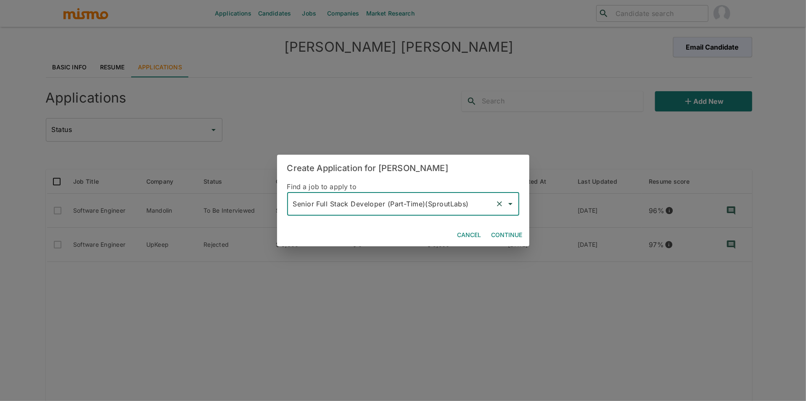
type input "Senior Full Stack Developer (Part-Time)(SproutLabs)"
click at [502, 231] on button "Continue" at bounding box center [507, 235] width 38 height 16
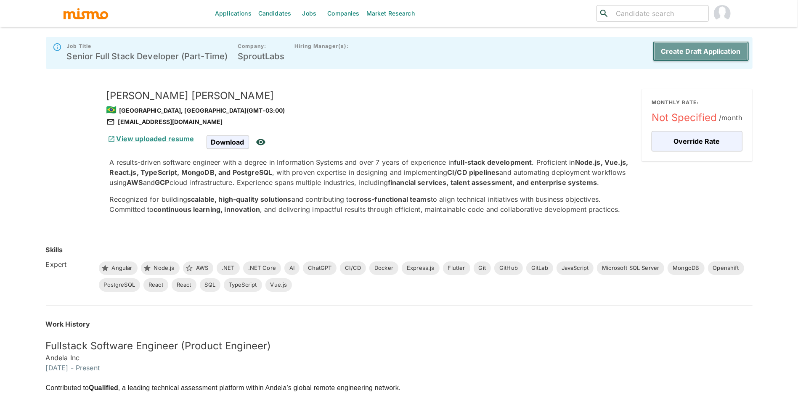
click at [712, 53] on button "Create Draft Application" at bounding box center [701, 51] width 96 height 20
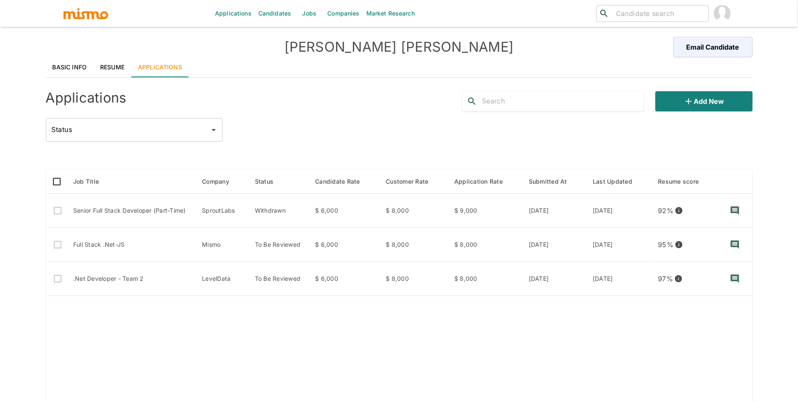
click at [106, 64] on link "Resume" at bounding box center [112, 67] width 38 height 20
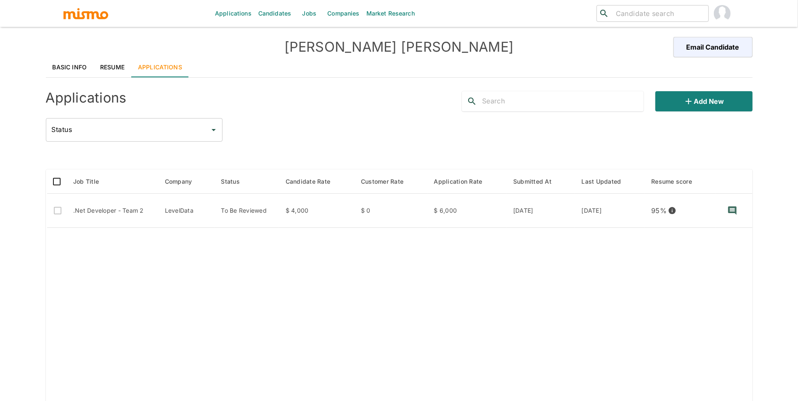
click at [114, 75] on link "Resume" at bounding box center [112, 67] width 38 height 20
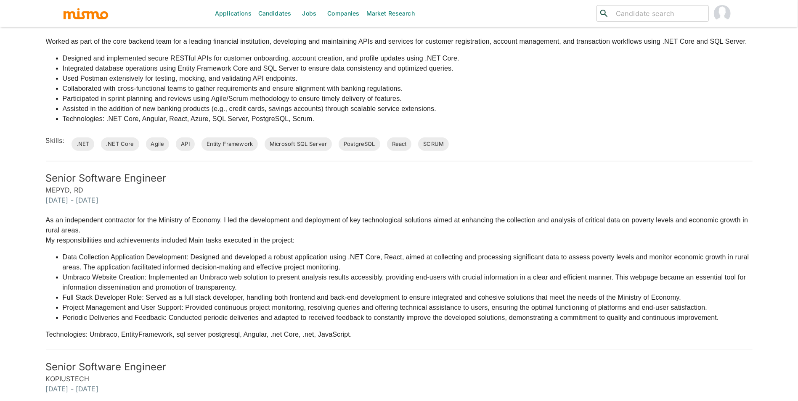
scroll to position [369, 0]
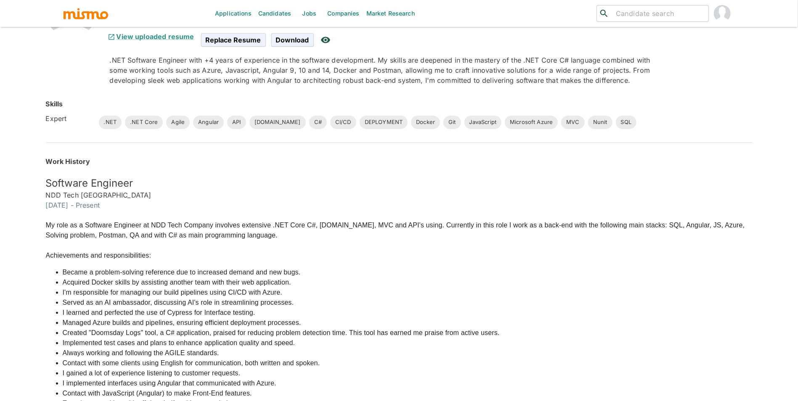
scroll to position [108, 0]
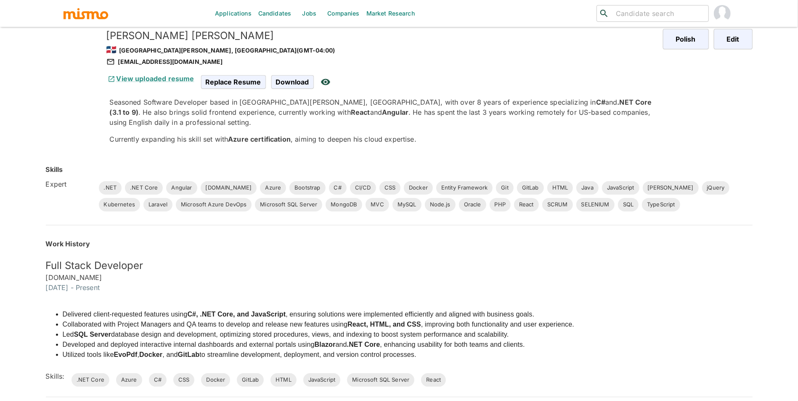
scroll to position [71, 0]
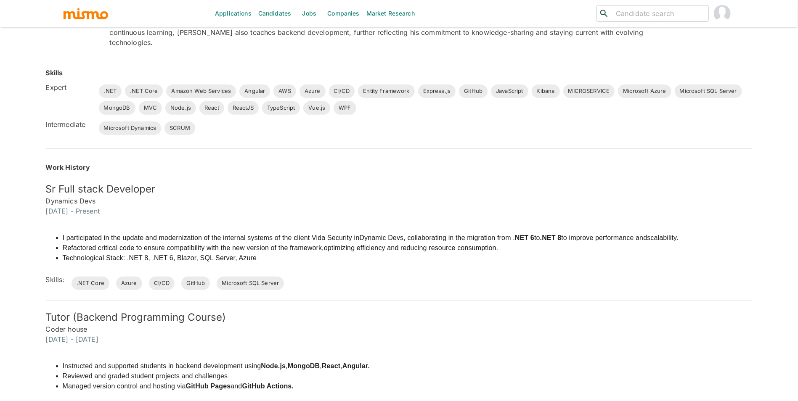
scroll to position [204, 0]
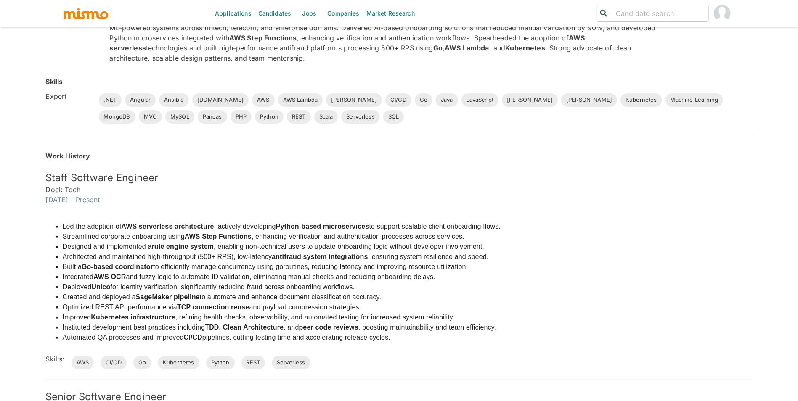
scroll to position [153, 0]
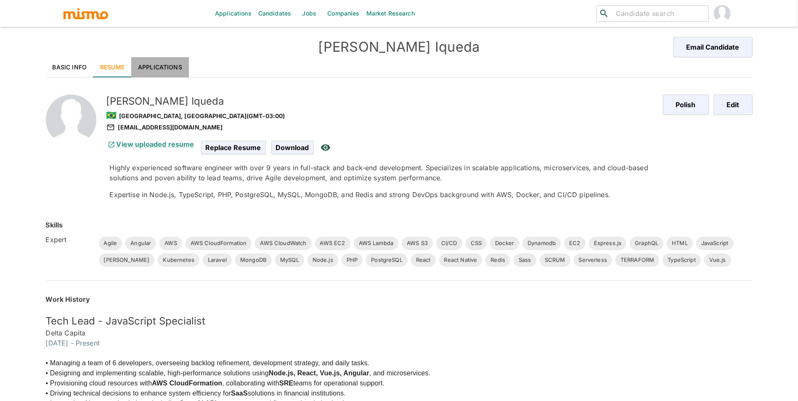
click at [164, 61] on link "Applications" at bounding box center [160, 67] width 58 height 20
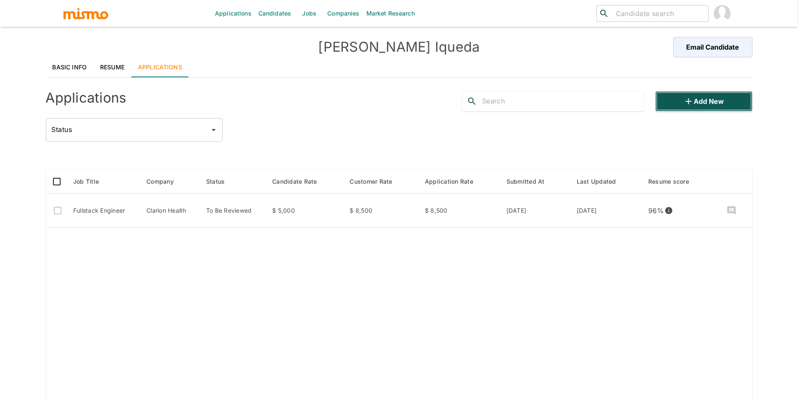
click at [717, 95] on button "Add new" at bounding box center [703, 101] width 97 height 20
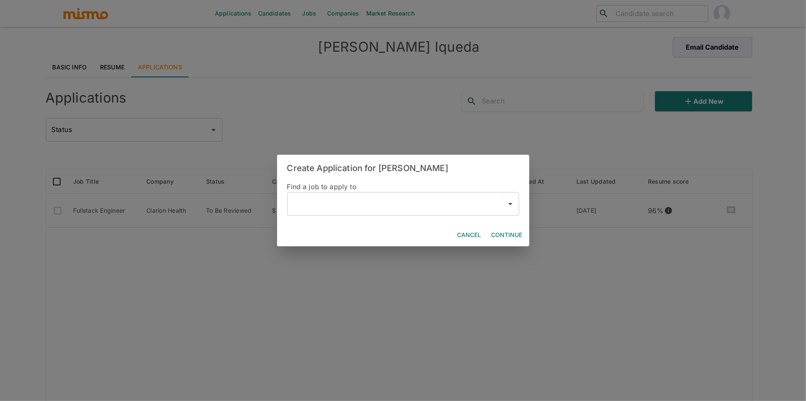
click at [346, 209] on input "text" at bounding box center [397, 204] width 212 height 16
click at [441, 203] on input "text" at bounding box center [397, 204] width 212 height 16
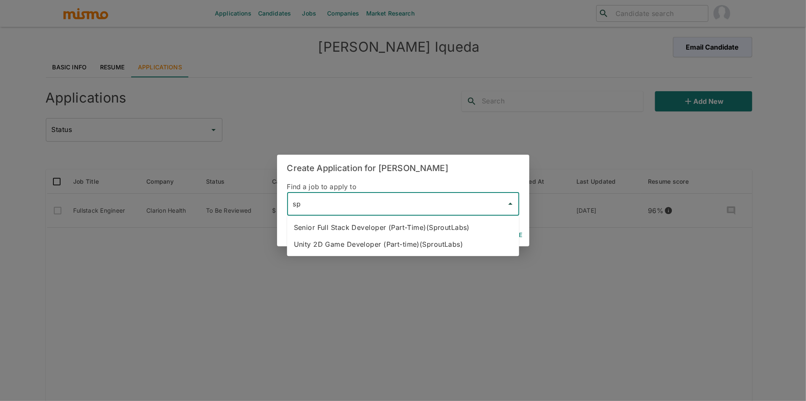
click at [429, 224] on li "Senior Full Stack Developer (Part-Time)(SproutLabs)" at bounding box center [403, 227] width 232 height 17
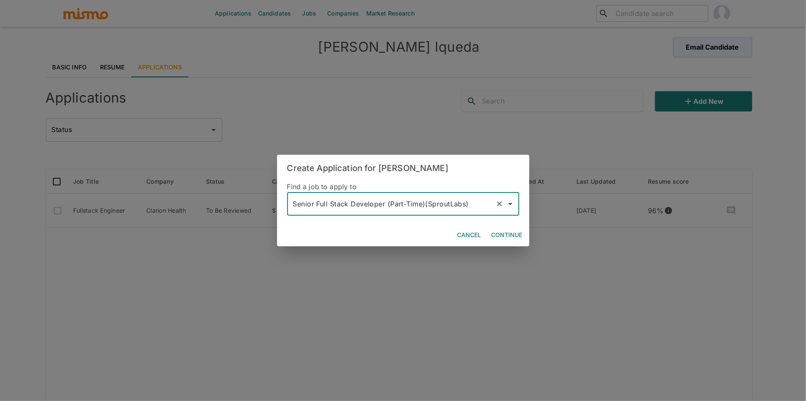
type input "Senior Full Stack Developer (Part-Time)(SproutLabs)"
click at [502, 233] on button "Continue" at bounding box center [507, 235] width 38 height 16
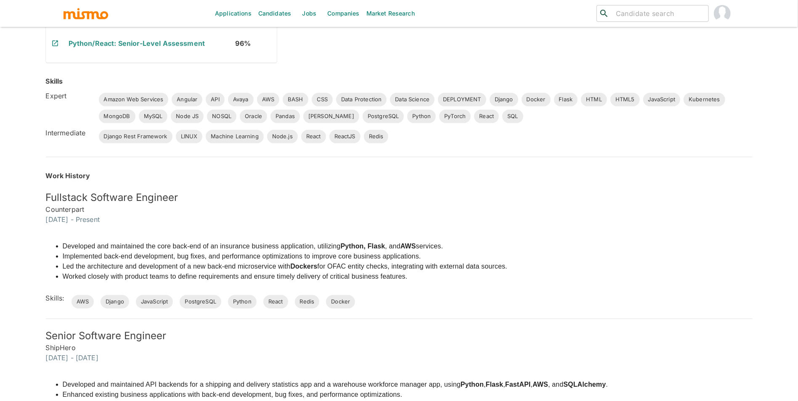
scroll to position [250, 0]
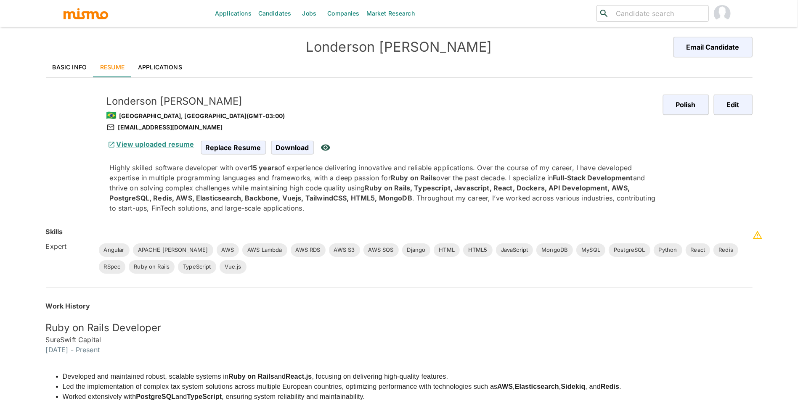
scroll to position [69, 0]
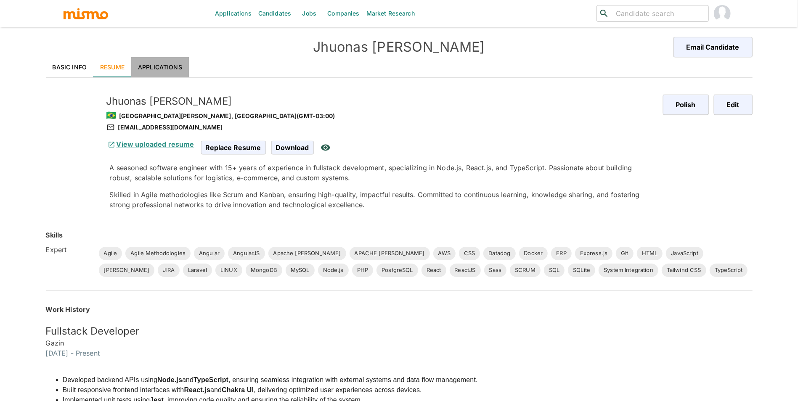
click at [162, 65] on link "Applications" at bounding box center [160, 67] width 58 height 20
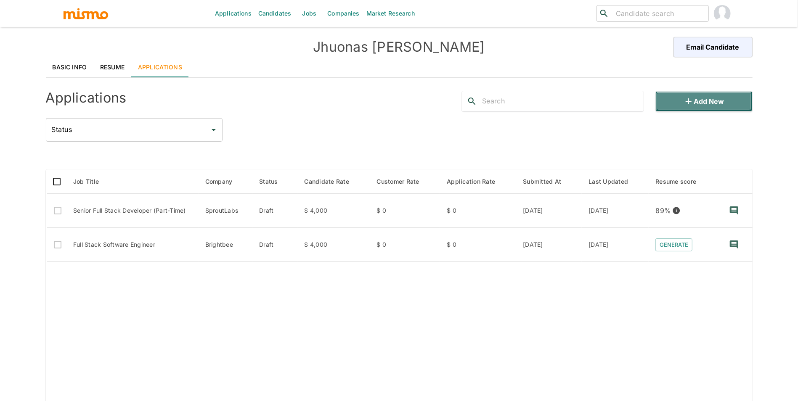
click at [724, 105] on button "Add new" at bounding box center [703, 101] width 97 height 20
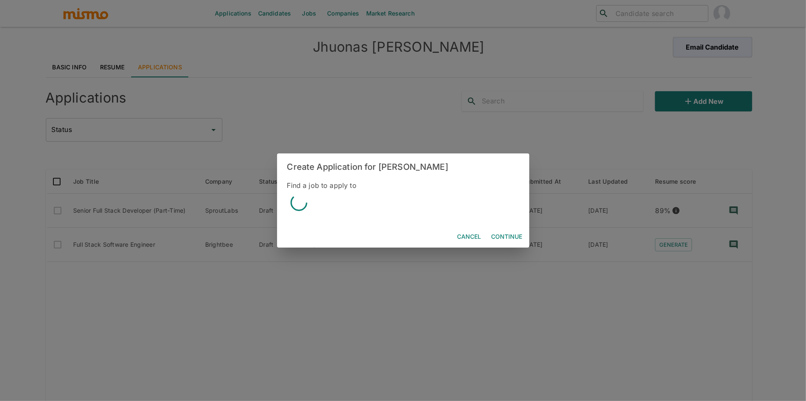
click at [690, 204] on div "Create Application for Jhuonas de Oliveira Find a job to apply to Cancel Contin…" at bounding box center [403, 200] width 806 height 401
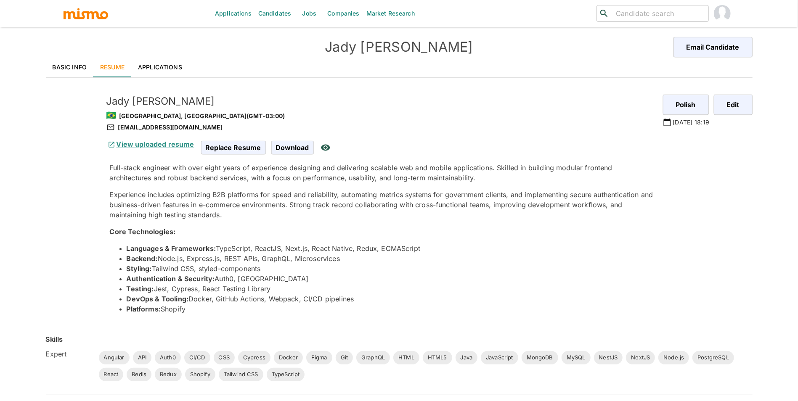
click at [159, 66] on link "Applications" at bounding box center [160, 67] width 58 height 20
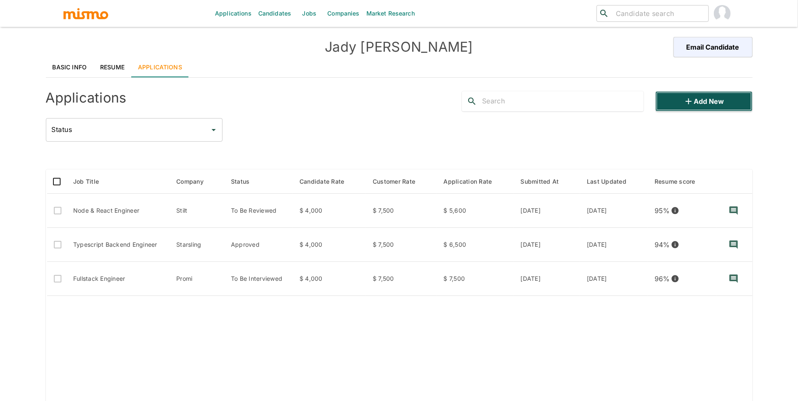
click at [713, 107] on button "Add new" at bounding box center [703, 101] width 97 height 20
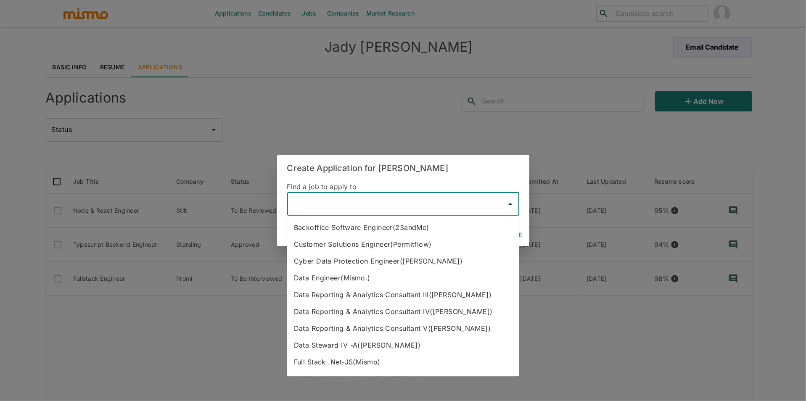
click at [320, 209] on input "text" at bounding box center [397, 204] width 212 height 16
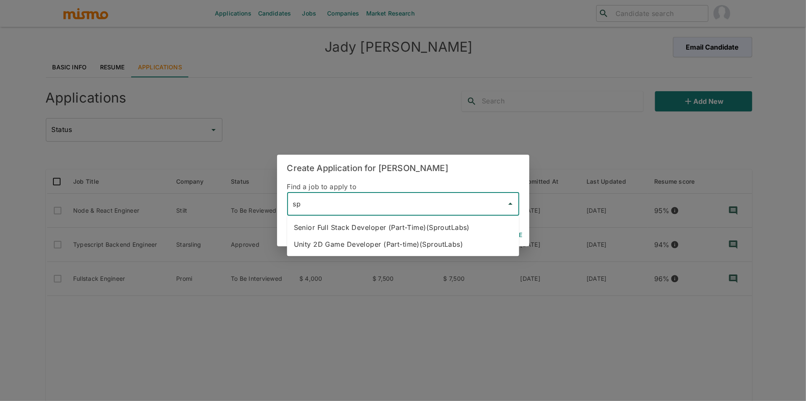
click at [357, 230] on li "Senior Full Stack Developer (Part-Time)(SproutLabs)" at bounding box center [403, 227] width 232 height 17
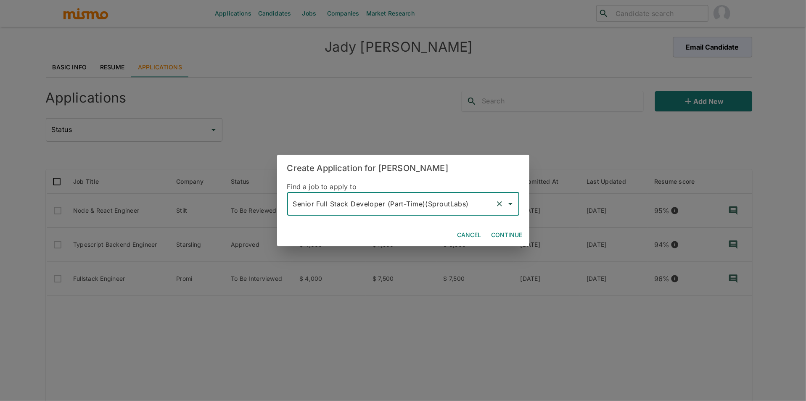
type input "Senior Full Stack Developer (Part-Time)(SproutLabs)"
click at [503, 232] on button "Continue" at bounding box center [507, 235] width 38 height 16
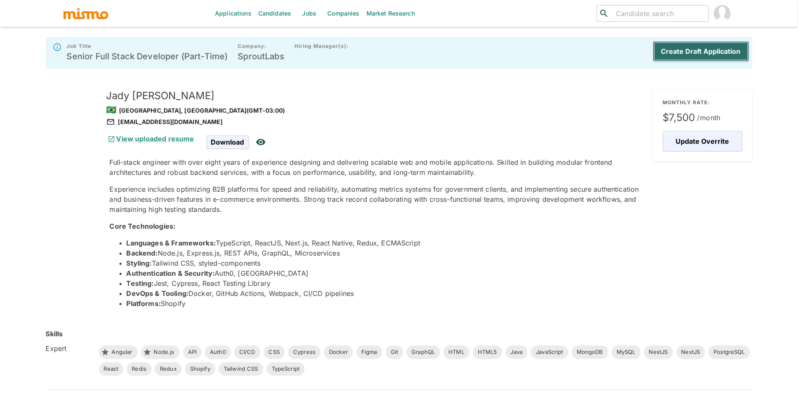
click at [734, 52] on button "Create Draft Application" at bounding box center [701, 51] width 96 height 20
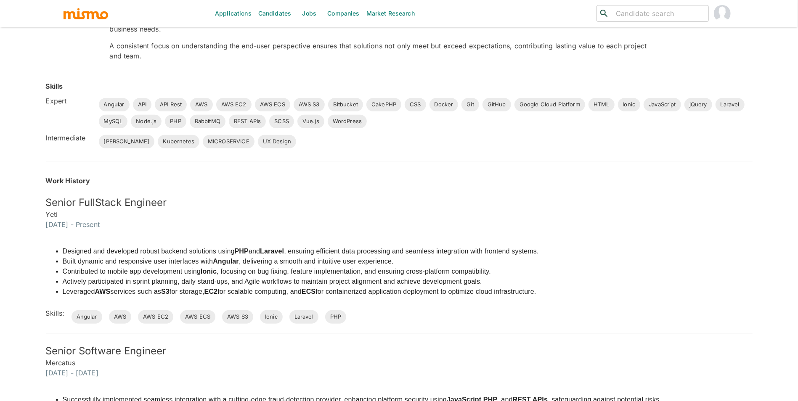
scroll to position [202, 0]
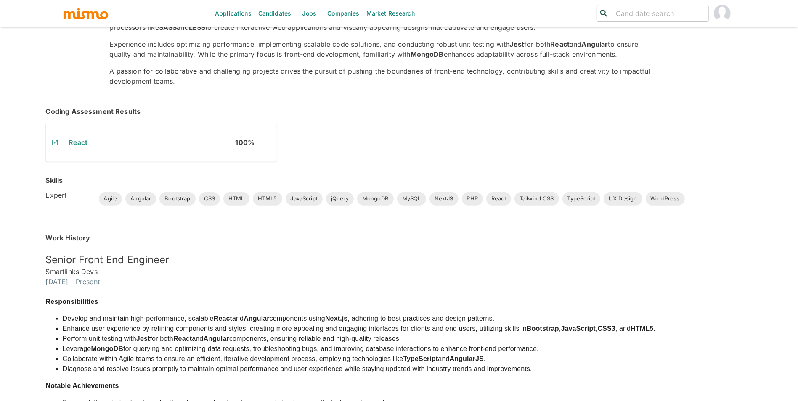
scroll to position [239, 0]
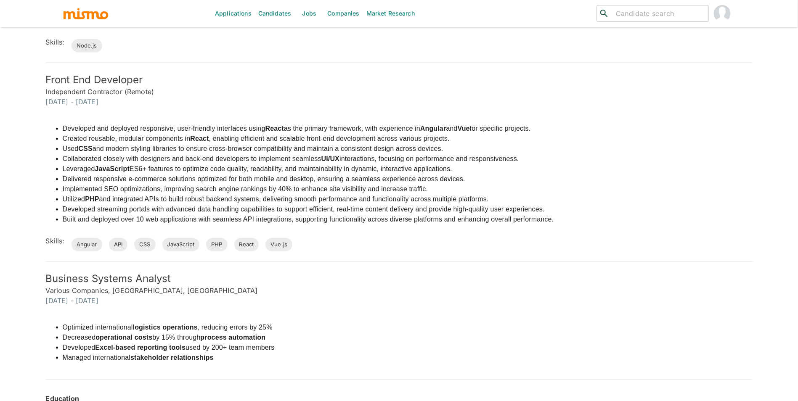
scroll to position [342, 0]
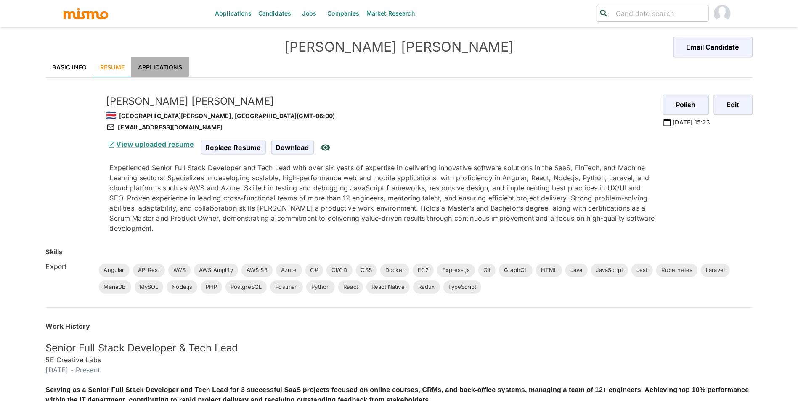
click at [135, 62] on link "Applications" at bounding box center [160, 67] width 58 height 20
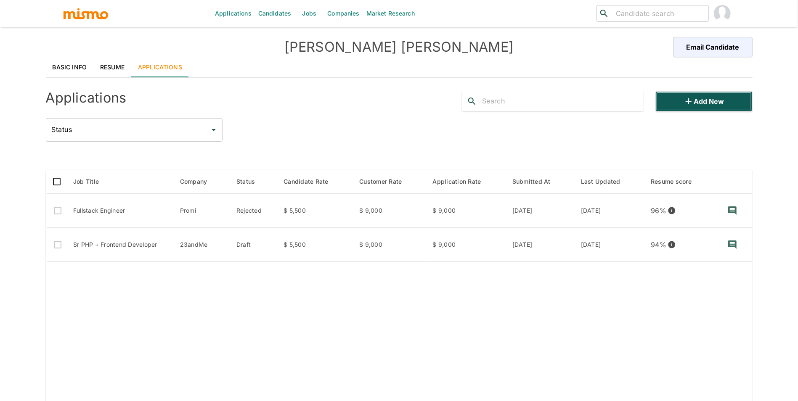
click at [724, 104] on button "Add new" at bounding box center [703, 101] width 97 height 20
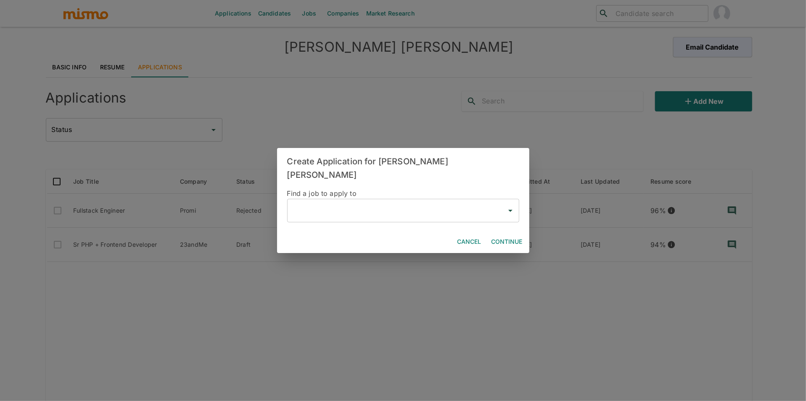
click at [350, 207] on input "text" at bounding box center [397, 211] width 212 height 16
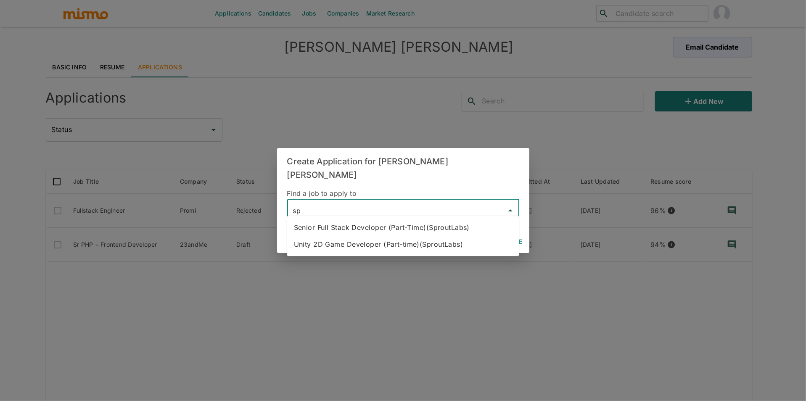
click at [367, 228] on li "Senior Full Stack Developer (Part-Time)(SproutLabs)" at bounding box center [403, 227] width 232 height 17
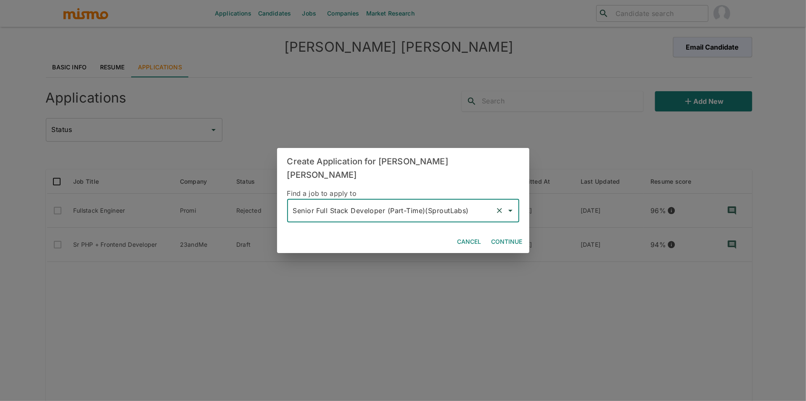
type input "Senior Full Stack Developer (Part-Time)(SproutLabs)"
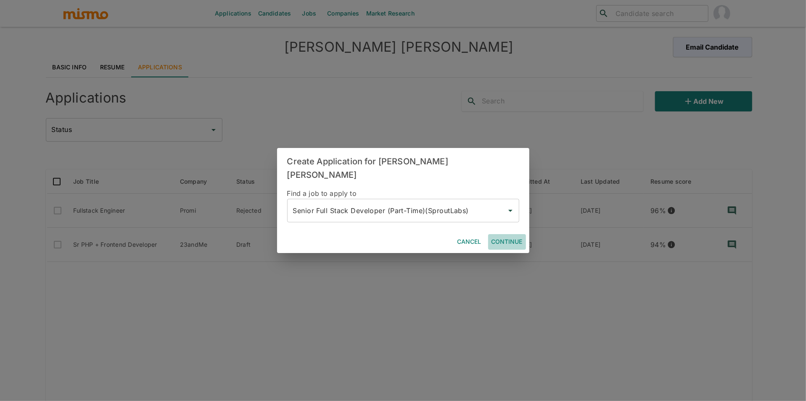
click at [500, 234] on button "Continue" at bounding box center [507, 242] width 38 height 16
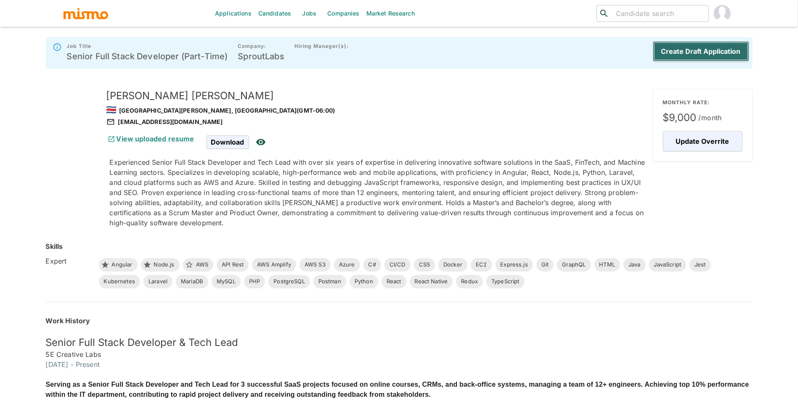
click at [713, 49] on button "Create Draft Application" at bounding box center [701, 51] width 96 height 20
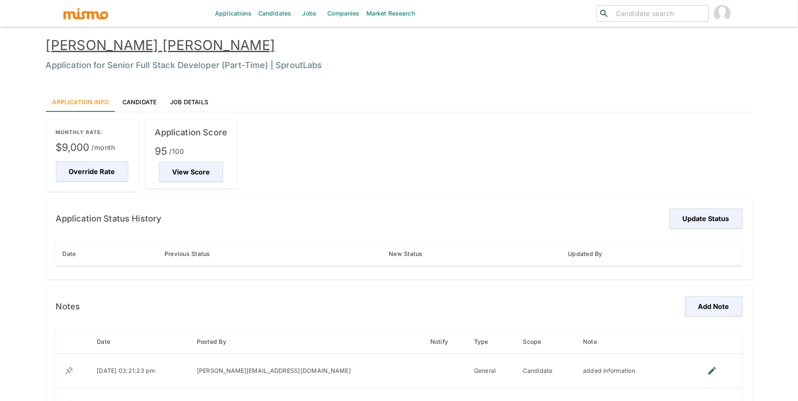
drag, startPoint x: 795, startPoint y: 94, endPoint x: 796, endPoint y: 103, distance: 9.3
click at [796, 103] on div "Applications Candidates Jobs Companies Market Research ​ ​ Byron Carranza Monte…" at bounding box center [399, 210] width 798 height 421
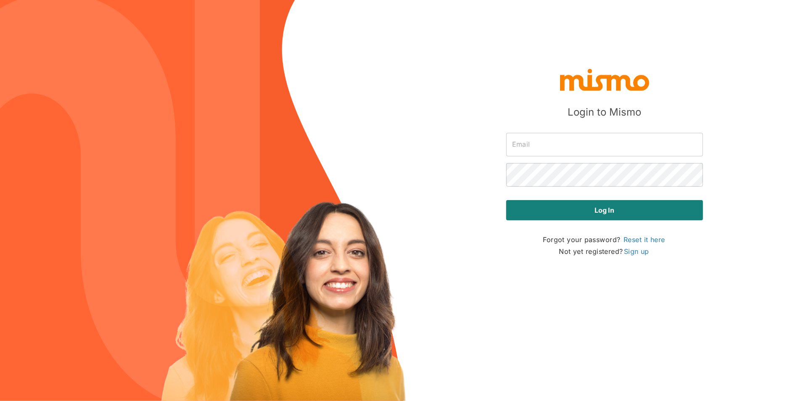
type input "[PERSON_NAME][EMAIL_ADDRESS][DOMAIN_NAME]"
click at [543, 198] on div "Log in" at bounding box center [604, 206] width 197 height 27
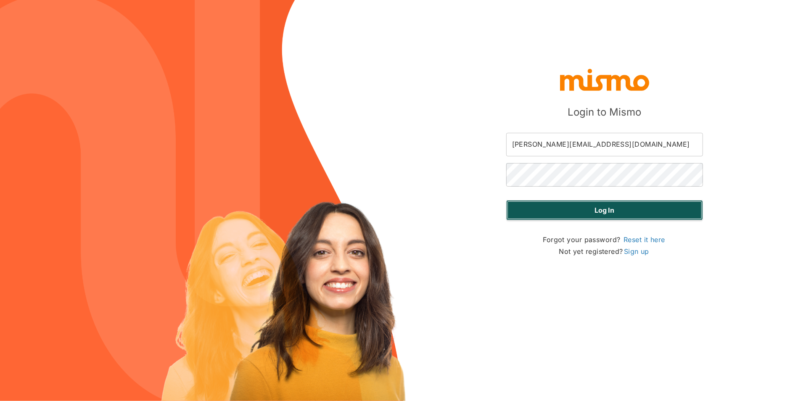
click at [551, 204] on button "Log in" at bounding box center [604, 210] width 197 height 20
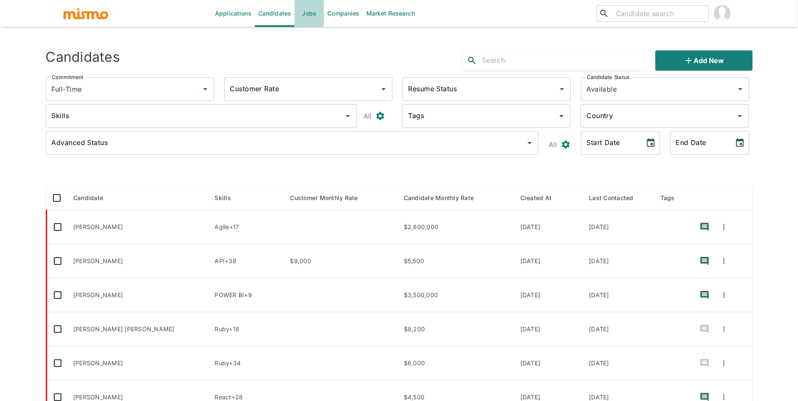
click at [304, 16] on link "Jobs" at bounding box center [308, 13] width 29 height 27
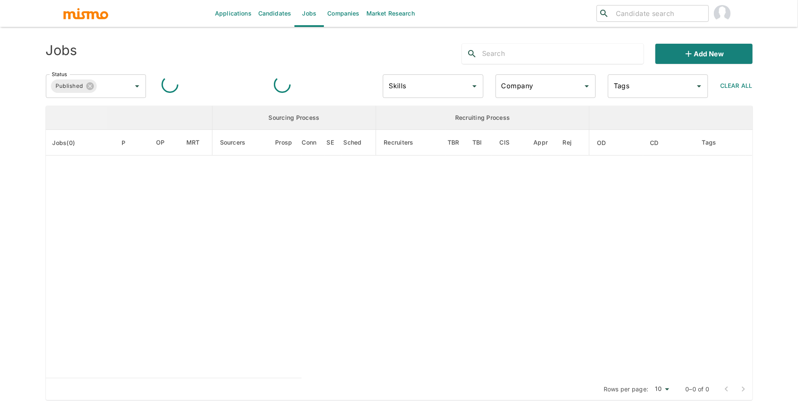
click at [516, 86] on div "Company Company" at bounding box center [545, 86] width 100 height 24
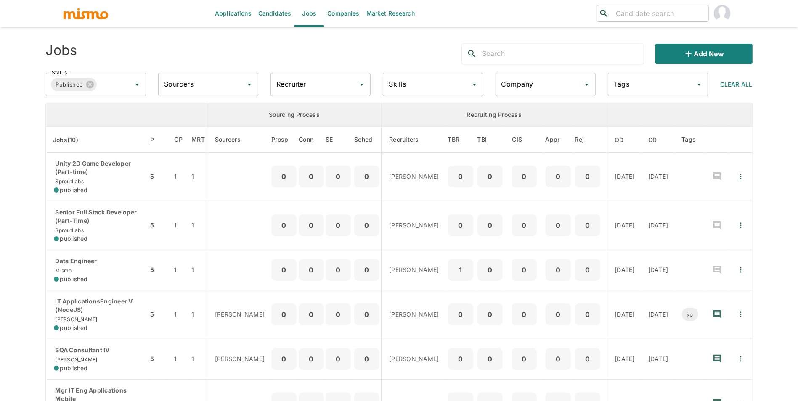
click at [517, 88] on input "Company" at bounding box center [539, 85] width 80 height 16
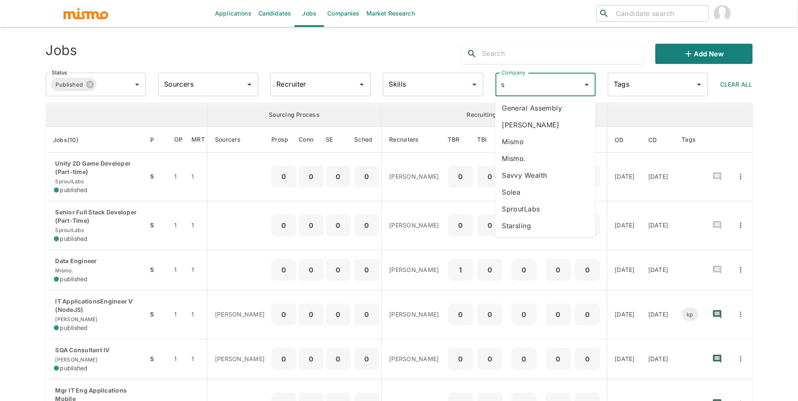
type input "sp"
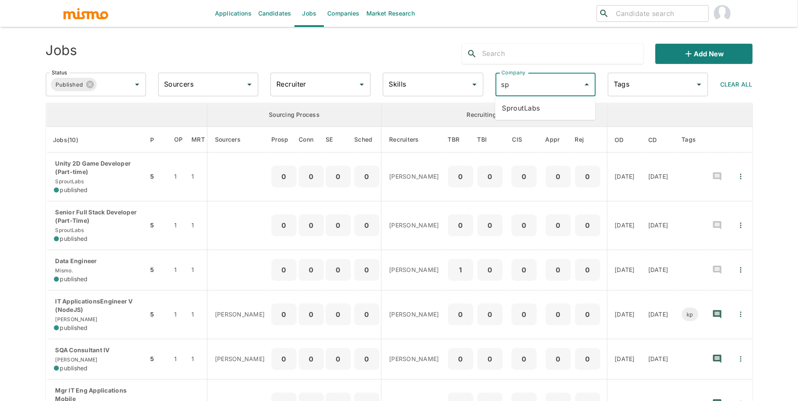
drag, startPoint x: 518, startPoint y: 98, endPoint x: 518, endPoint y: 103, distance: 4.3
click at [518, 100] on ul "SproutLabs" at bounding box center [545, 108] width 100 height 24
click at [518, 103] on li "SproutLabs" at bounding box center [545, 108] width 100 height 17
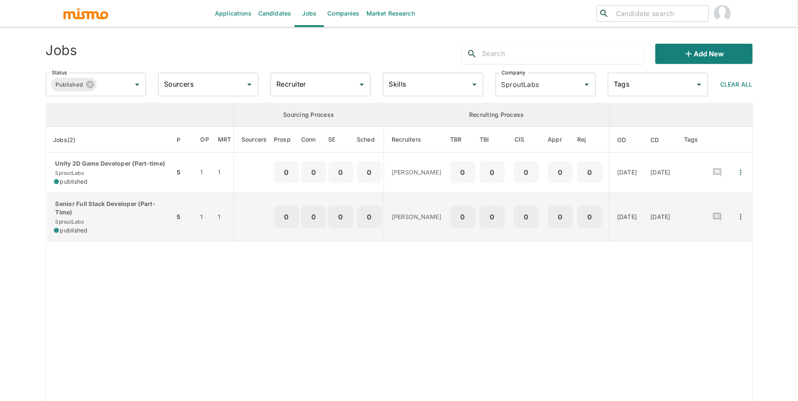
click at [117, 214] on p "Senior Full Stack Developer (Part-Time)" at bounding box center [111, 208] width 114 height 17
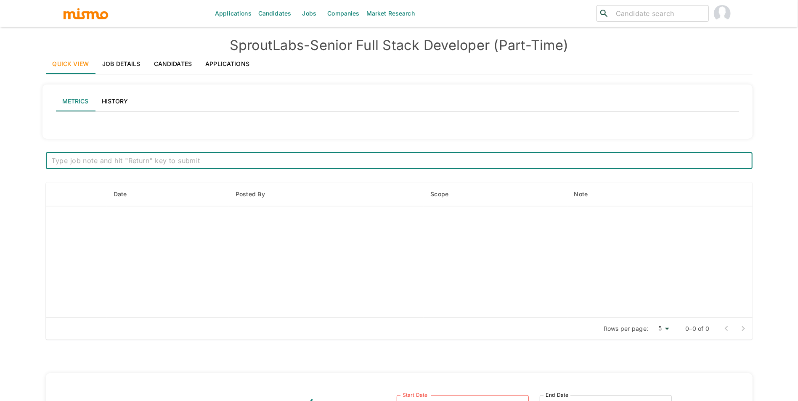
click at [224, 64] on link "Applications" at bounding box center [227, 64] width 58 height 20
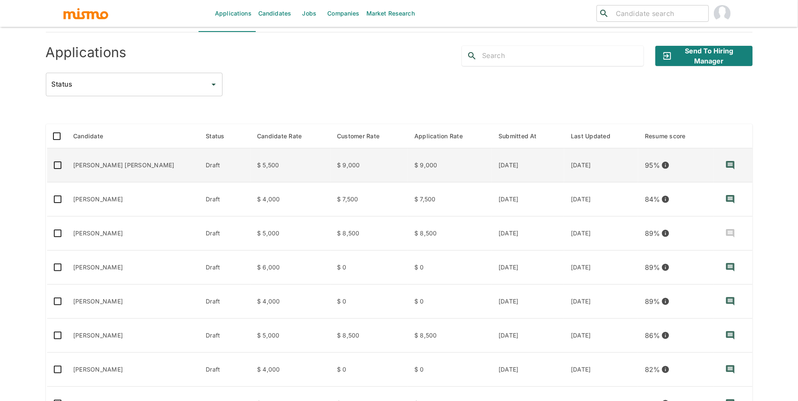
scroll to position [27, 0]
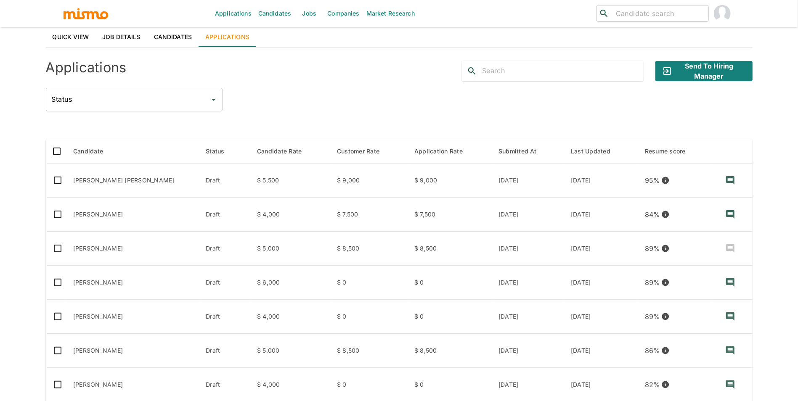
click at [123, 41] on link "Job Details" at bounding box center [121, 37] width 52 height 20
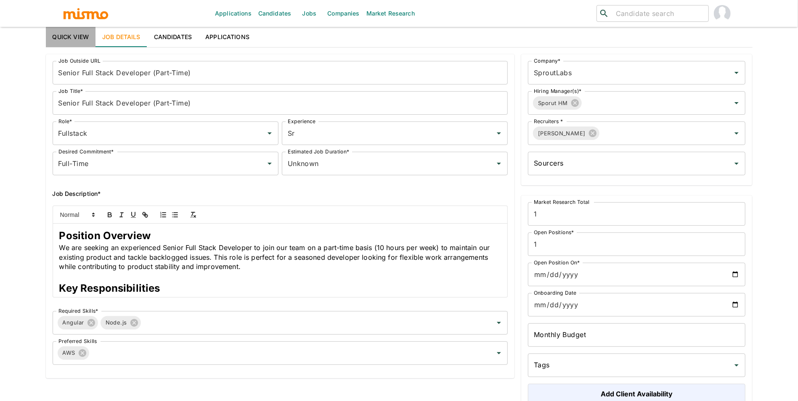
click at [64, 34] on link "Quick View" at bounding box center [71, 37] width 50 height 20
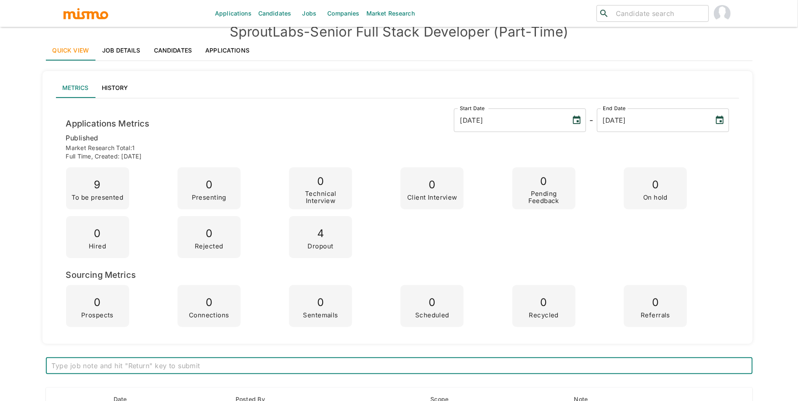
scroll to position [0, 0]
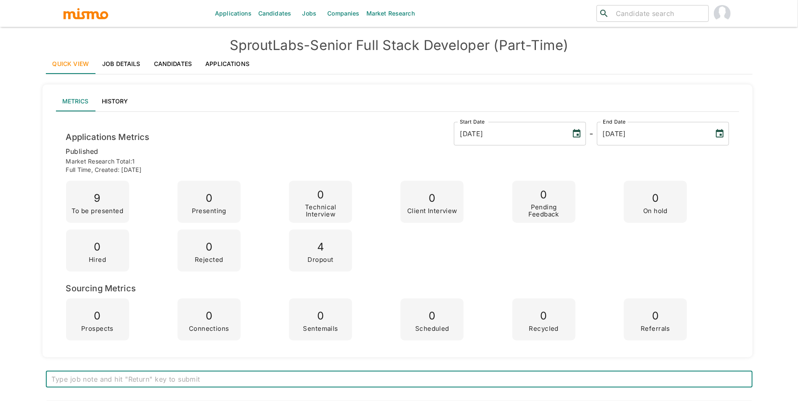
click at [214, 67] on link "Applications" at bounding box center [227, 64] width 58 height 20
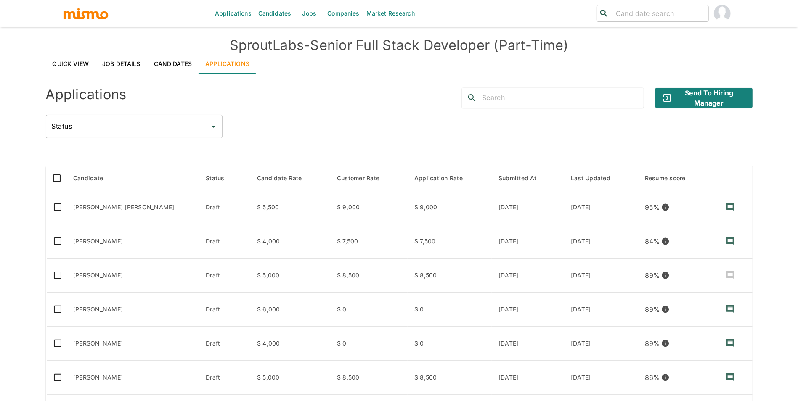
click at [82, 63] on link "Quick View" at bounding box center [71, 64] width 50 height 20
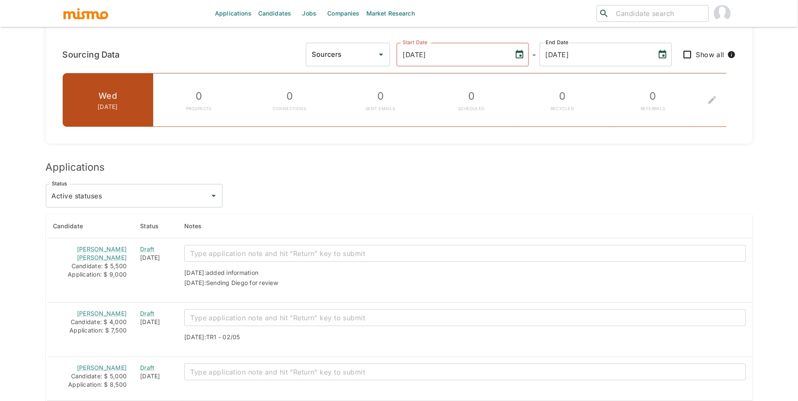
scroll to position [682, 0]
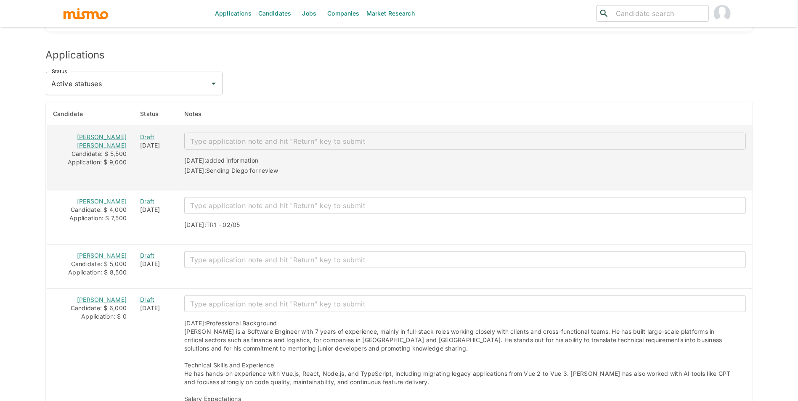
click at [91, 139] on link "Byron Carranza Montero" at bounding box center [102, 141] width 50 height 16
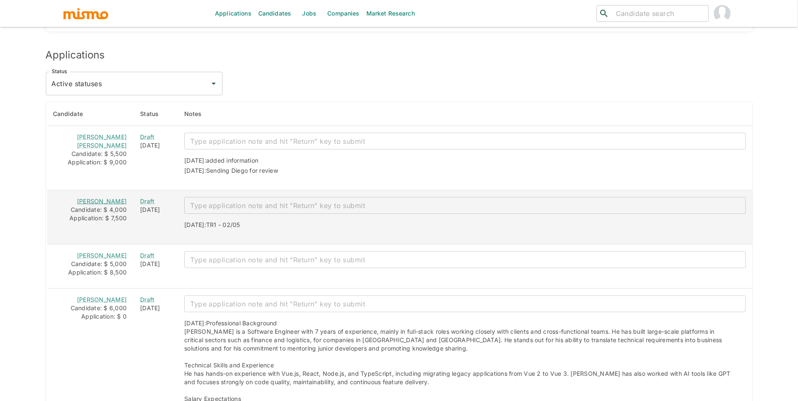
click at [111, 201] on link "Jady da Silva" at bounding box center [102, 201] width 50 height 7
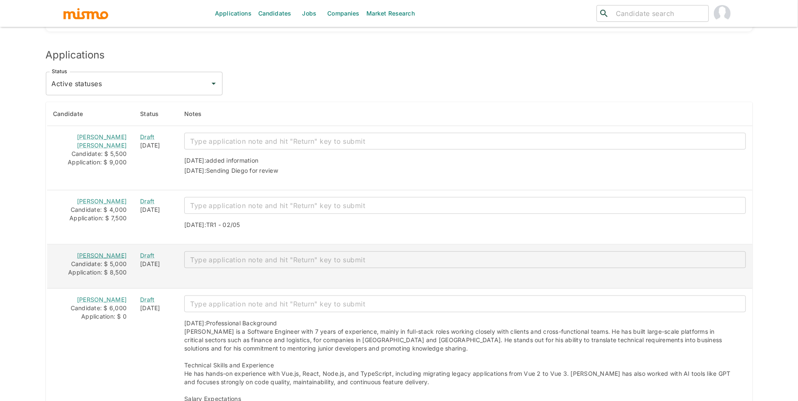
click at [104, 257] on link "Jonathan Iqueda" at bounding box center [102, 255] width 50 height 7
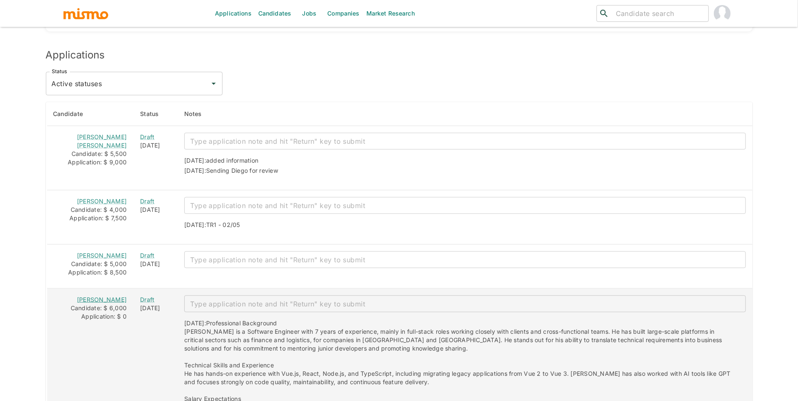
click at [106, 299] on link "Raul Oliveira" at bounding box center [102, 299] width 50 height 7
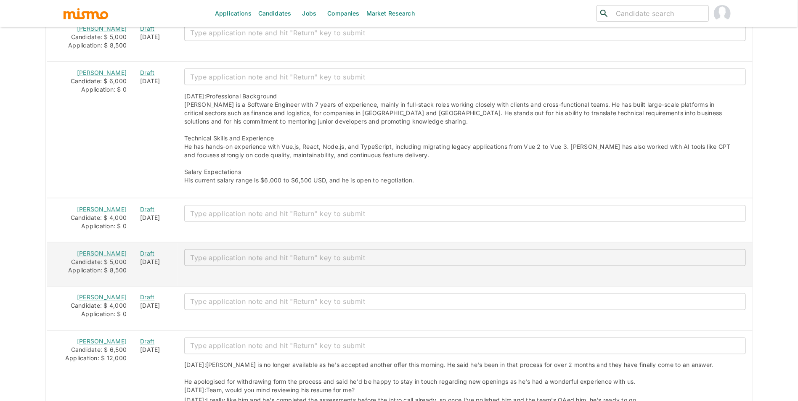
scroll to position [911, 0]
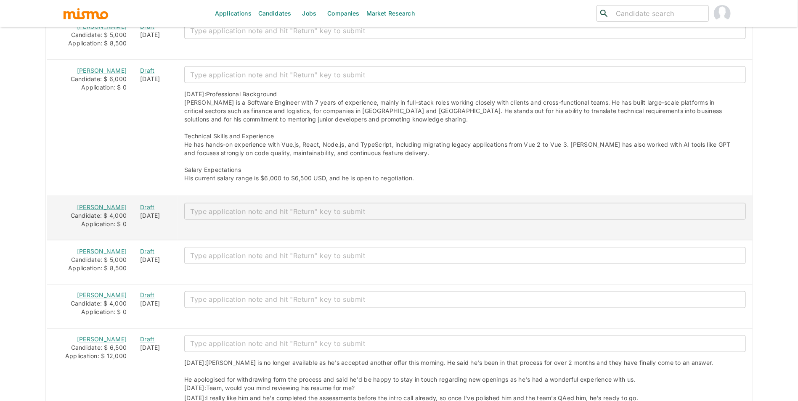
click at [79, 209] on link "Jhuonas de Oliveira" at bounding box center [102, 207] width 50 height 7
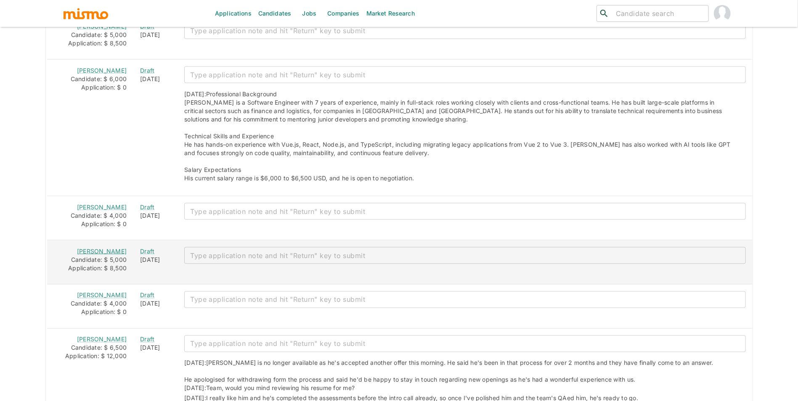
click at [116, 252] on link "Hernani Mattos" at bounding box center [102, 251] width 50 height 7
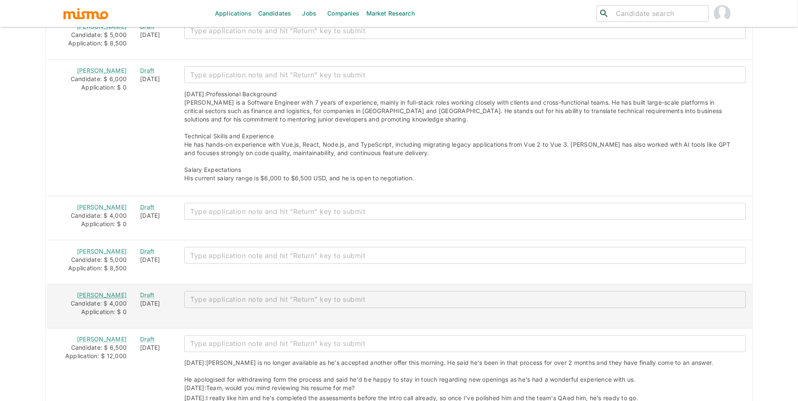
click at [108, 299] on link "Pablo Magalhaes" at bounding box center [102, 295] width 50 height 7
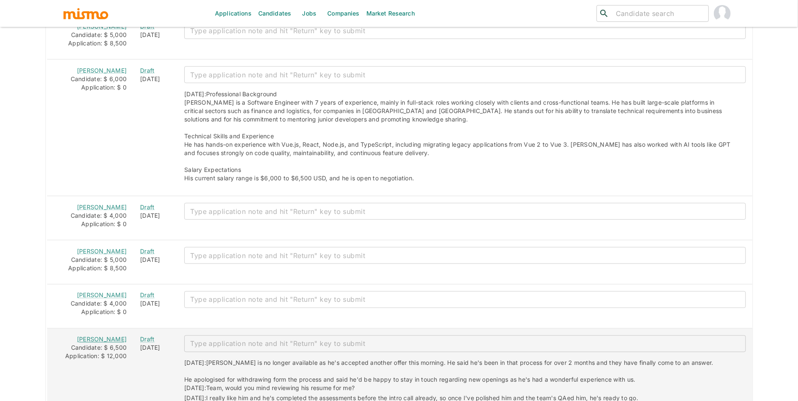
click at [94, 342] on link "Marcelo Rizzardo" at bounding box center [102, 339] width 50 height 7
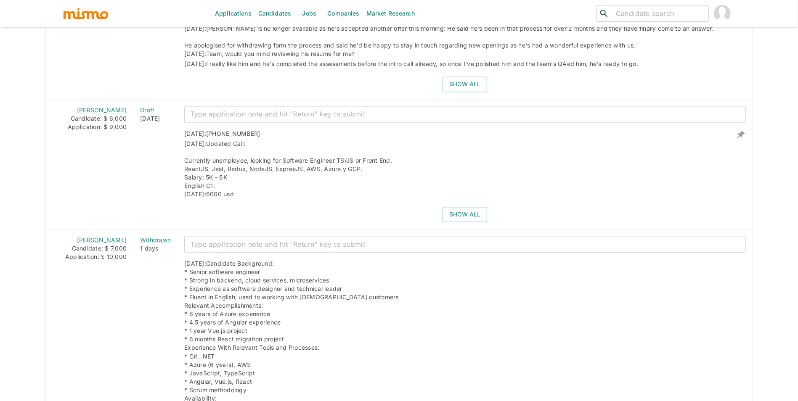
scroll to position [1263, 0]
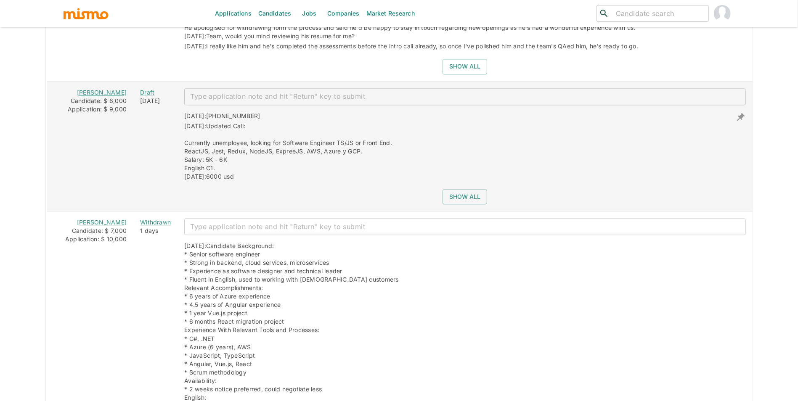
click at [100, 95] on link "Filipe Siciliano" at bounding box center [102, 92] width 50 height 7
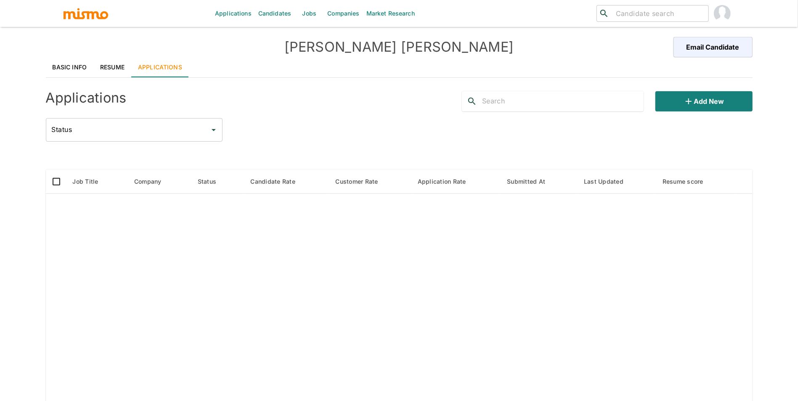
click at [115, 79] on div "Basic Info Resume Applications Applications Add new Status Status Job Title Com…" at bounding box center [399, 254] width 706 height 395
click at [115, 77] on link "Resume" at bounding box center [112, 67] width 38 height 20
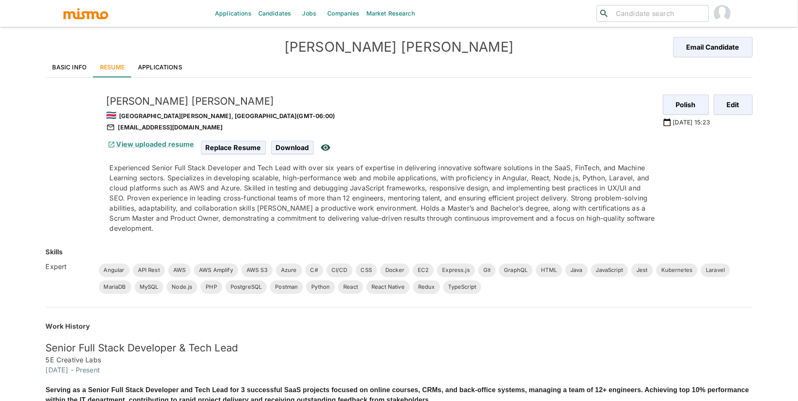
click at [657, 14] on input "search" at bounding box center [658, 14] width 93 height 12
type input "jefty"
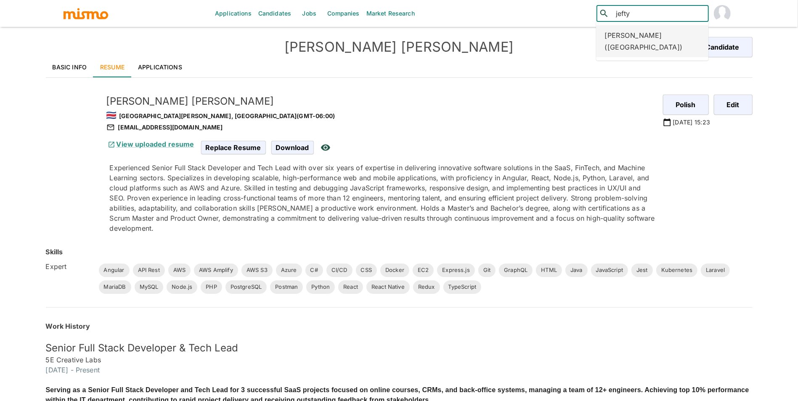
click at [643, 29] on div "JEFTY RIVERA (Honduras)" at bounding box center [652, 41] width 112 height 32
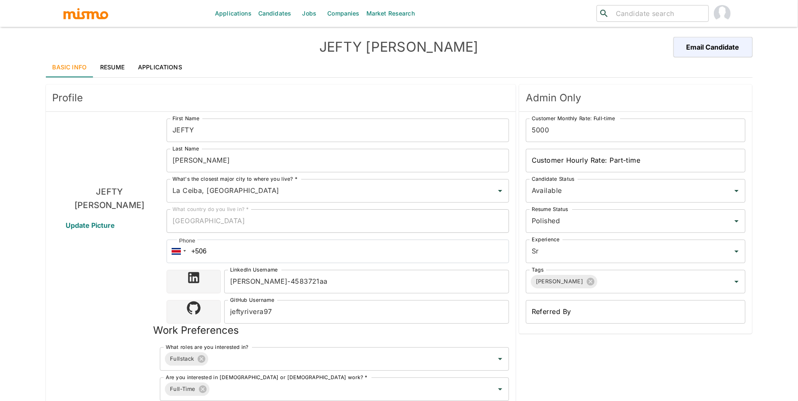
type input "La Ceiba, Honduras"
type input "USD"
type input "4 weeks"
type input "Available"
type input "Polished"
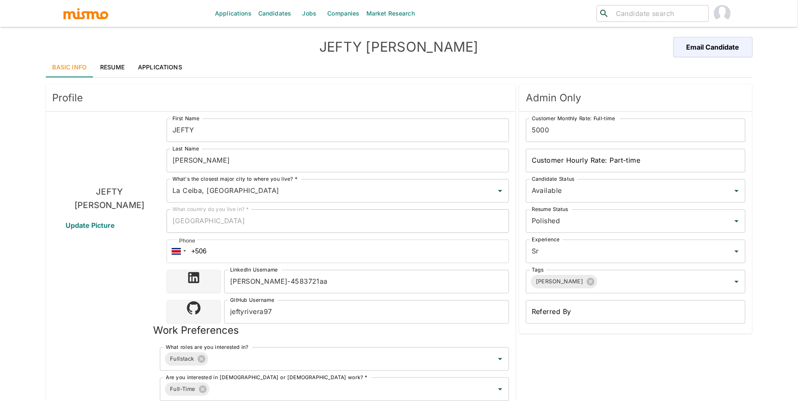
type input "Sr"
click at [154, 56] on div "JEFTY RIVERA Email Candidate" at bounding box center [399, 47] width 706 height 20
click at [159, 65] on link "Applications" at bounding box center [160, 67] width 58 height 20
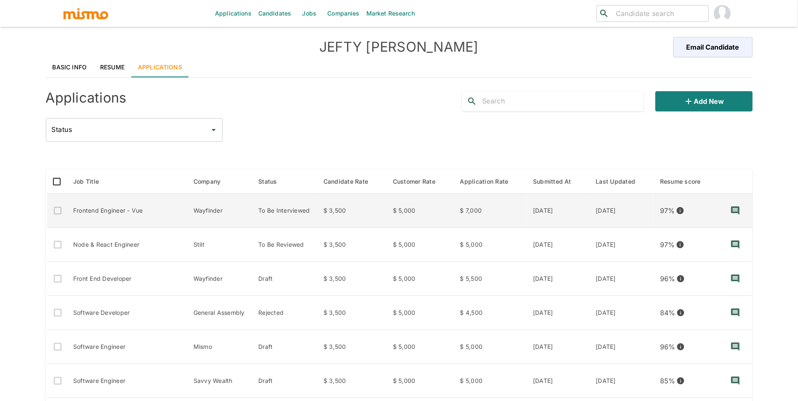
click at [297, 210] on td "To Be Interviewed" at bounding box center [283, 211] width 65 height 34
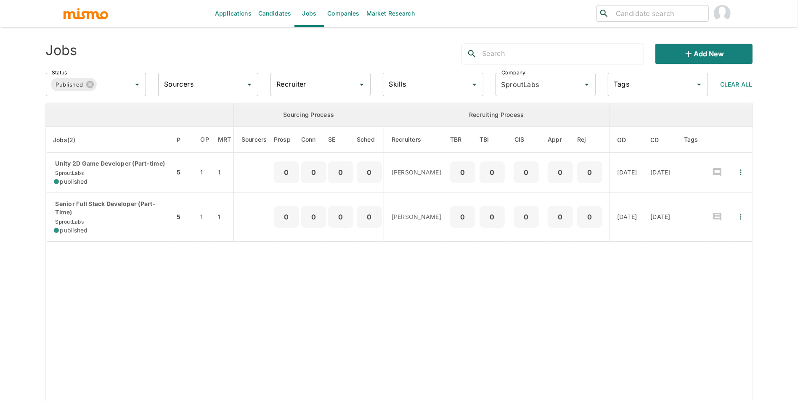
click at [348, 11] on link "Companies" at bounding box center [343, 13] width 39 height 27
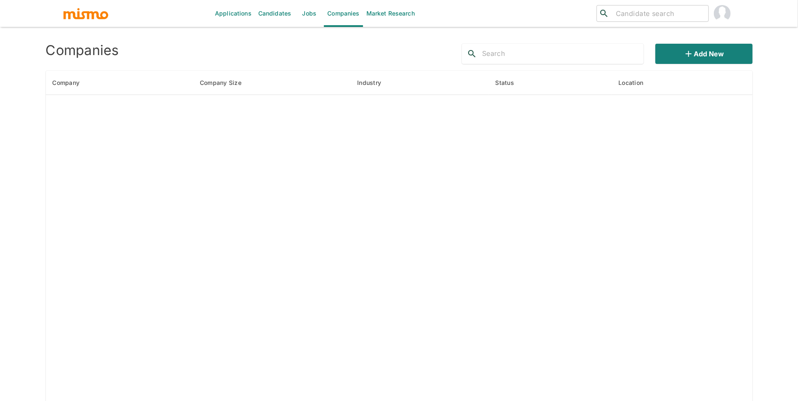
click at [509, 57] on input "text" at bounding box center [562, 53] width 161 height 13
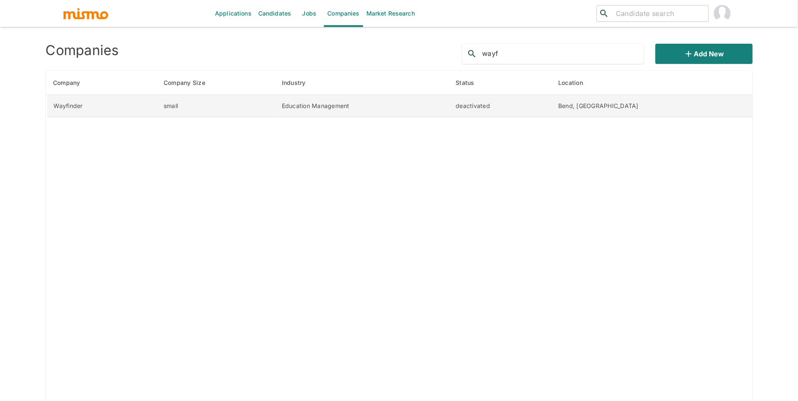
type input "wayf"
click at [119, 105] on td "Wayfinder" at bounding box center [101, 106] width 111 height 22
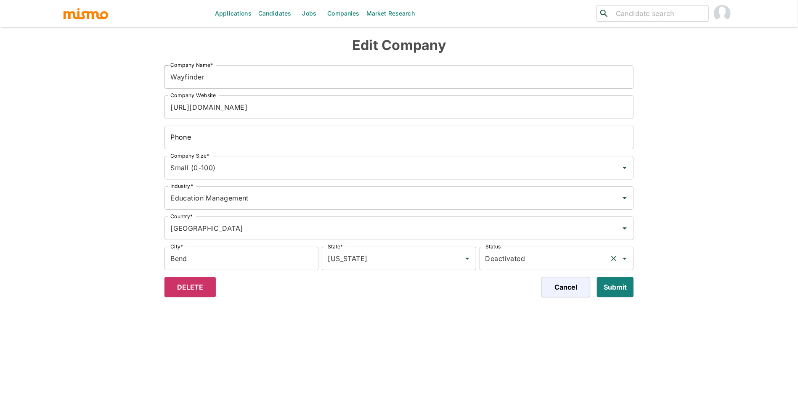
click at [537, 253] on input "Deactivated" at bounding box center [544, 259] width 123 height 16
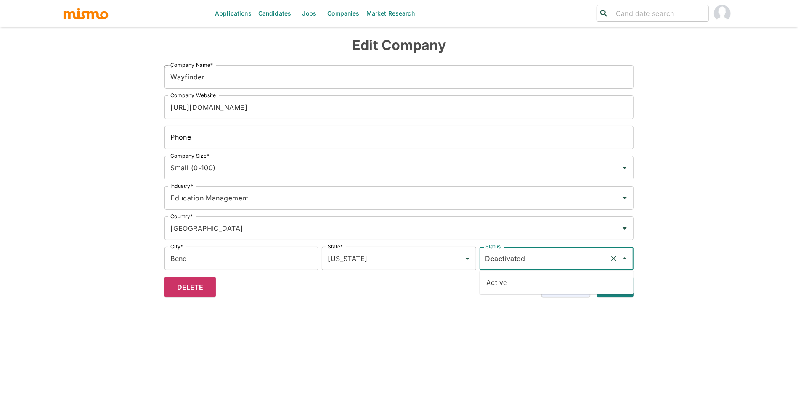
click at [594, 283] on li "Active" at bounding box center [556, 282] width 154 height 17
type input "Active"
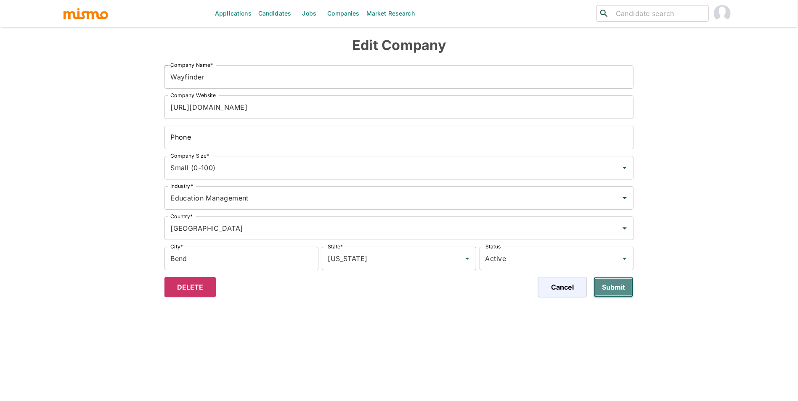
click at [626, 285] on button "Submit" at bounding box center [613, 287] width 40 height 20
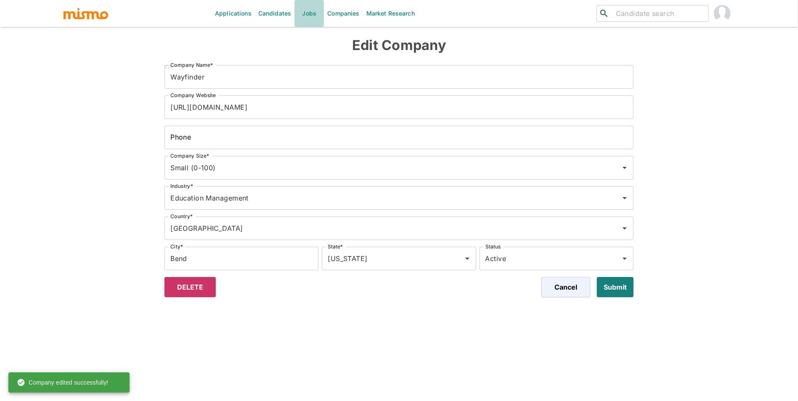
click at [317, 14] on link "Jobs" at bounding box center [308, 13] width 29 height 27
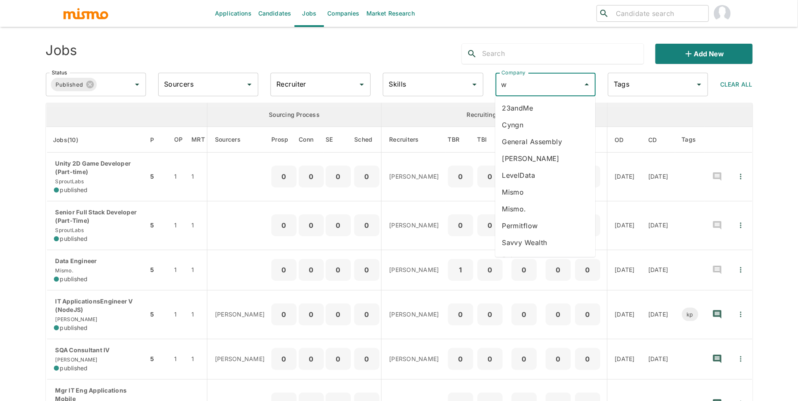
type input "wa"
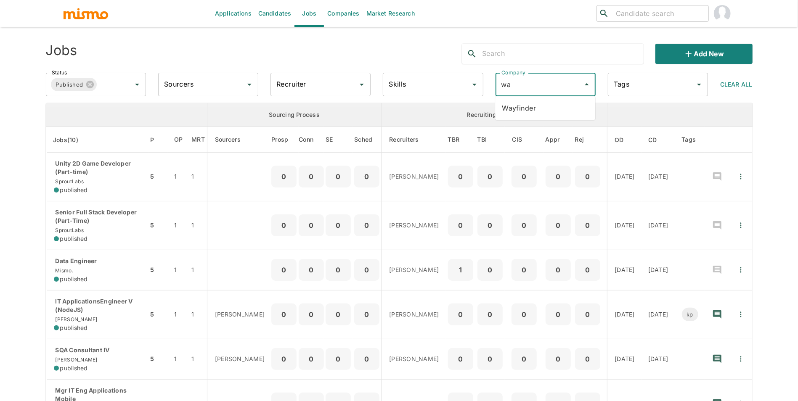
click at [537, 106] on li "Wayfinder" at bounding box center [545, 108] width 100 height 17
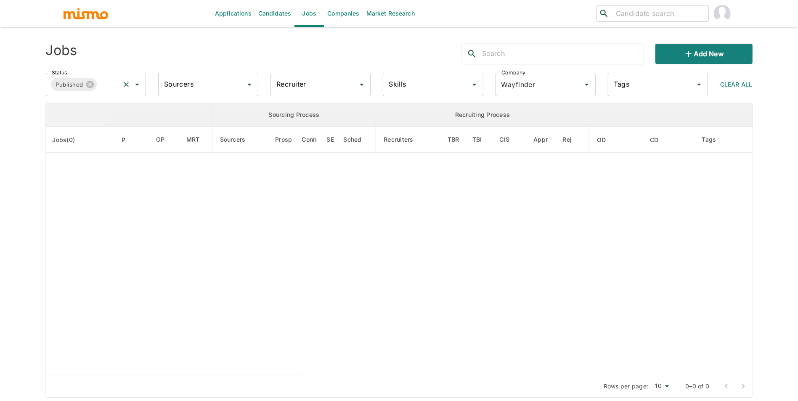
click at [112, 84] on input "Status" at bounding box center [108, 85] width 20 height 16
click at [99, 137] on li "Cancelled" at bounding box center [96, 141] width 100 height 17
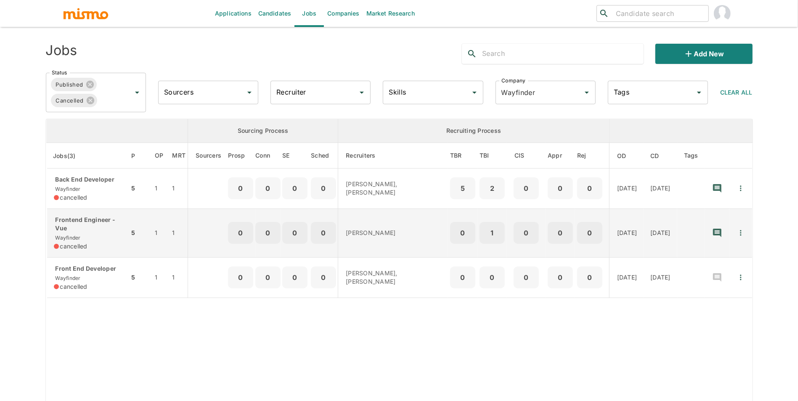
click at [100, 251] on div "cancelled" at bounding box center [88, 246] width 69 height 8
click at [738, 237] on icon "Quick Actions" at bounding box center [740, 233] width 8 height 8
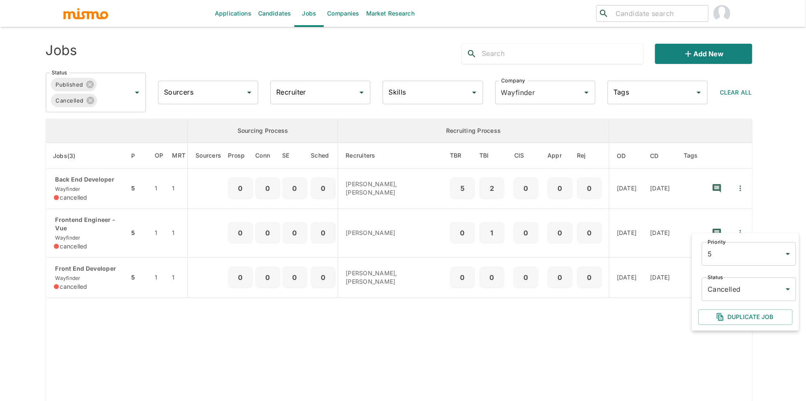
click at [741, 282] on body "Applications Candidates Jobs Companies Market Research ​ ​ Jobs Add new Status …" at bounding box center [403, 210] width 806 height 421
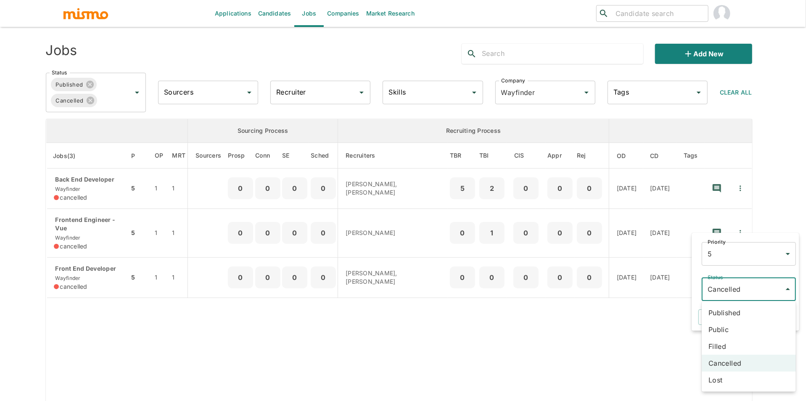
click at [739, 315] on li "Published" at bounding box center [749, 312] width 94 height 17
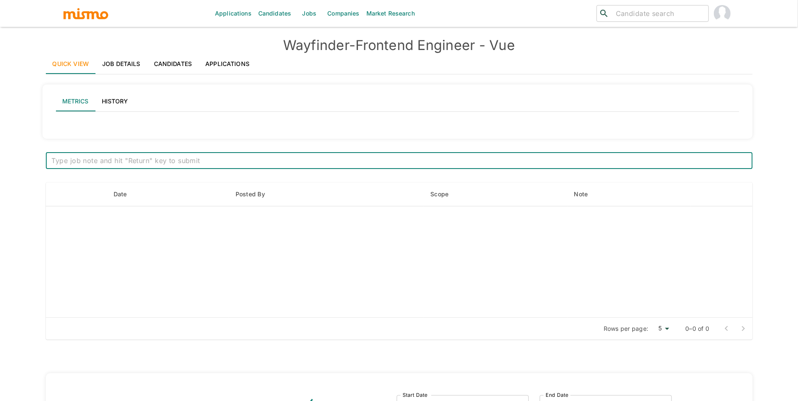
click at [229, 63] on link "Applications" at bounding box center [227, 64] width 58 height 20
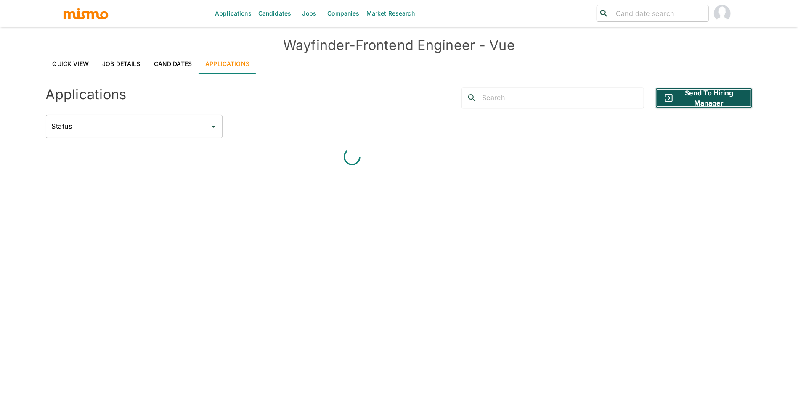
click at [739, 95] on button "Send to Hiring Manager" at bounding box center [703, 98] width 97 height 20
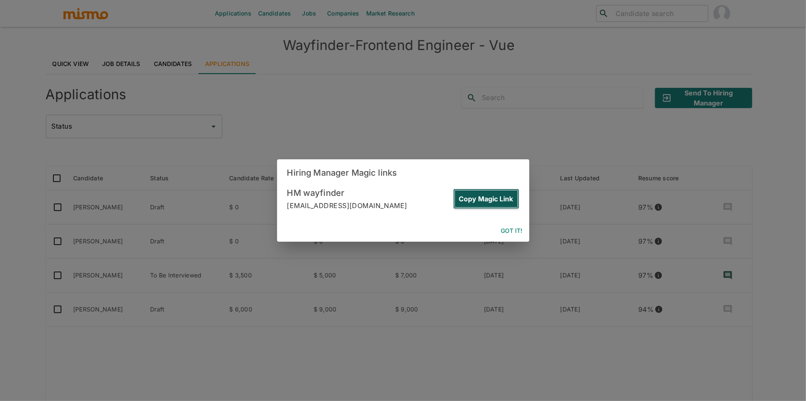
click at [502, 198] on button "Copy Magic Link" at bounding box center [486, 199] width 66 height 20
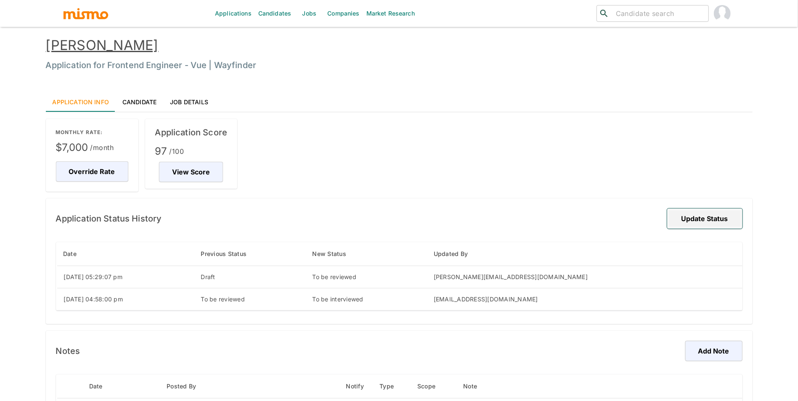
click at [704, 215] on button "Update Status" at bounding box center [704, 219] width 75 height 20
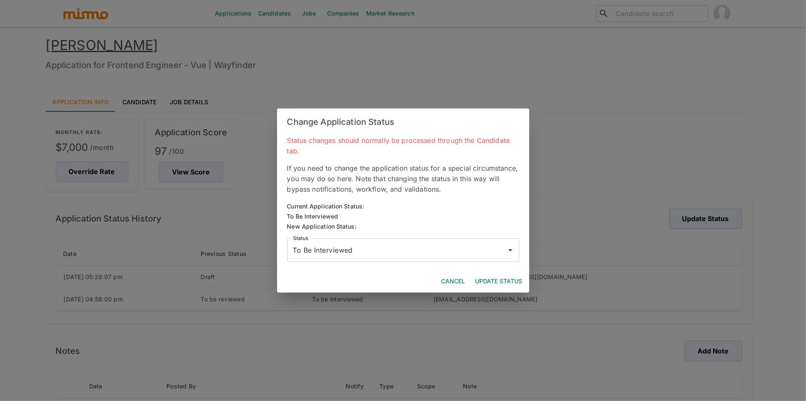
click at [485, 251] on input "To Be Interviewed" at bounding box center [397, 250] width 212 height 16
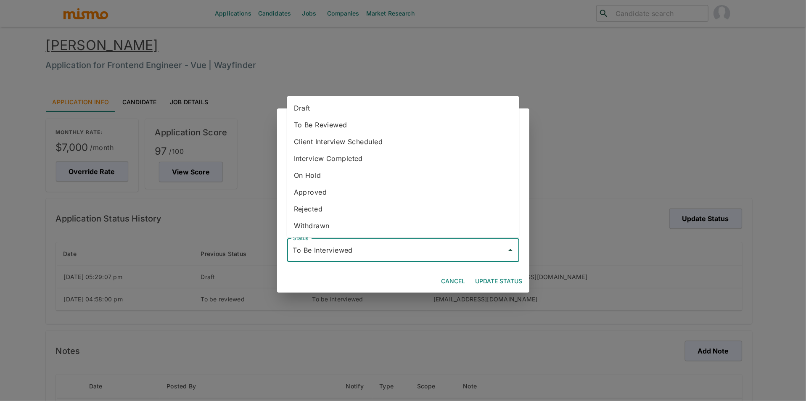
click at [393, 190] on li "Approved" at bounding box center [403, 192] width 232 height 17
type input "Approved"
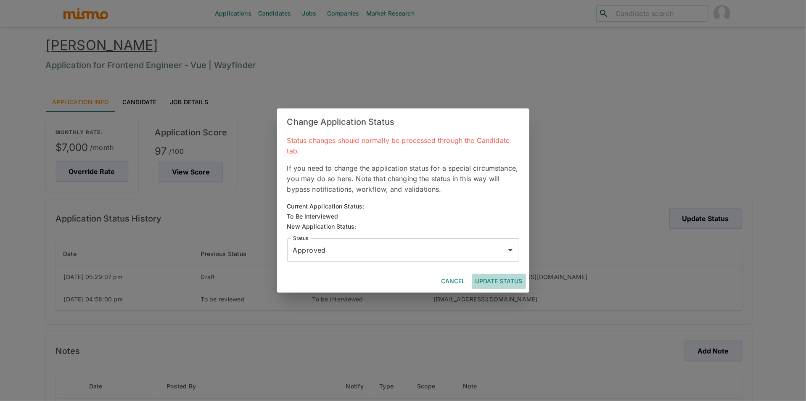
click at [504, 282] on button "Update Status" at bounding box center [499, 282] width 54 height 16
